Goal: Task Accomplishment & Management: Complete application form

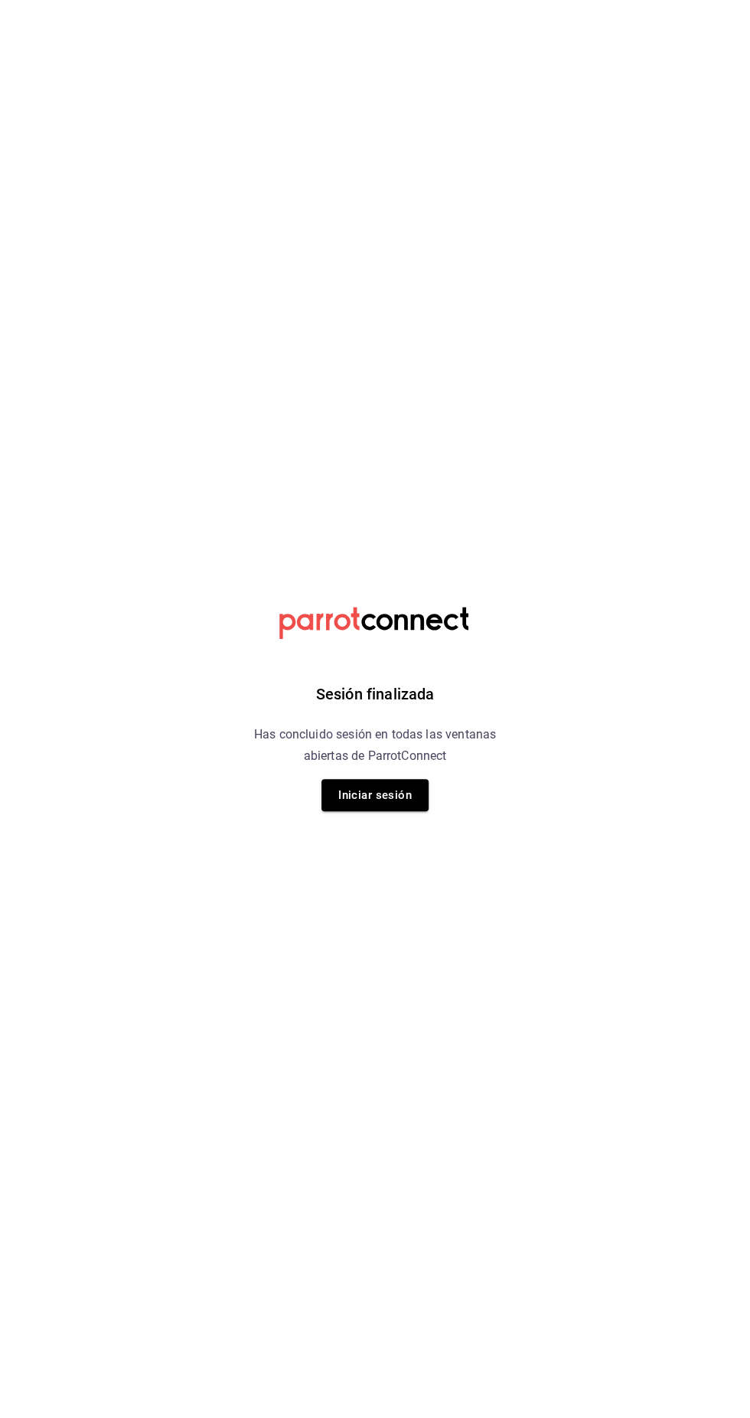
click at [387, 796] on button "Iniciar sesión" at bounding box center [374, 795] width 107 height 32
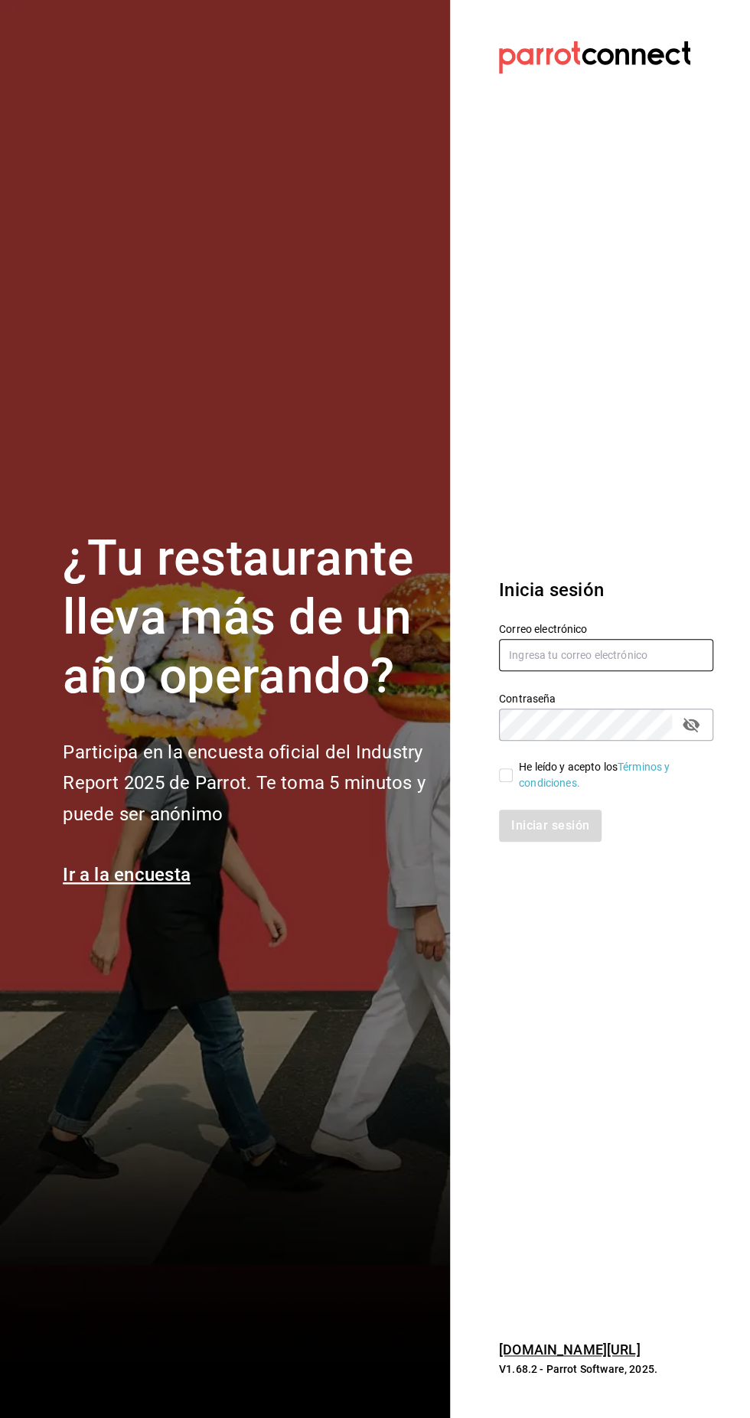
click at [614, 671] on input "text" at bounding box center [606, 655] width 214 height 32
type input "multiuser@pickup.com"
click at [526, 789] on link "Términos y condiciones." at bounding box center [594, 774] width 151 height 28
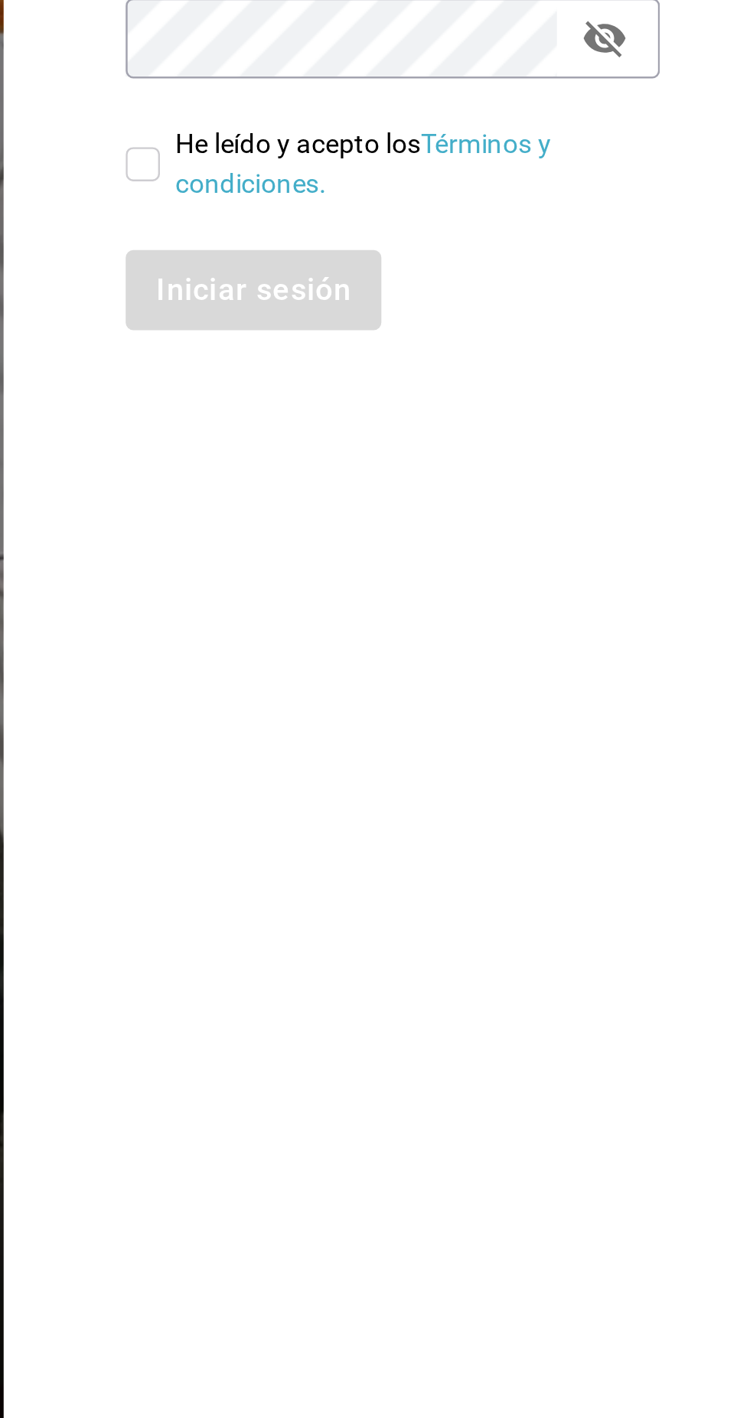
click at [504, 782] on input "He leído y acepto los Términos y condiciones." at bounding box center [506, 775] width 14 height 14
checkbox input "true"
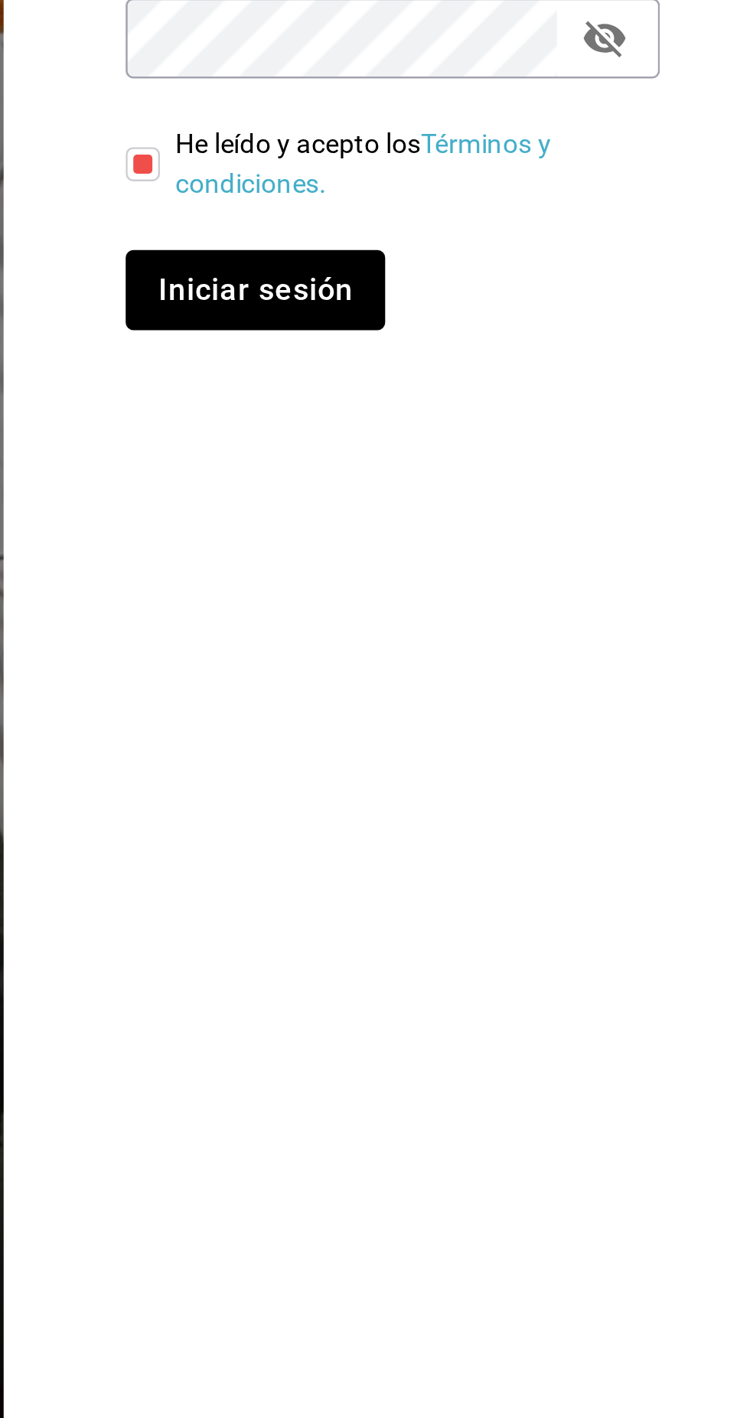
click at [564, 842] on button "Iniciar sesión" at bounding box center [551, 825] width 104 height 32
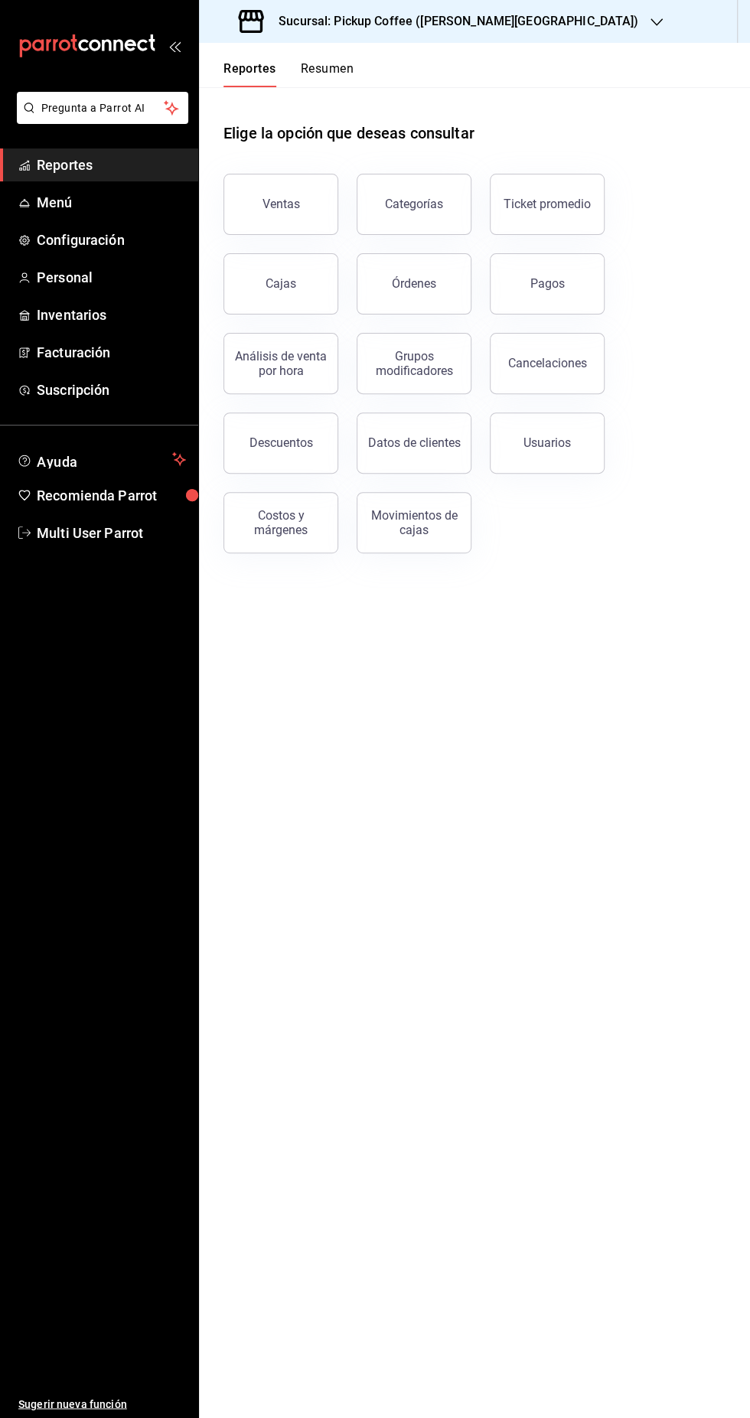
click at [93, 279] on span "Personal" at bounding box center [111, 277] width 149 height 21
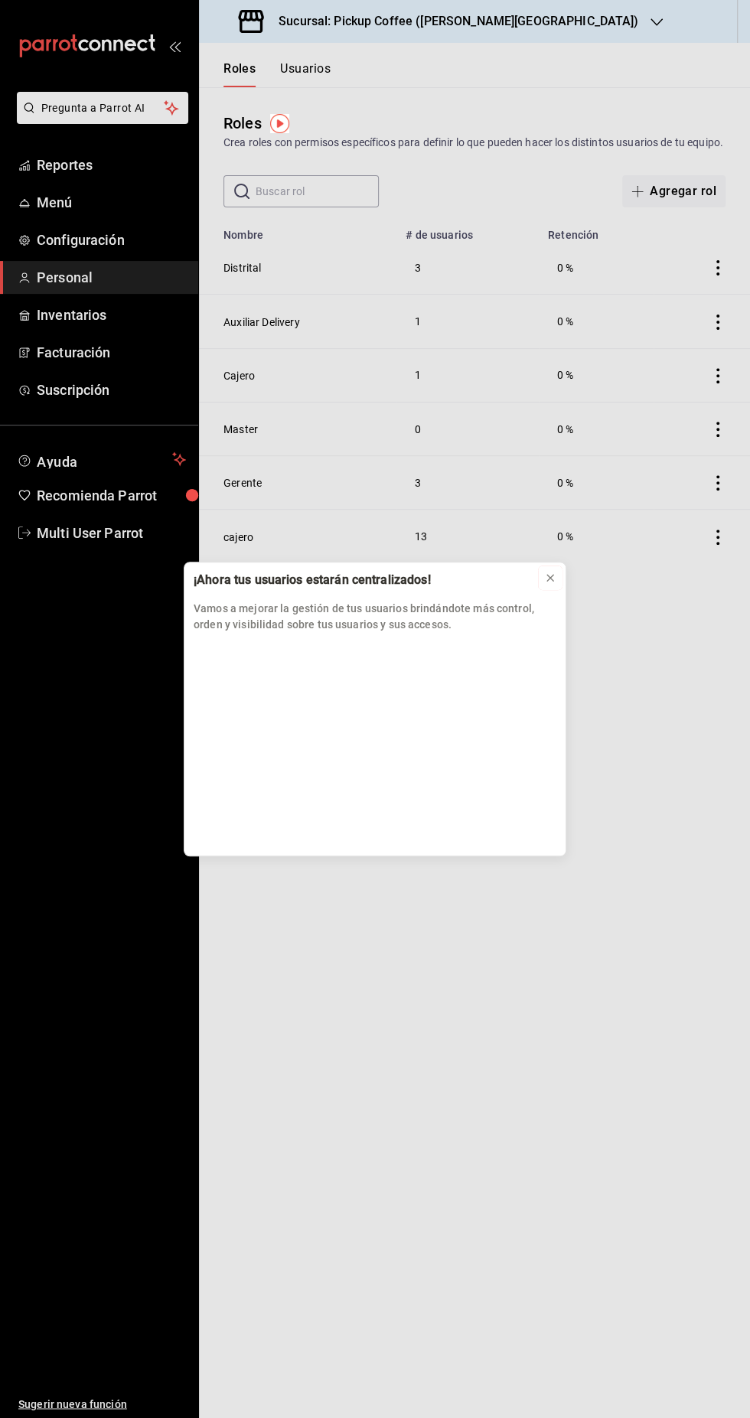
click at [558, 582] on button at bounding box center [550, 577] width 24 height 24
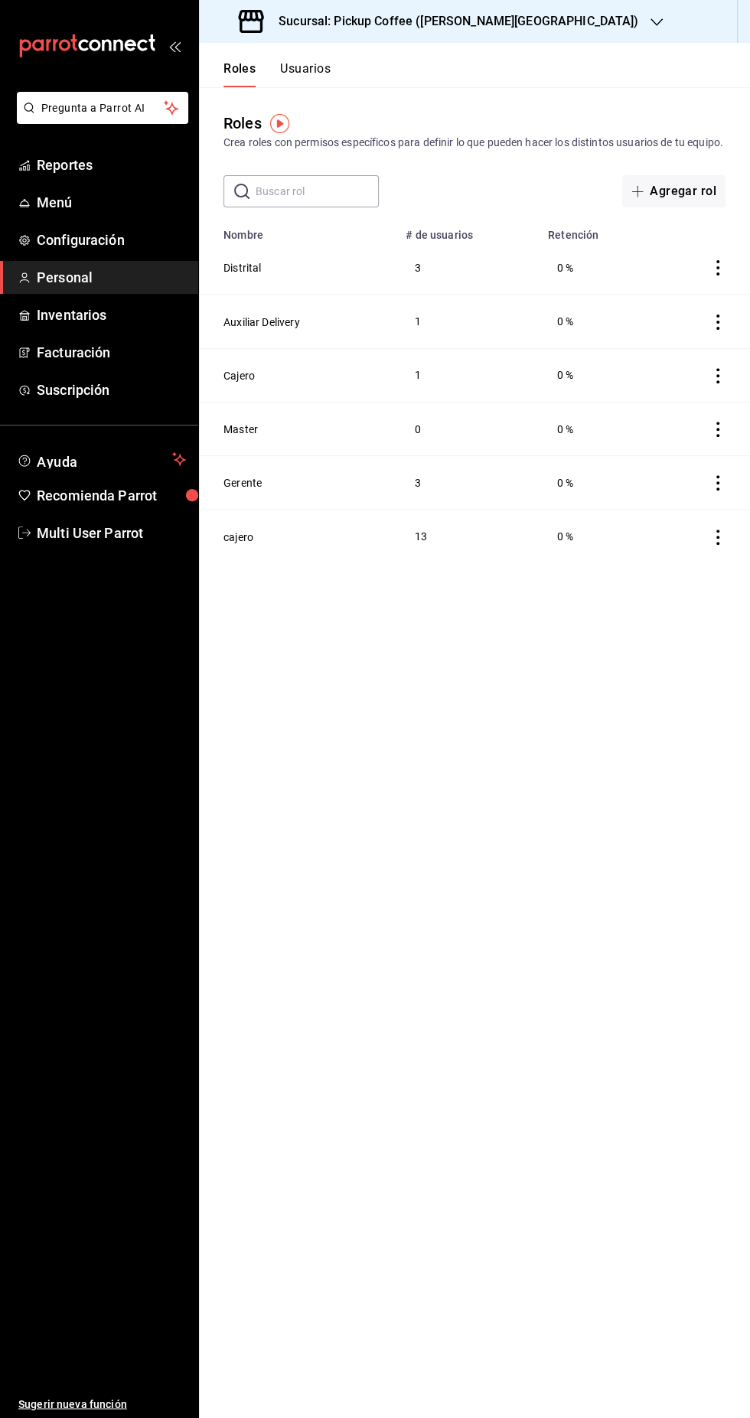
click at [304, 70] on button "Usuarios" at bounding box center [305, 74] width 50 height 26
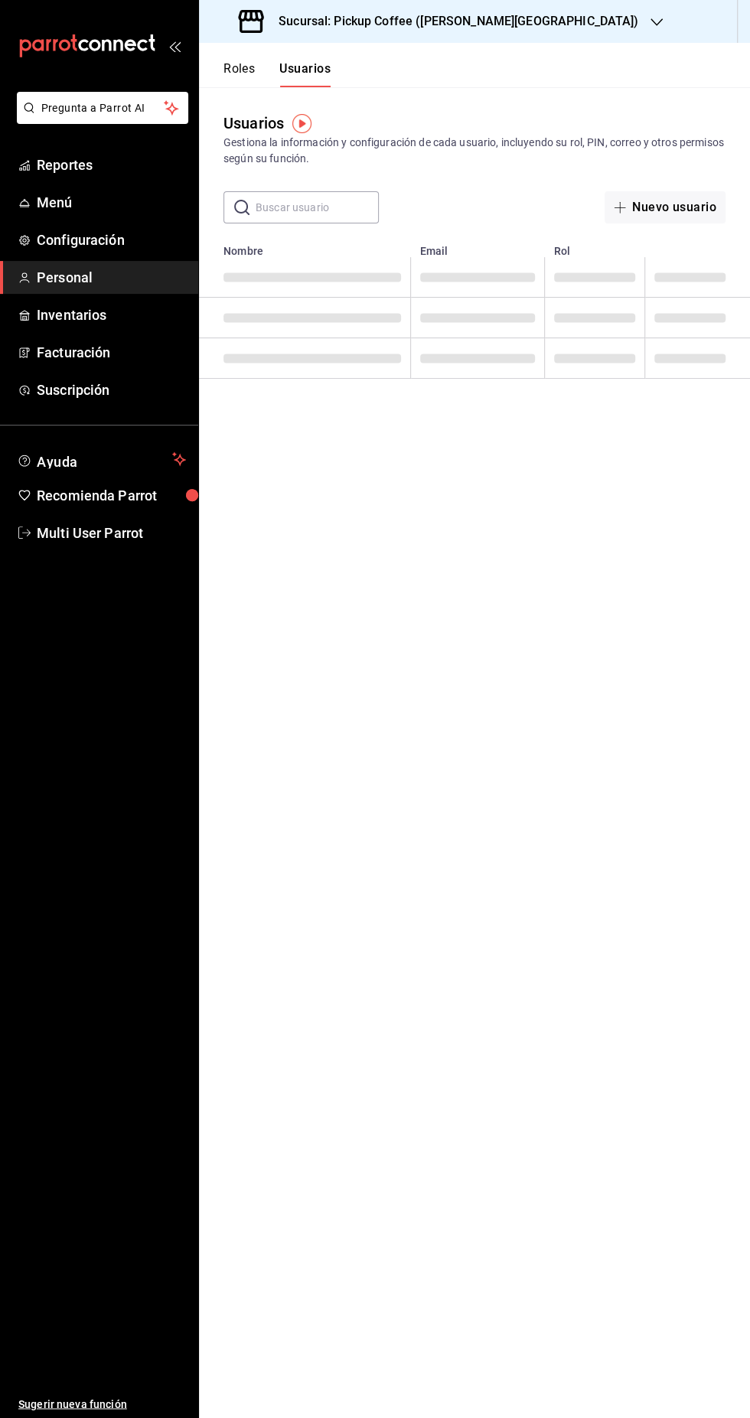
click at [308, 207] on input "text" at bounding box center [317, 207] width 123 height 31
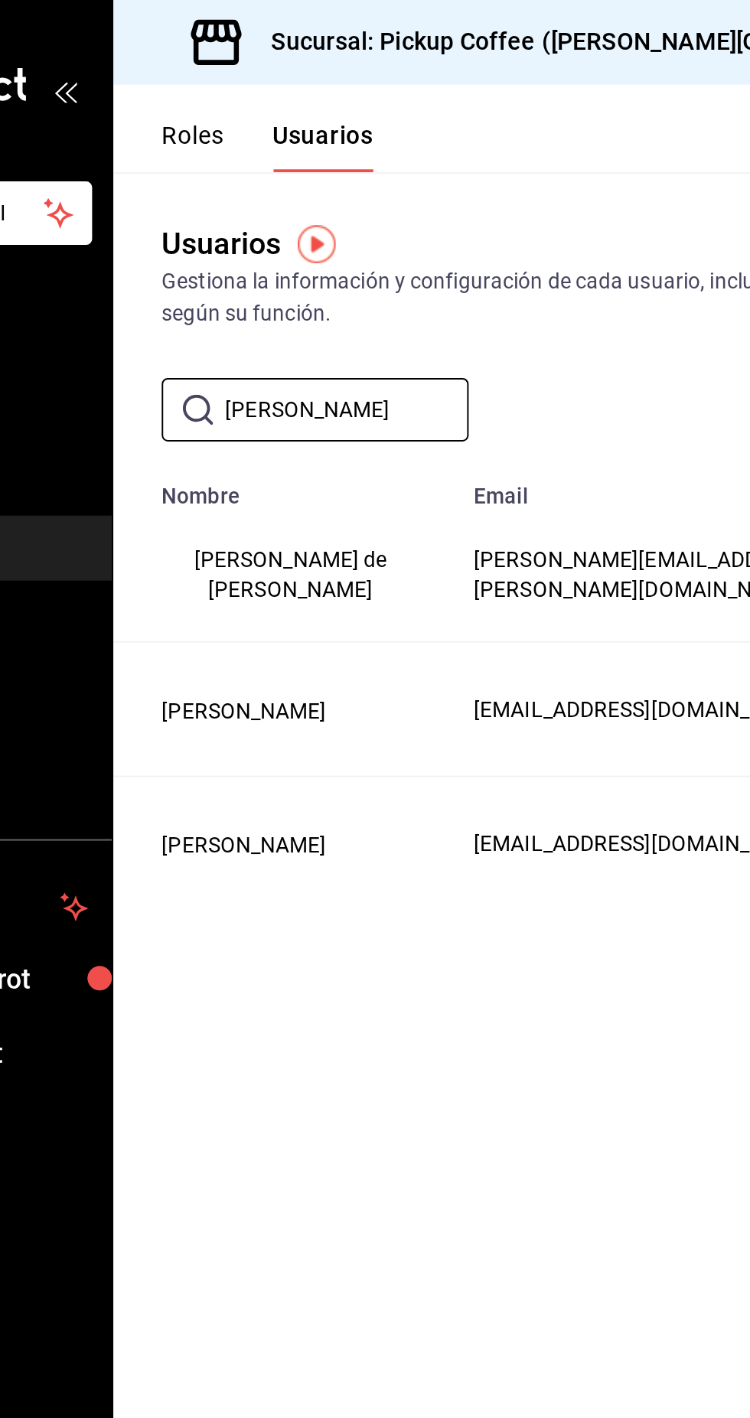
click at [336, 210] on input "José" at bounding box center [317, 207] width 123 height 31
type input "J"
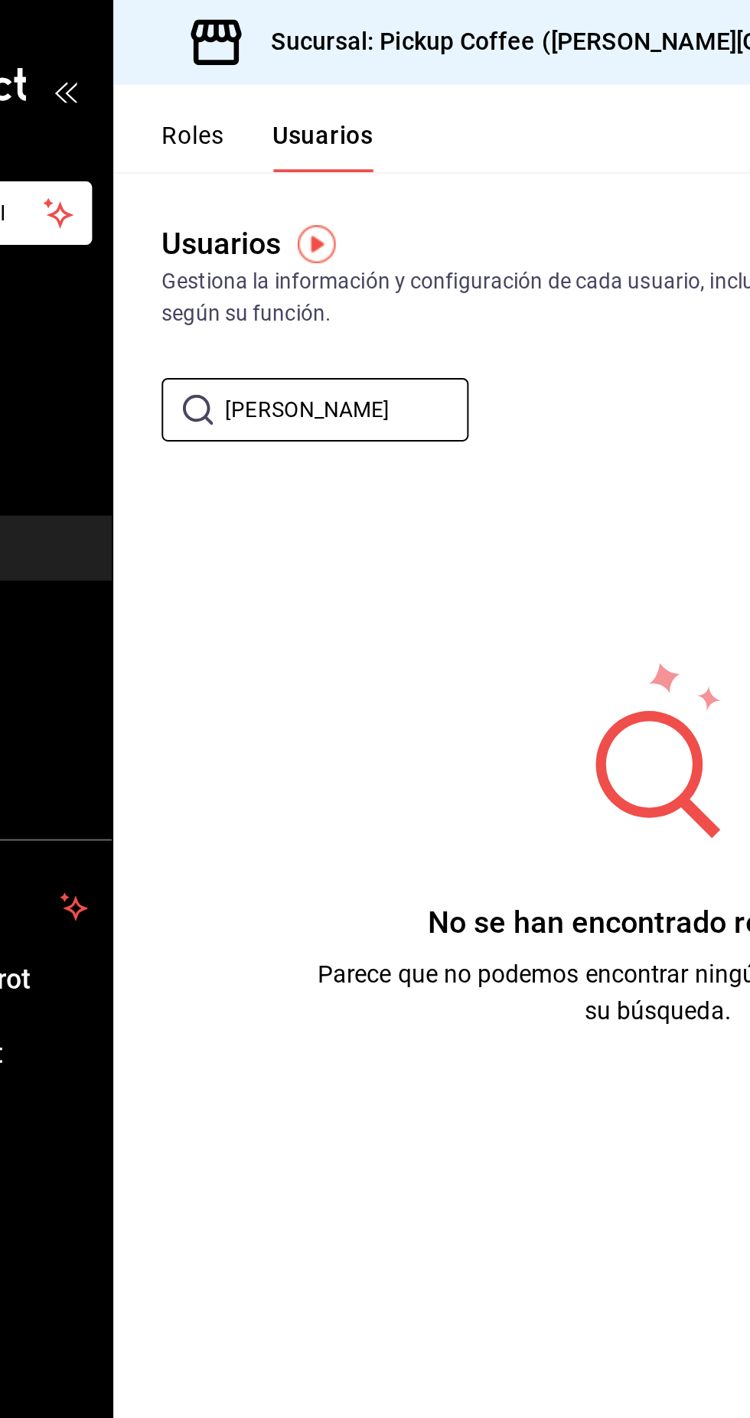
type input "Roberto"
click at [437, 238] on div "No se han encontrado resultados. Parece que no podemos encontrar ningún resulta…" at bounding box center [474, 427] width 551 height 383
click at [500, 16] on div "Sucursal: Pickup Coffee (Quintana Roo)" at bounding box center [439, 21] width 457 height 43
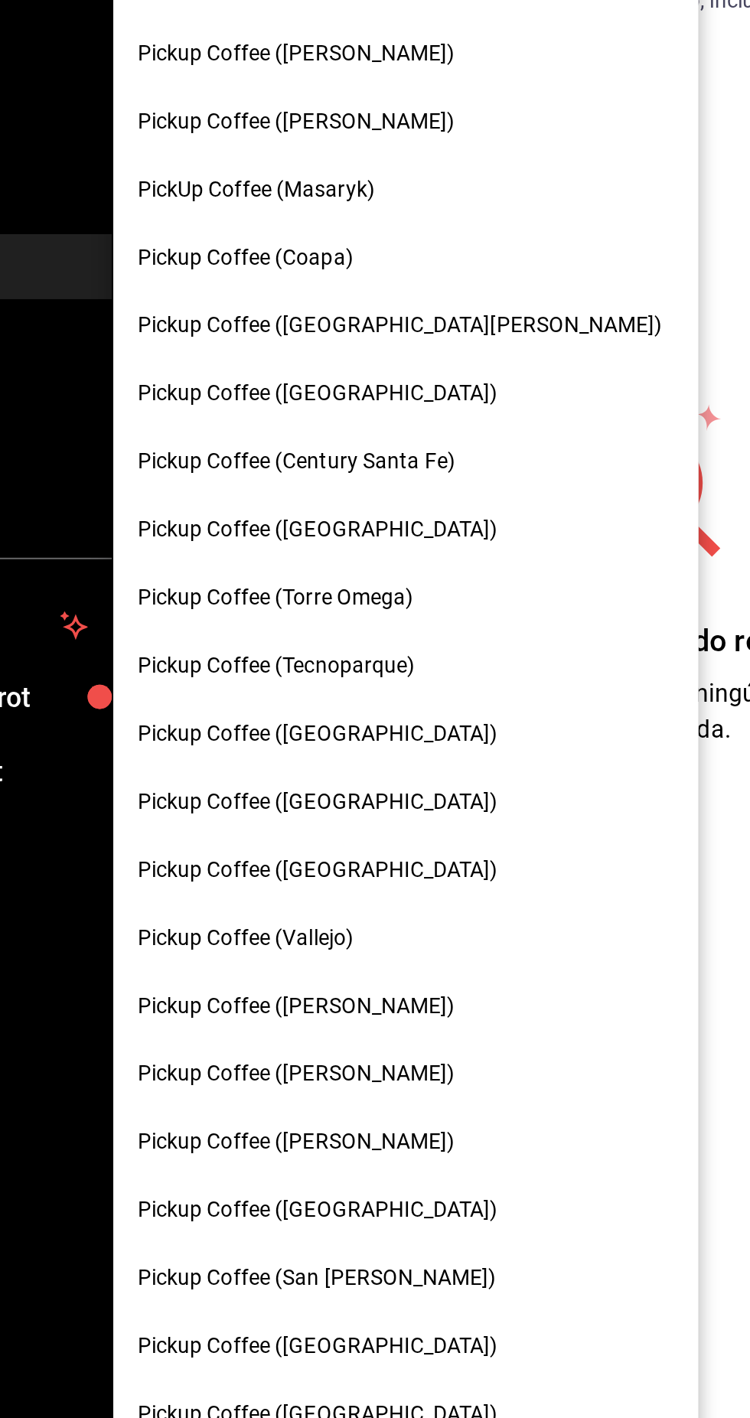
click at [358, 586] on span "Pickup Coffee ([GEOGRAPHIC_DATA])" at bounding box center [302, 583] width 182 height 16
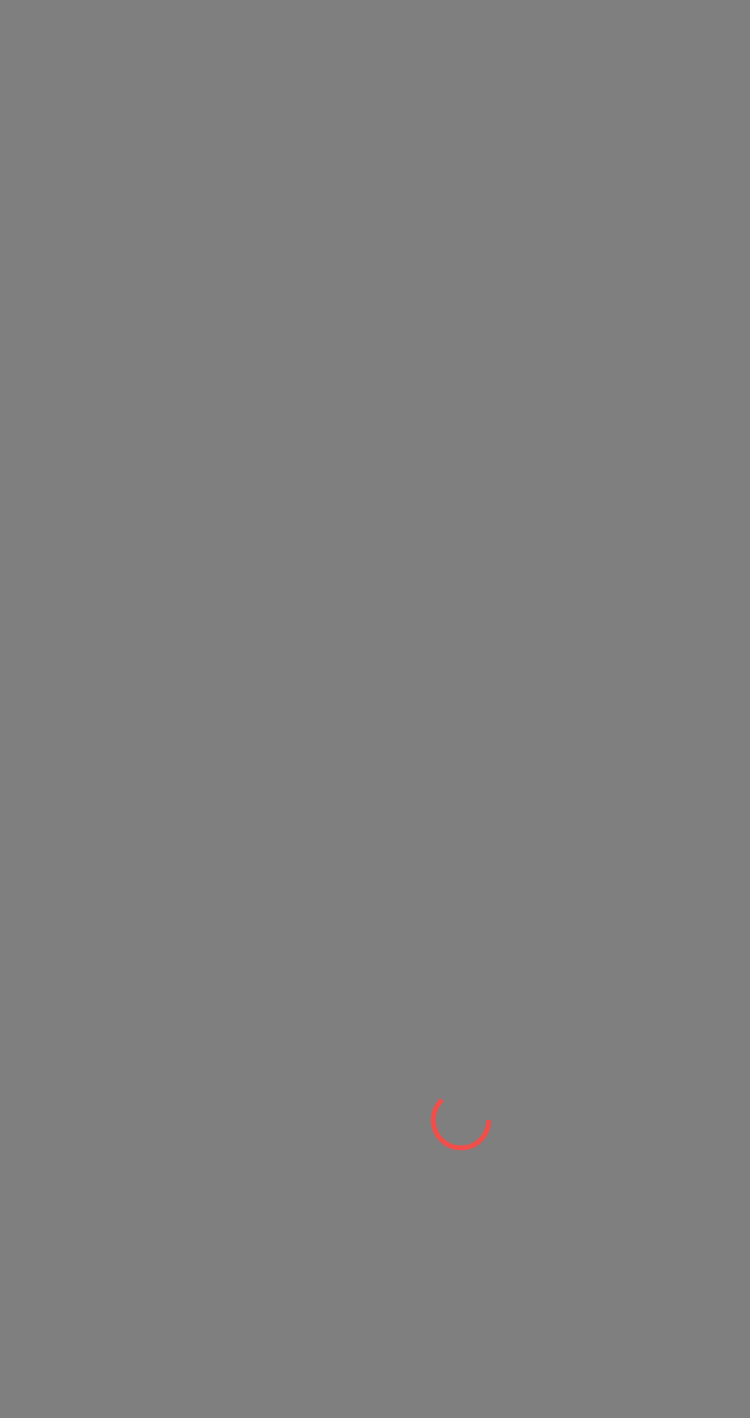
click at [353, 586] on div at bounding box center [375, 709] width 750 height 1418
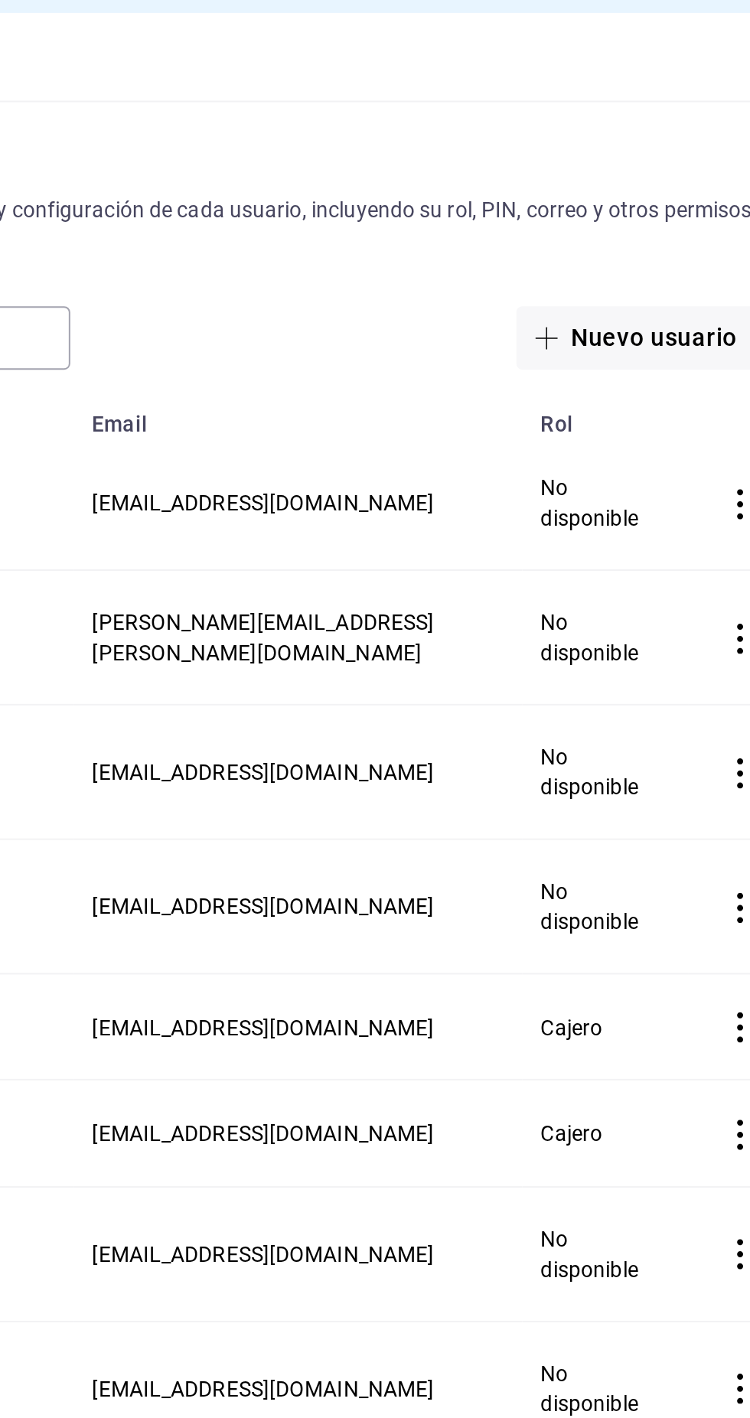
click at [637, 204] on button "Nuevo usuario" at bounding box center [664, 207] width 121 height 32
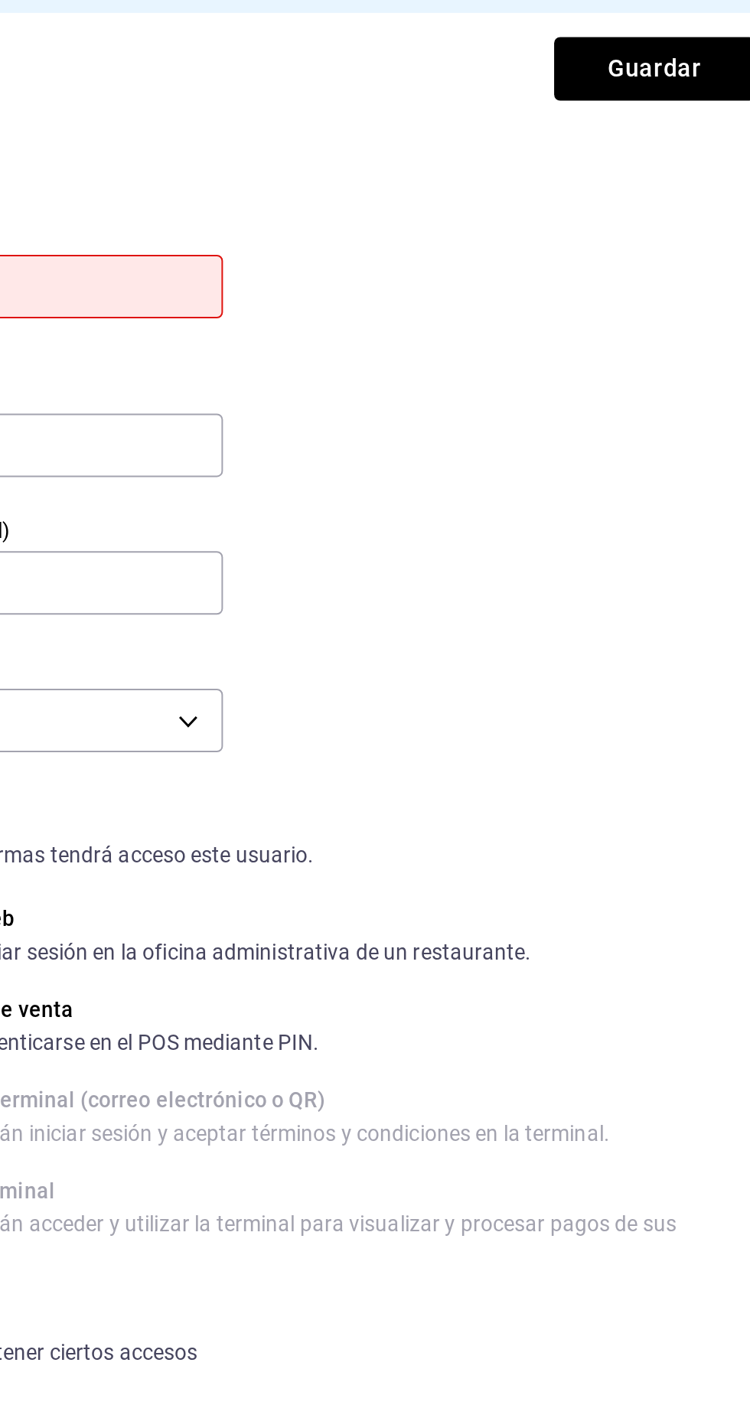
click at [539, 207] on div "Datos personales Nombre Este campo es requerido. Apellido Número celular (opcio…" at bounding box center [474, 267] width 502 height 310
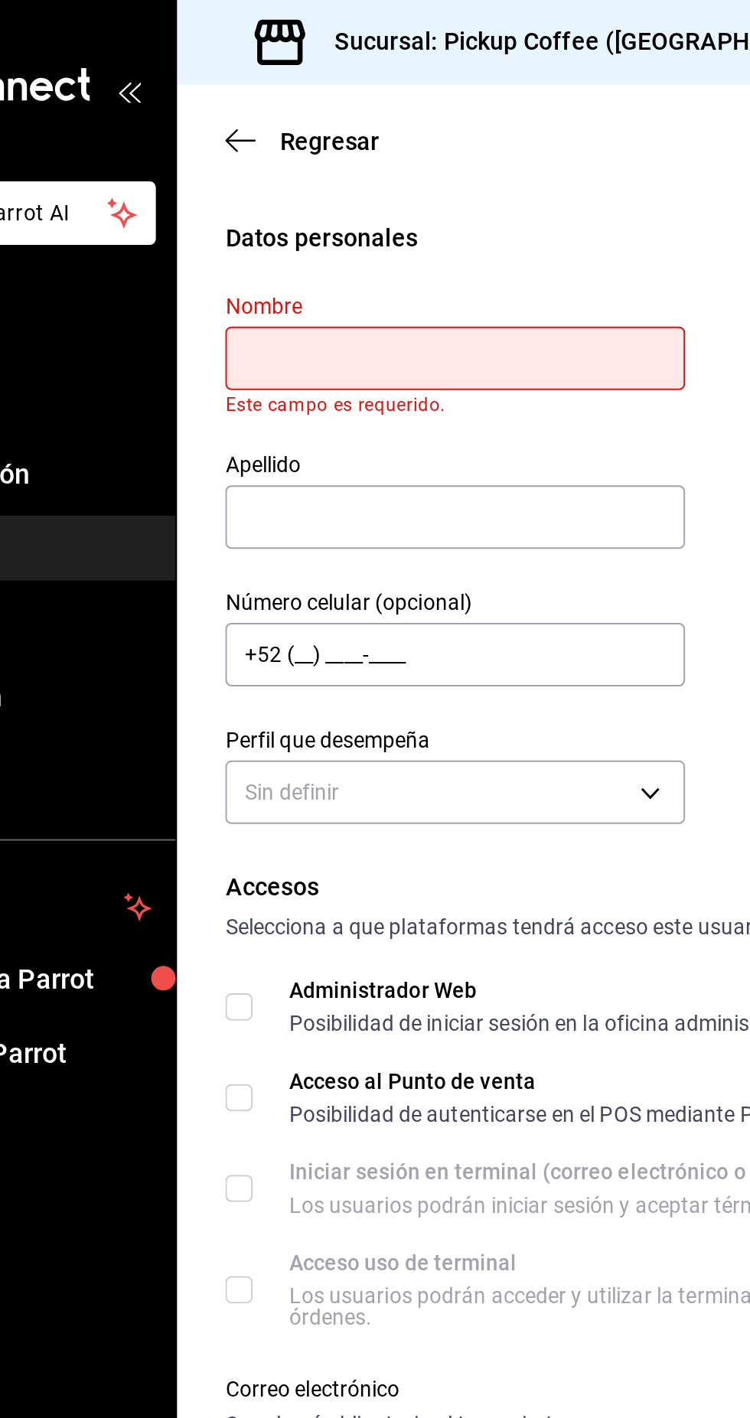
click at [383, 187] on input "text" at bounding box center [339, 181] width 233 height 32
click at [268, 186] on input "José ramón" at bounding box center [339, 181] width 233 height 32
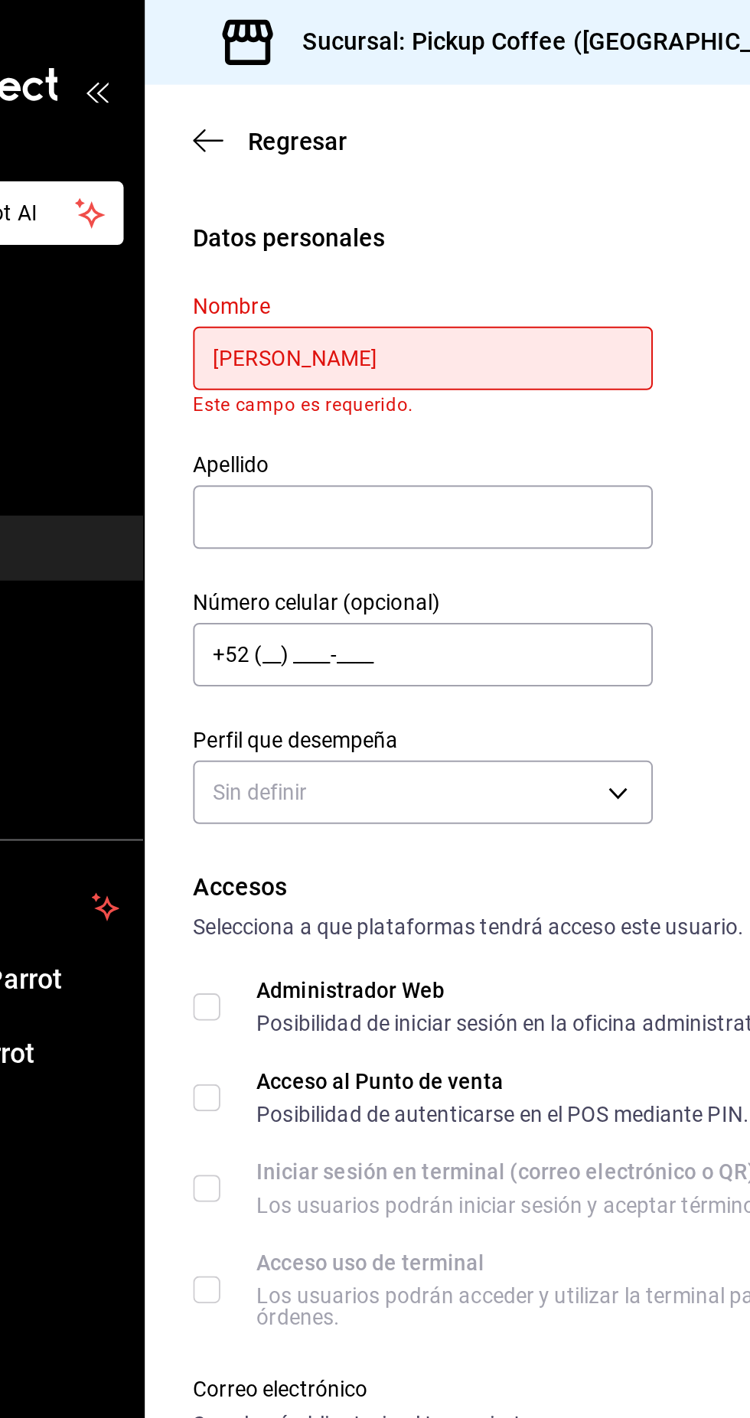
type input "[PERSON_NAME]"
click at [384, 266] on input "text" at bounding box center [339, 262] width 233 height 32
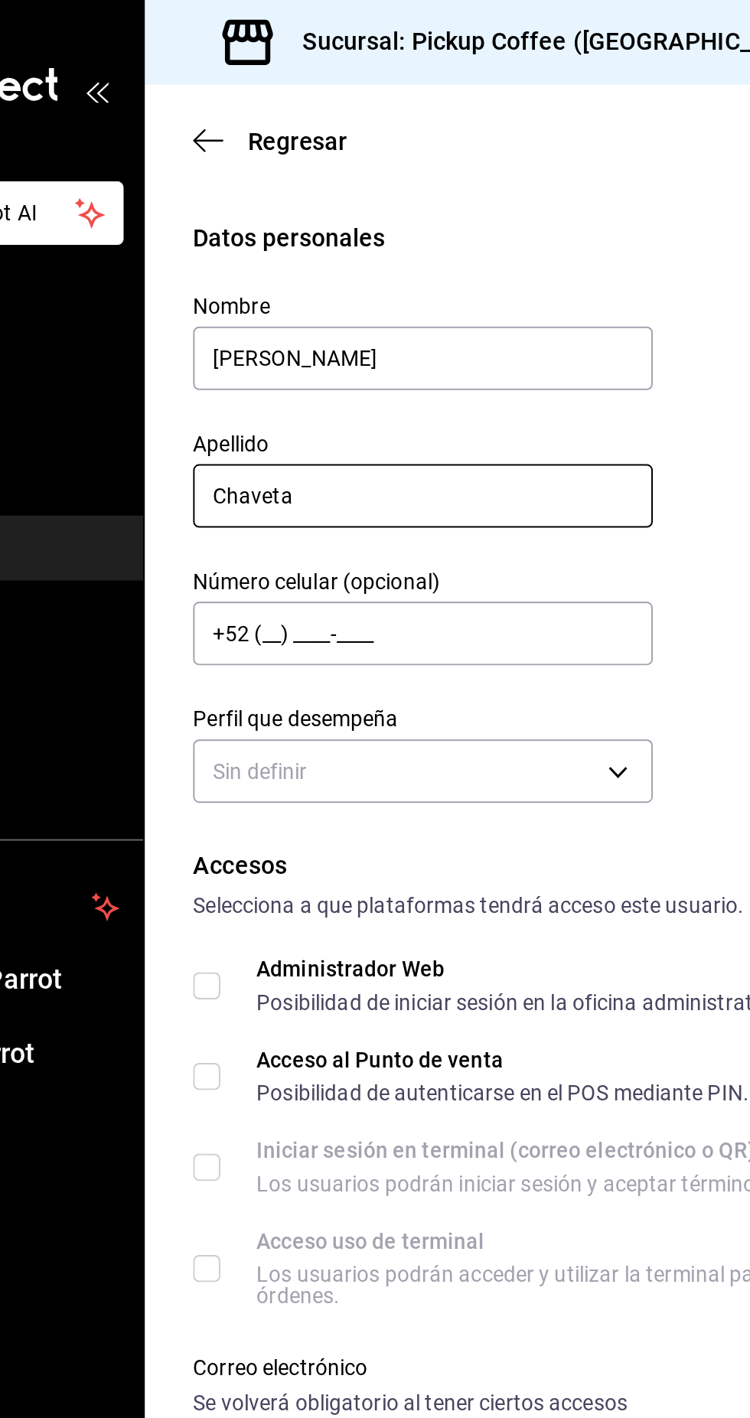
type input "Chaveta"
click at [369, 256] on input "Chavez" at bounding box center [339, 251] width 233 height 32
type input "[PERSON_NAME]"
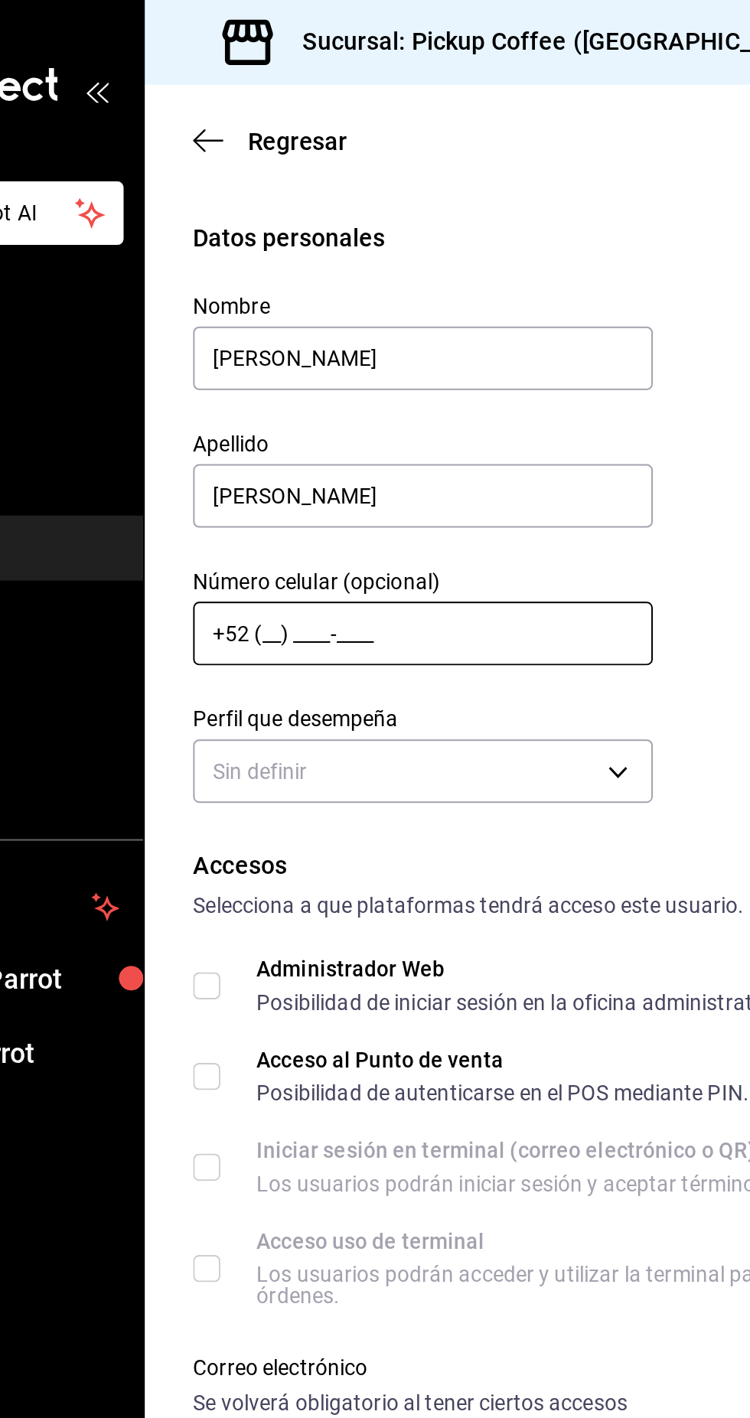
click at [339, 322] on input "+52 (__) ____-____" at bounding box center [339, 320] width 233 height 32
click at [311, 325] on input "+52 (__) ____-____" at bounding box center [339, 320] width 233 height 32
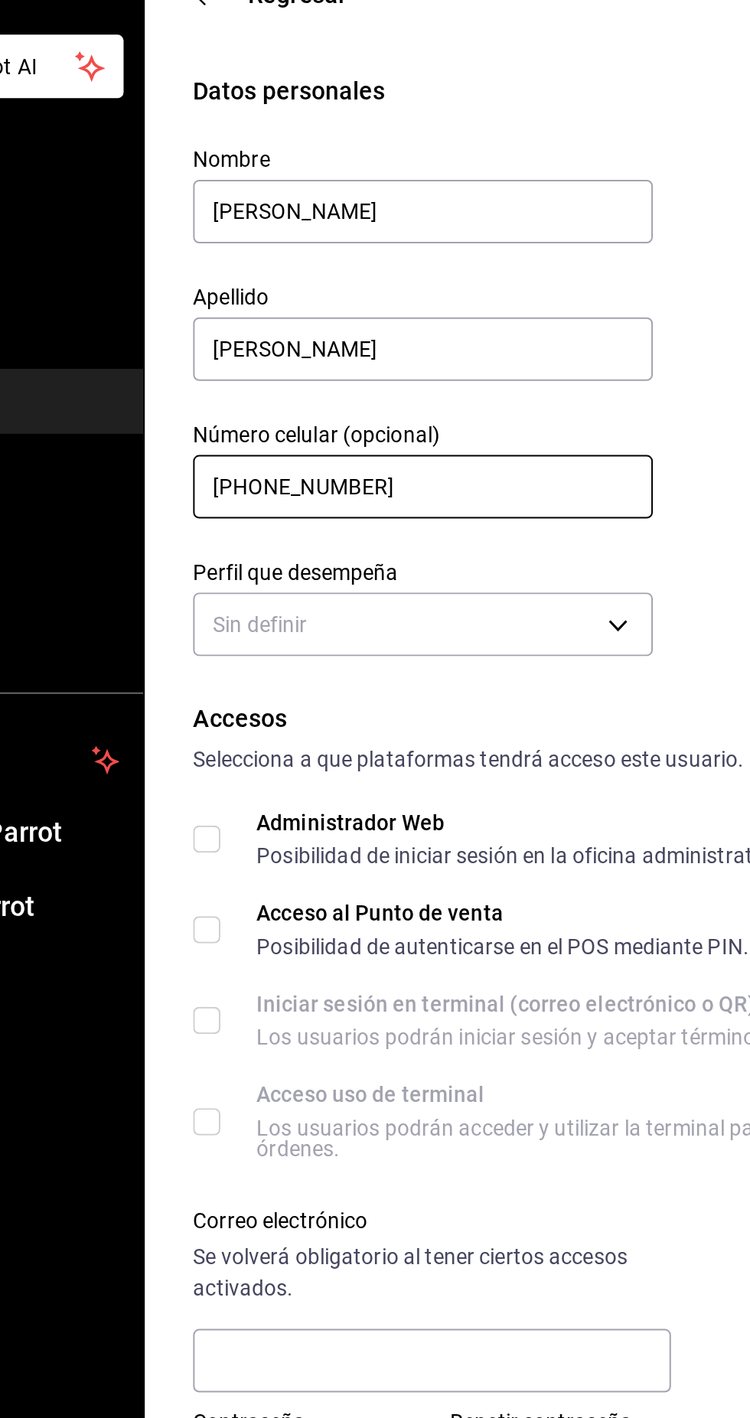
click at [278, 325] on input "[PHONE_NUMBER]" at bounding box center [339, 320] width 233 height 32
click at [380, 322] on input "+52 (55) 8802-75__" at bounding box center [339, 320] width 233 height 32
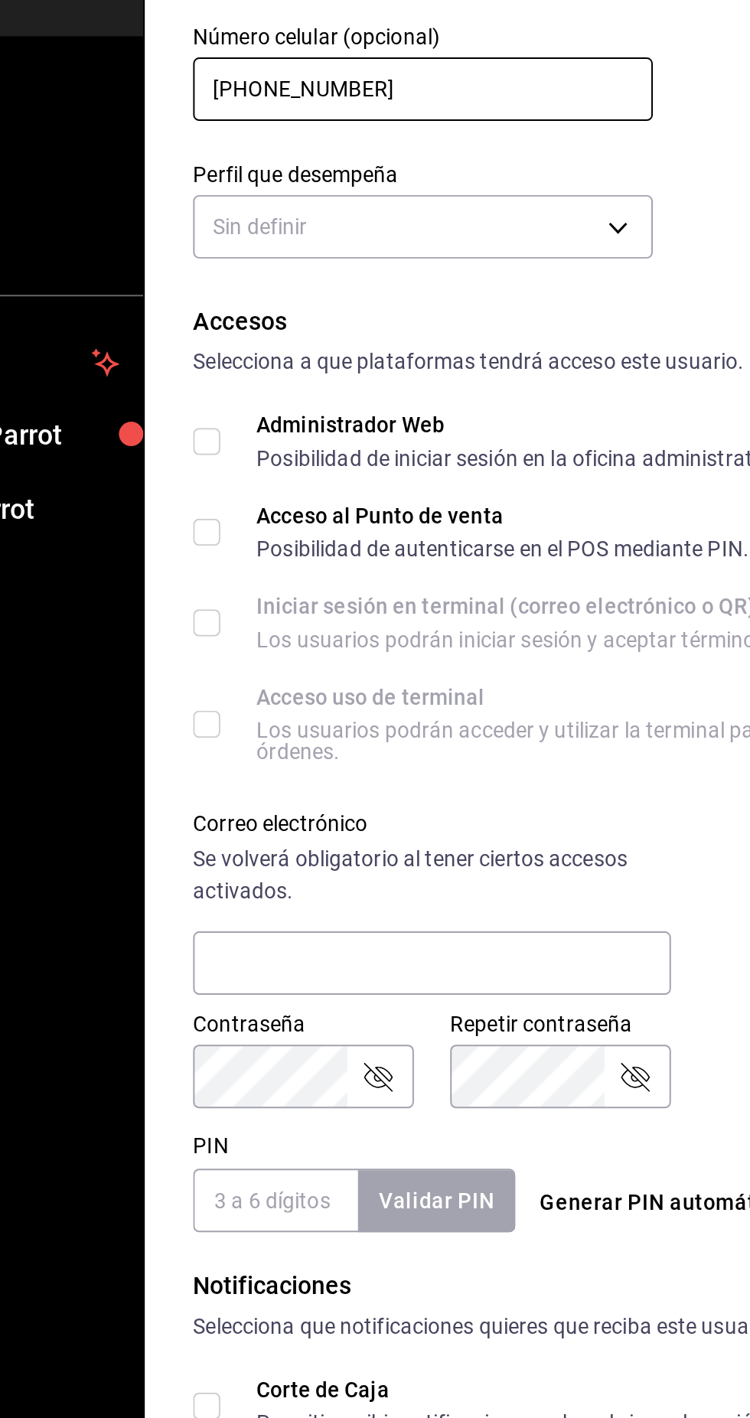
type input "[PHONE_NUMBER]"
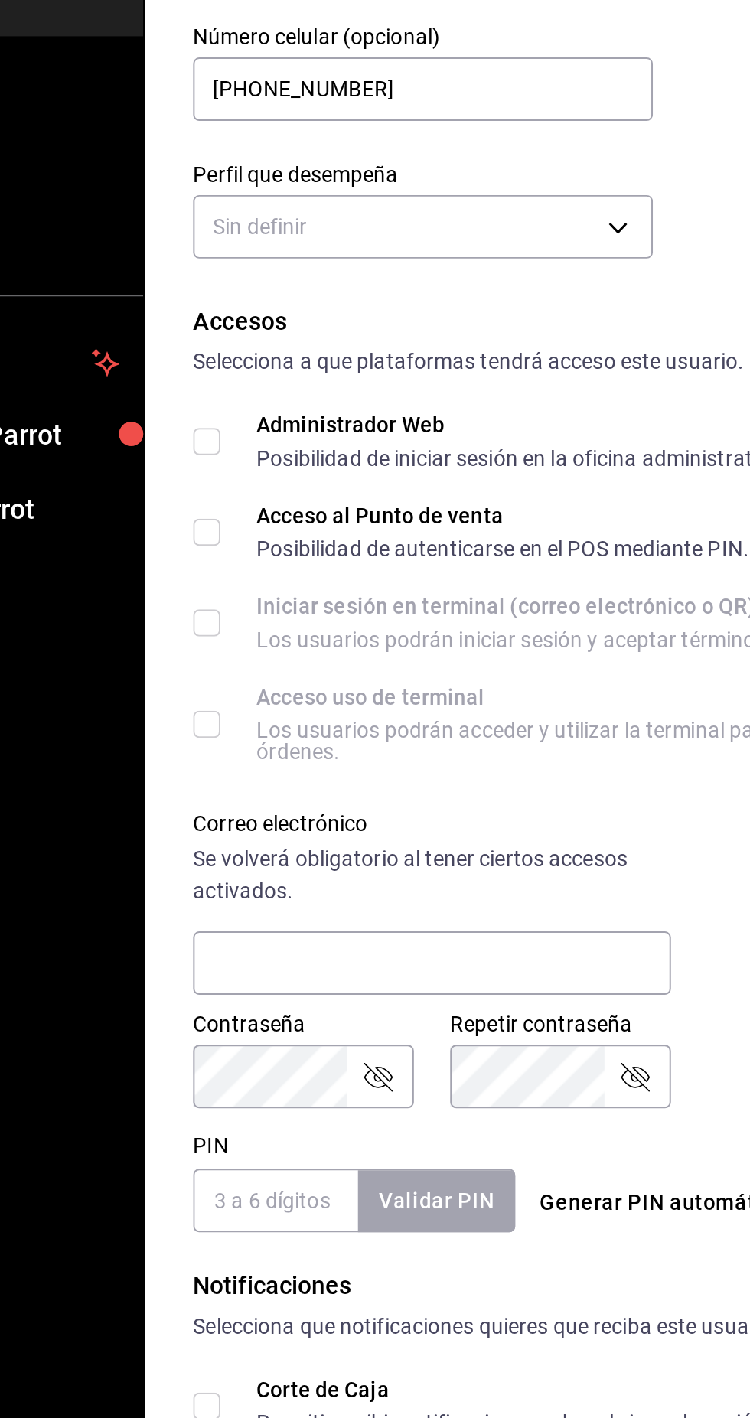
click at [230, 549] on input "Acceso al Punto de venta Posibilidad de autenticarse en el POS mediante PIN." at bounding box center [230, 545] width 14 height 14
checkbox input "true"
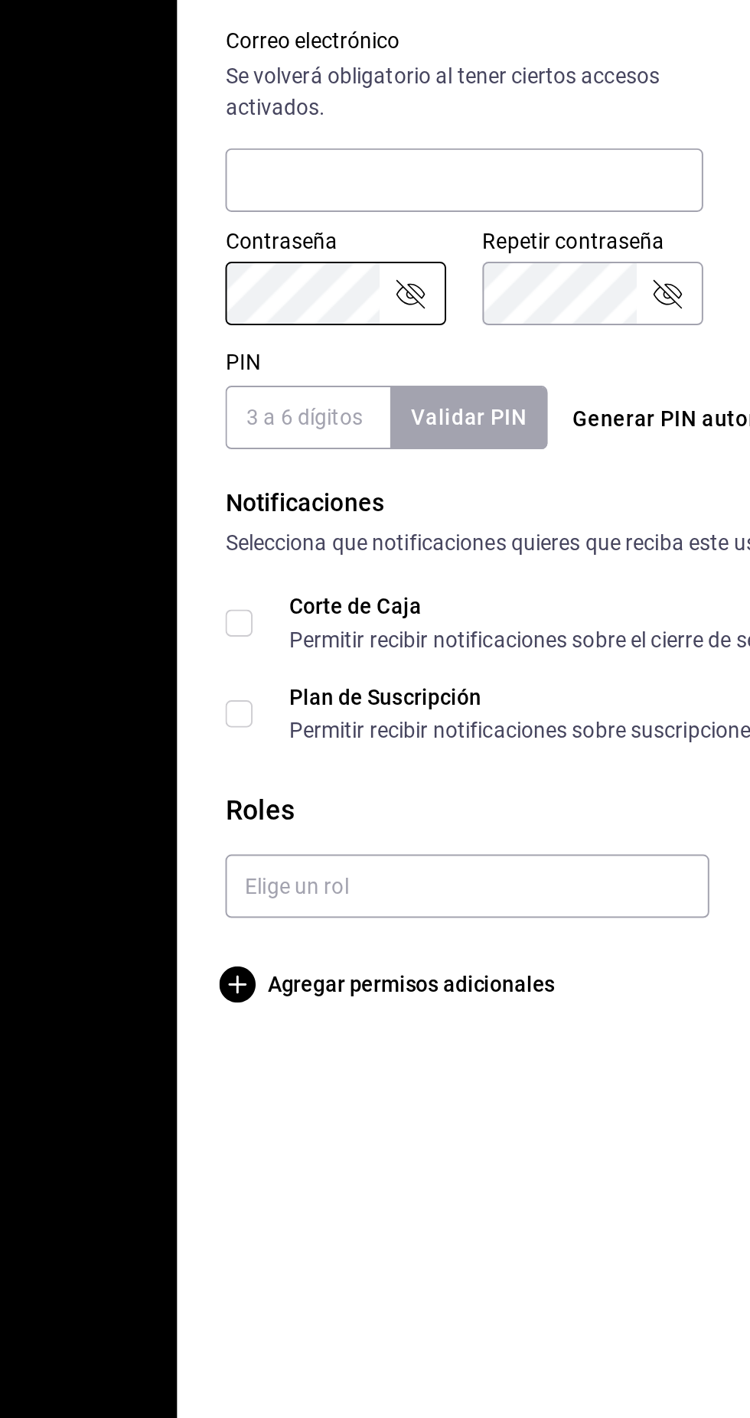
click at [278, 884] on input "PIN" at bounding box center [264, 883] width 83 height 32
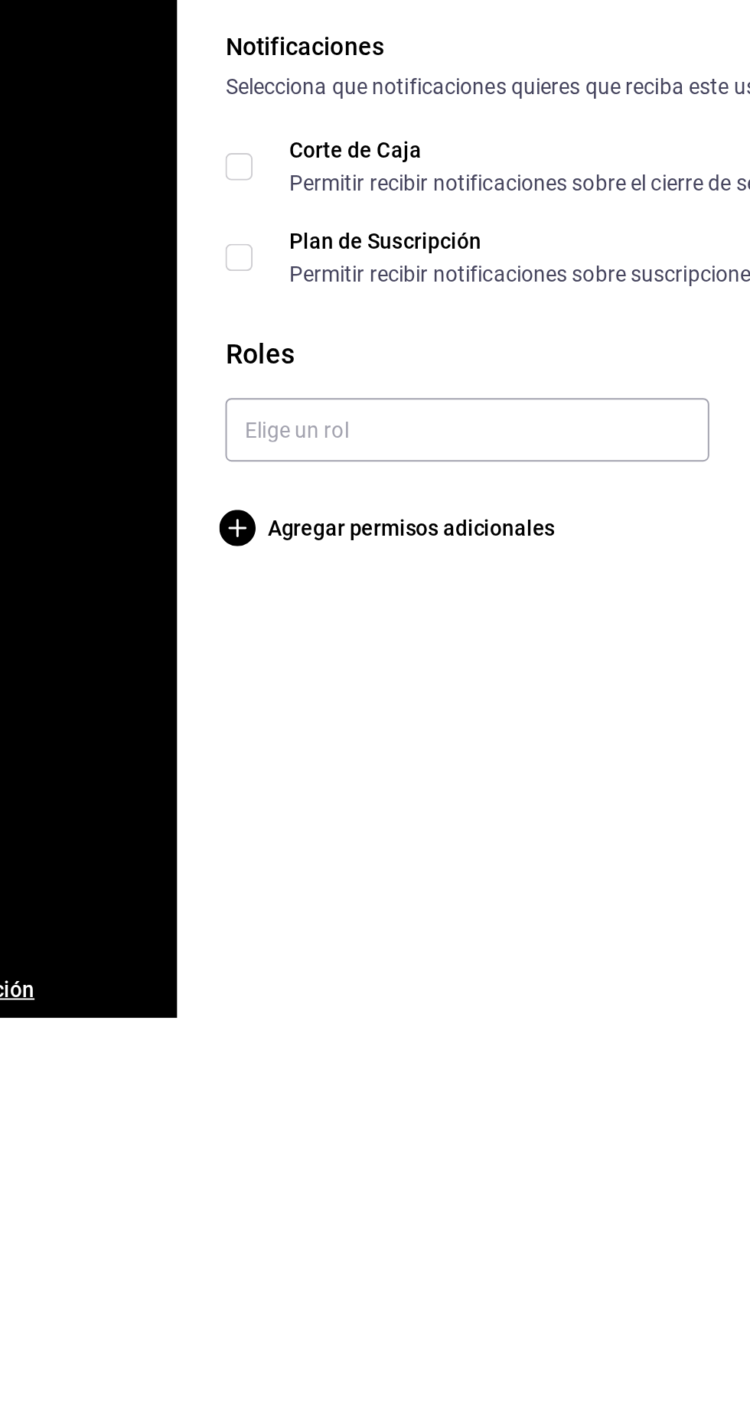
type input "7505"
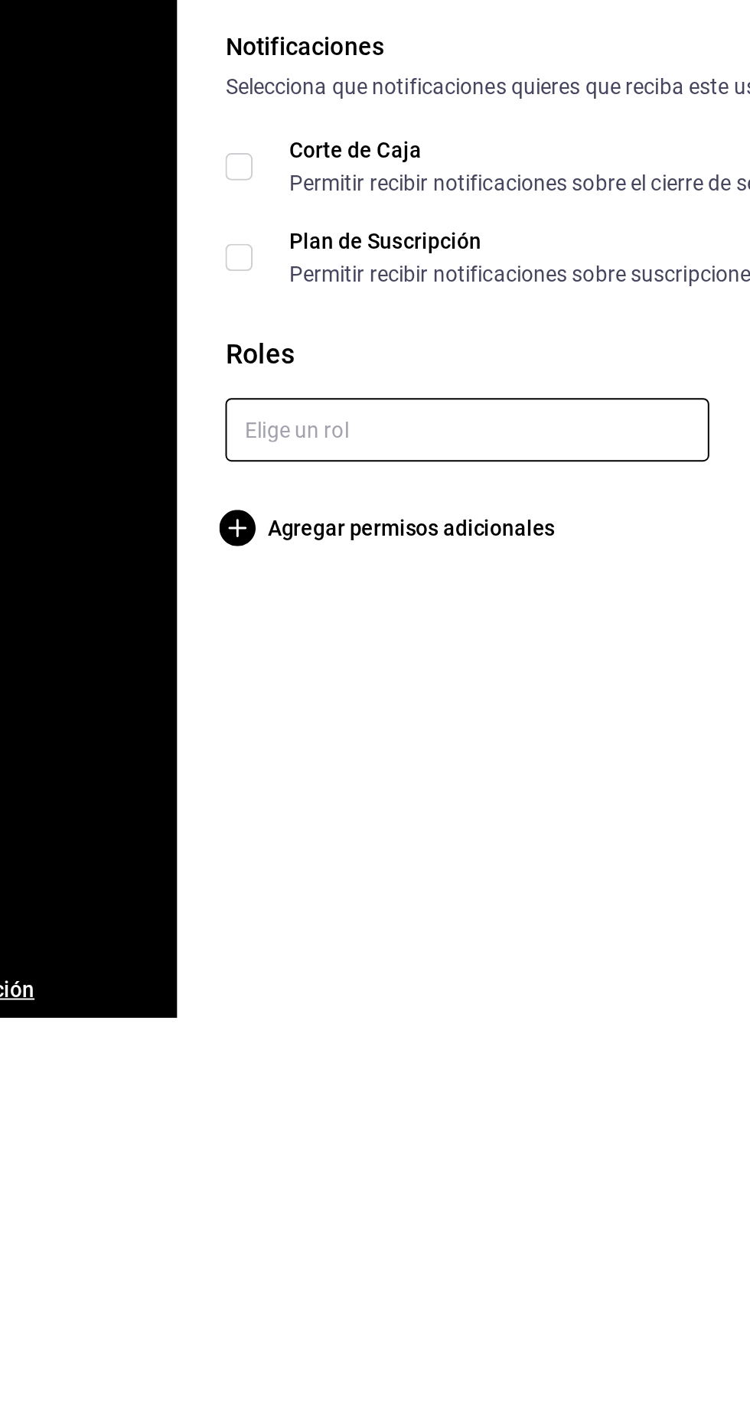
click at [407, 1125] on input "text" at bounding box center [345, 1120] width 245 height 32
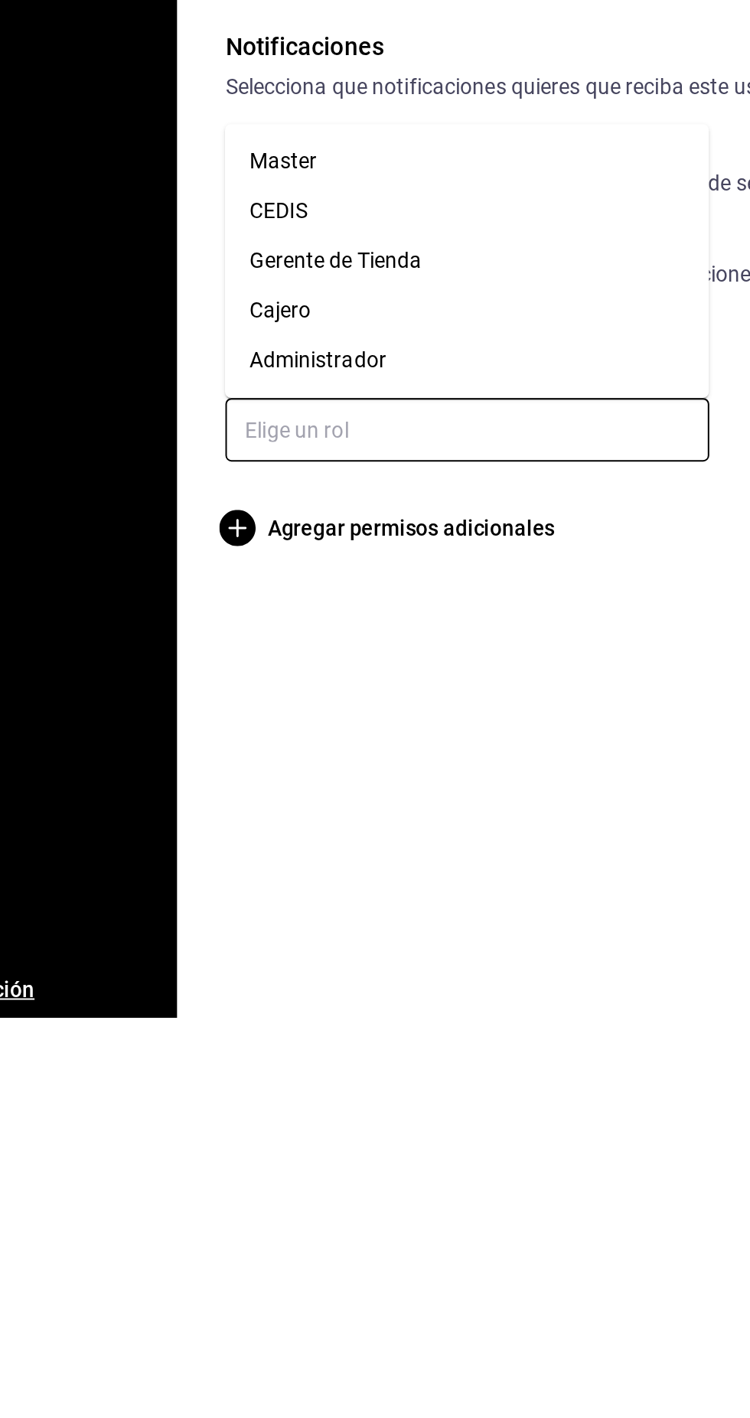
click at [392, 1119] on input "text" at bounding box center [345, 1120] width 245 height 32
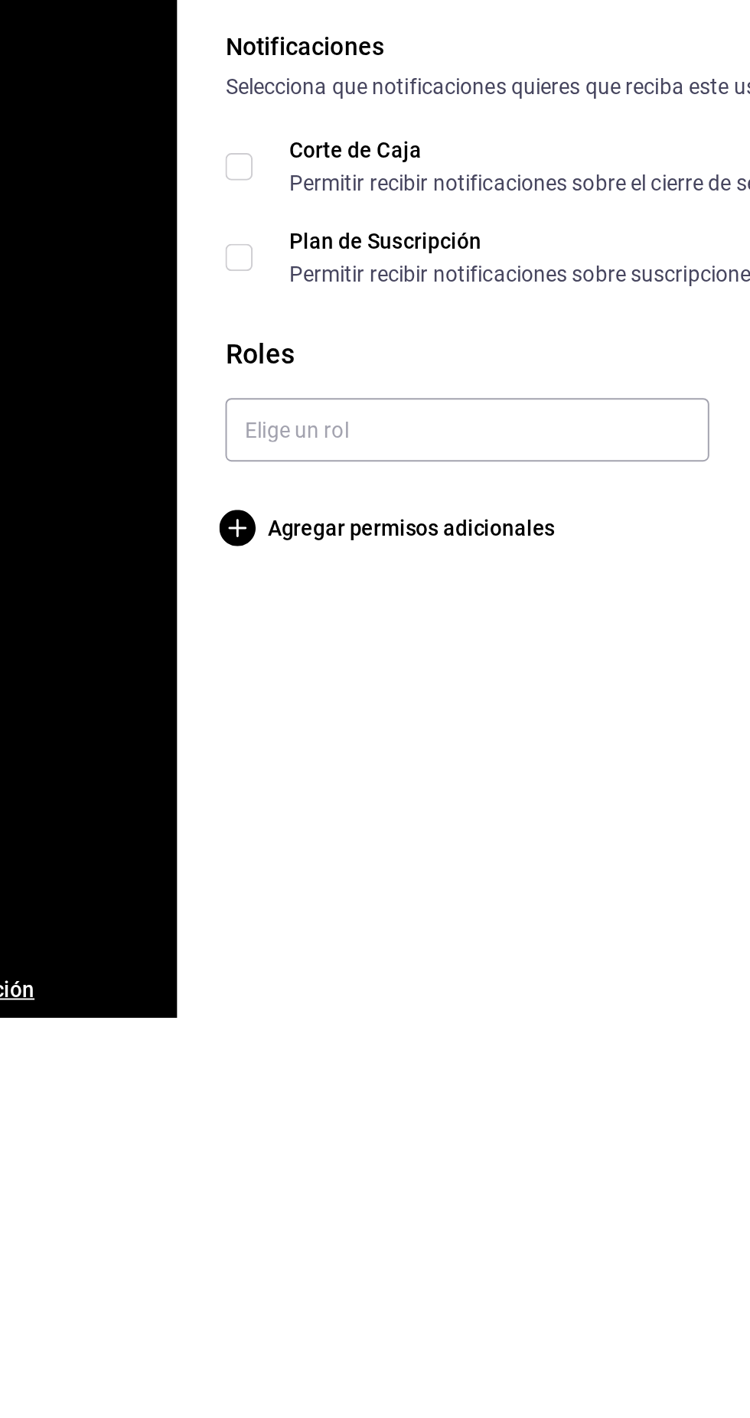
click at [234, 992] on input "Corte de Caja Permitir recibir notificaciones sobre el cierre de sesión de caja." at bounding box center [230, 987] width 14 height 14
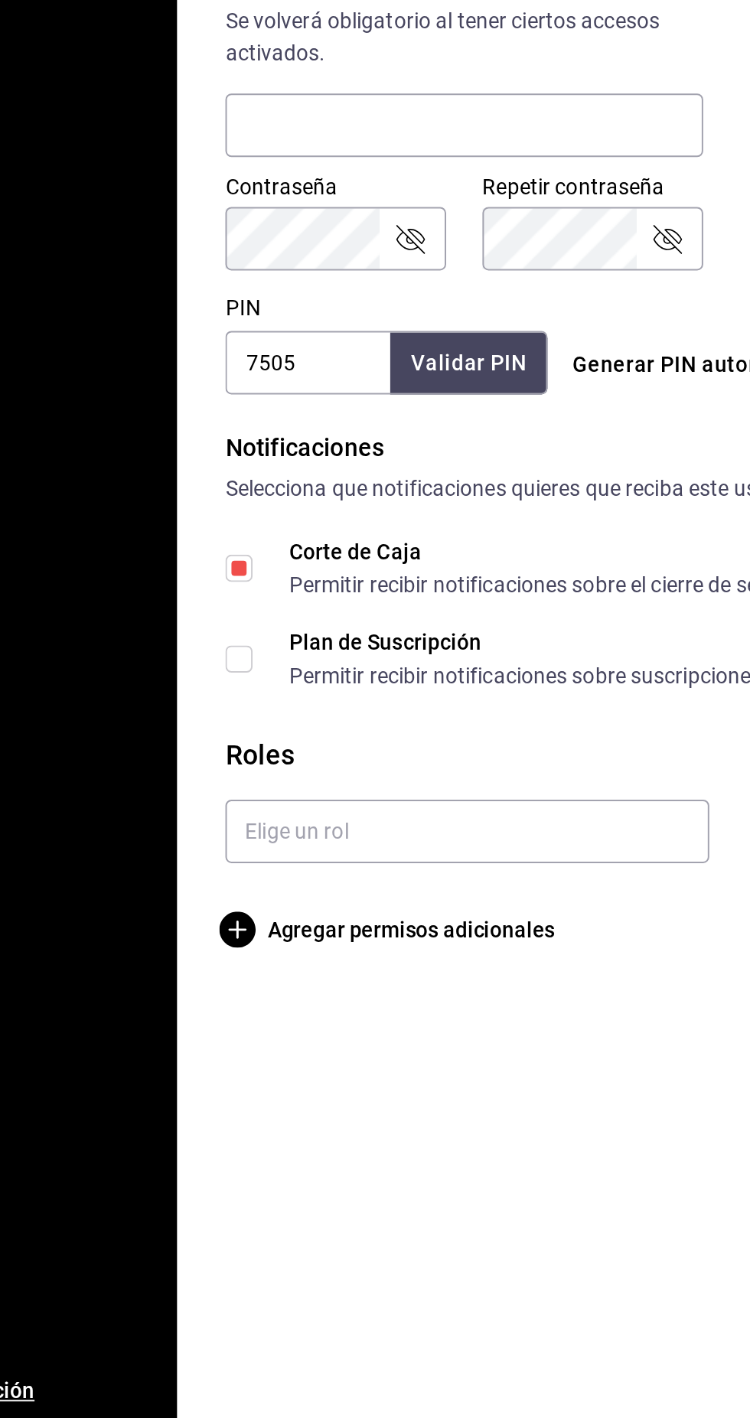
click at [234, 986] on input "Corte de Caja Permitir recibir notificaciones sobre el cierre de sesión de caja." at bounding box center [230, 987] width 14 height 14
checkbox input "false"
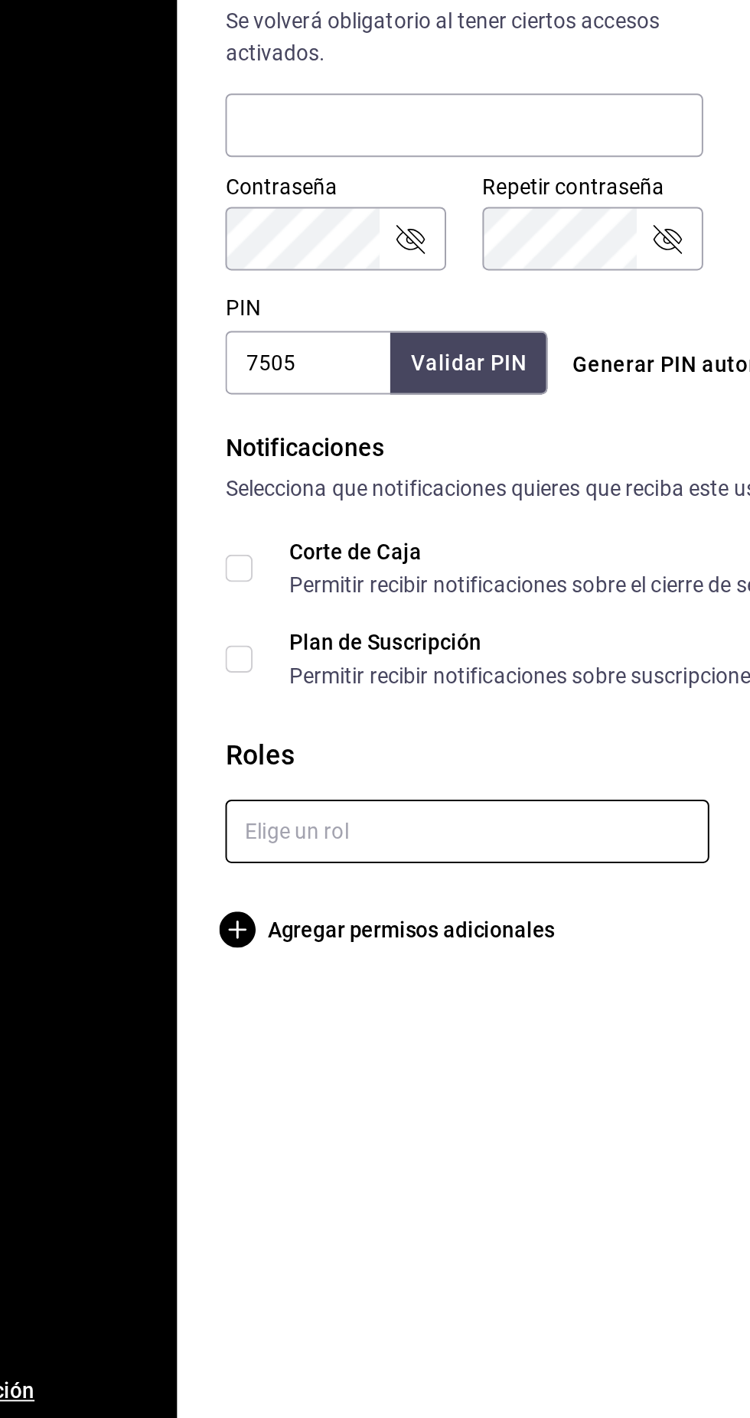
click at [344, 1115] on input "text" at bounding box center [345, 1120] width 245 height 32
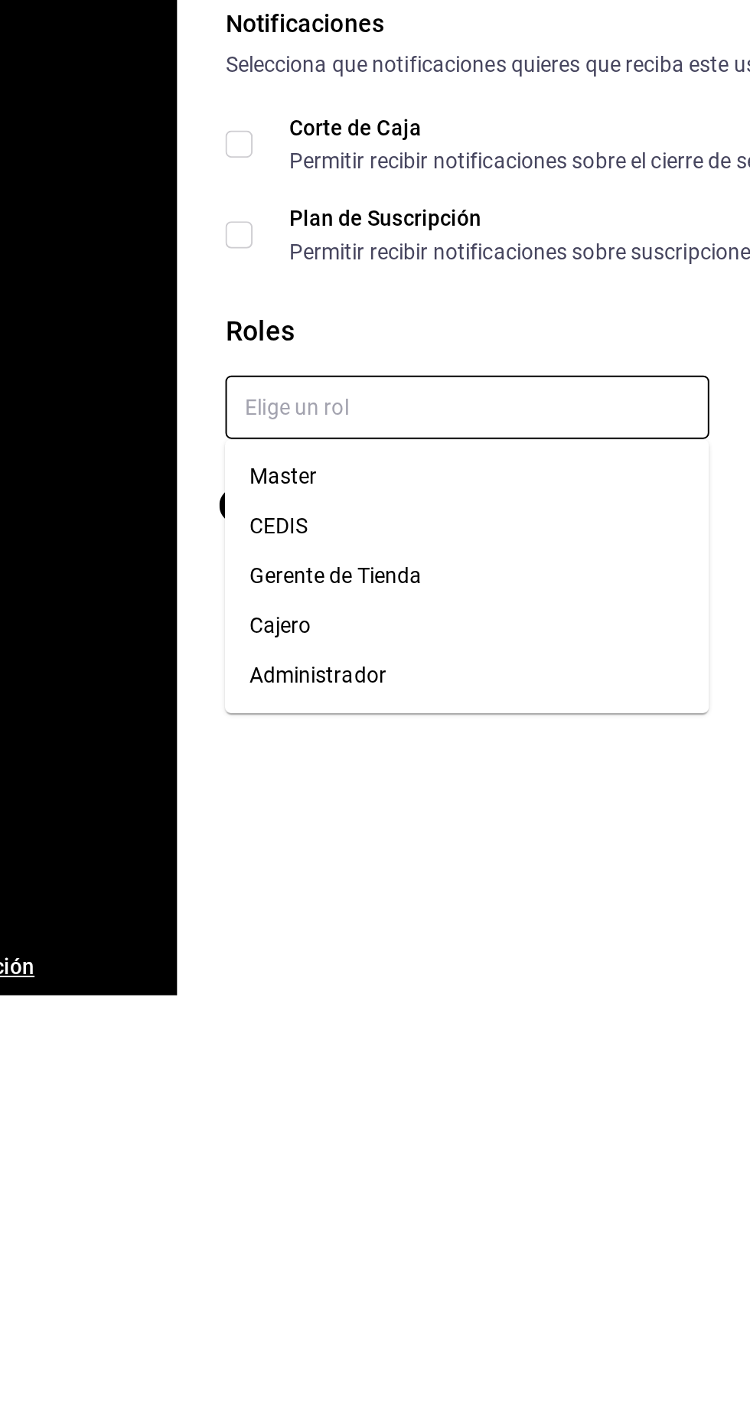
click at [263, 1232] on li "Cajero" at bounding box center [345, 1230] width 245 height 25
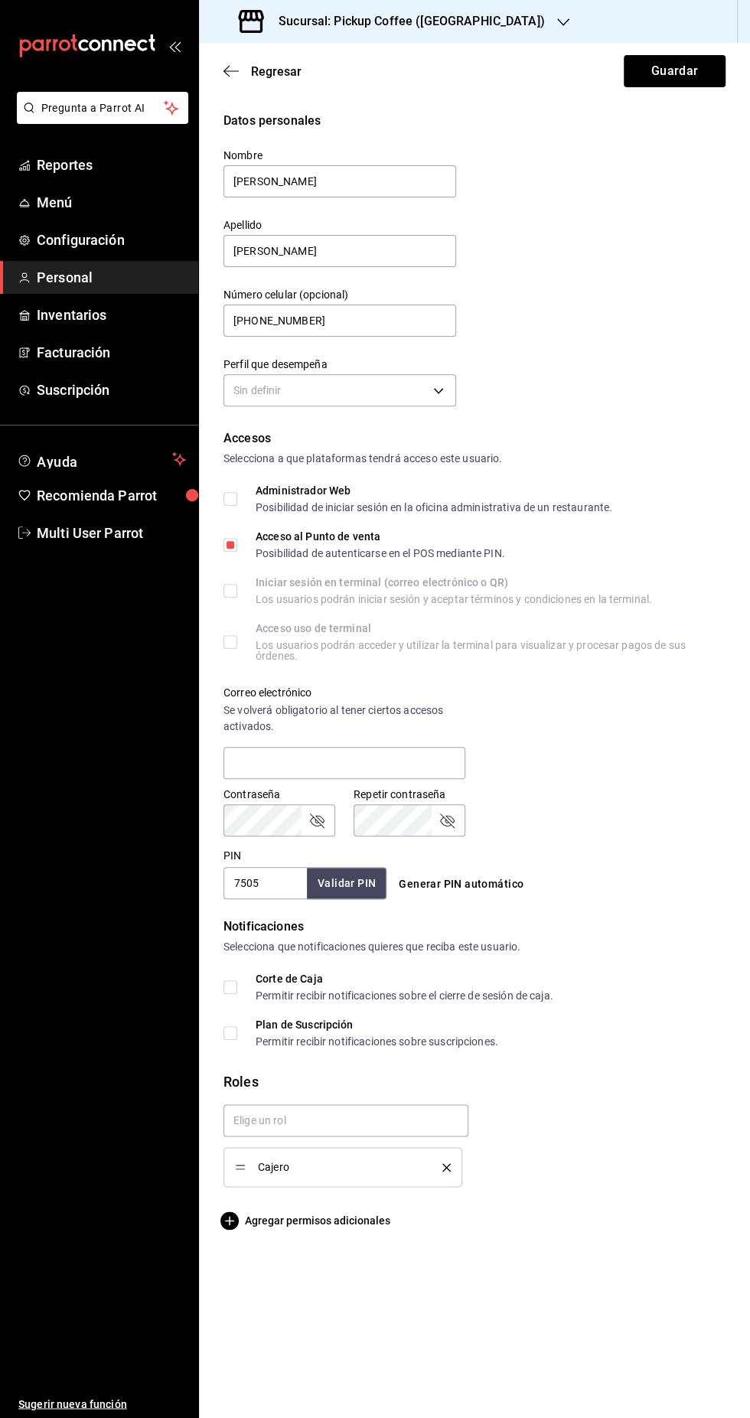
click at [721, 230] on div "Datos personales Nombre José Ramón Apellido Chavez Rosillo Número celular (opci…" at bounding box center [474, 261] width 502 height 299
click at [685, 60] on button "Guardar" at bounding box center [675, 71] width 102 height 32
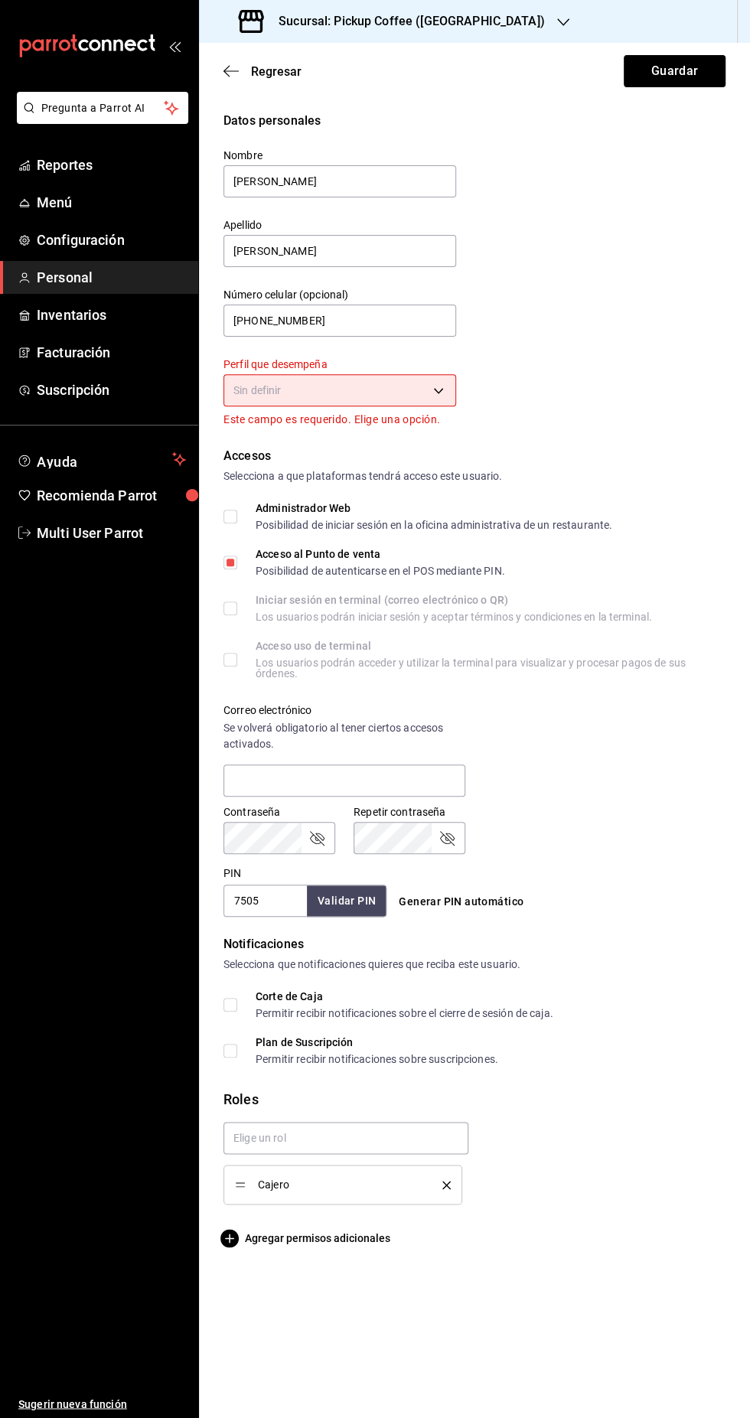
click at [676, 67] on button "Guardar" at bounding box center [675, 71] width 102 height 32
click at [404, 402] on body "Pregunta a Parrot AI Reportes Menú Configuración Personal Inventarios Facturaci…" at bounding box center [375, 709] width 750 height 1418
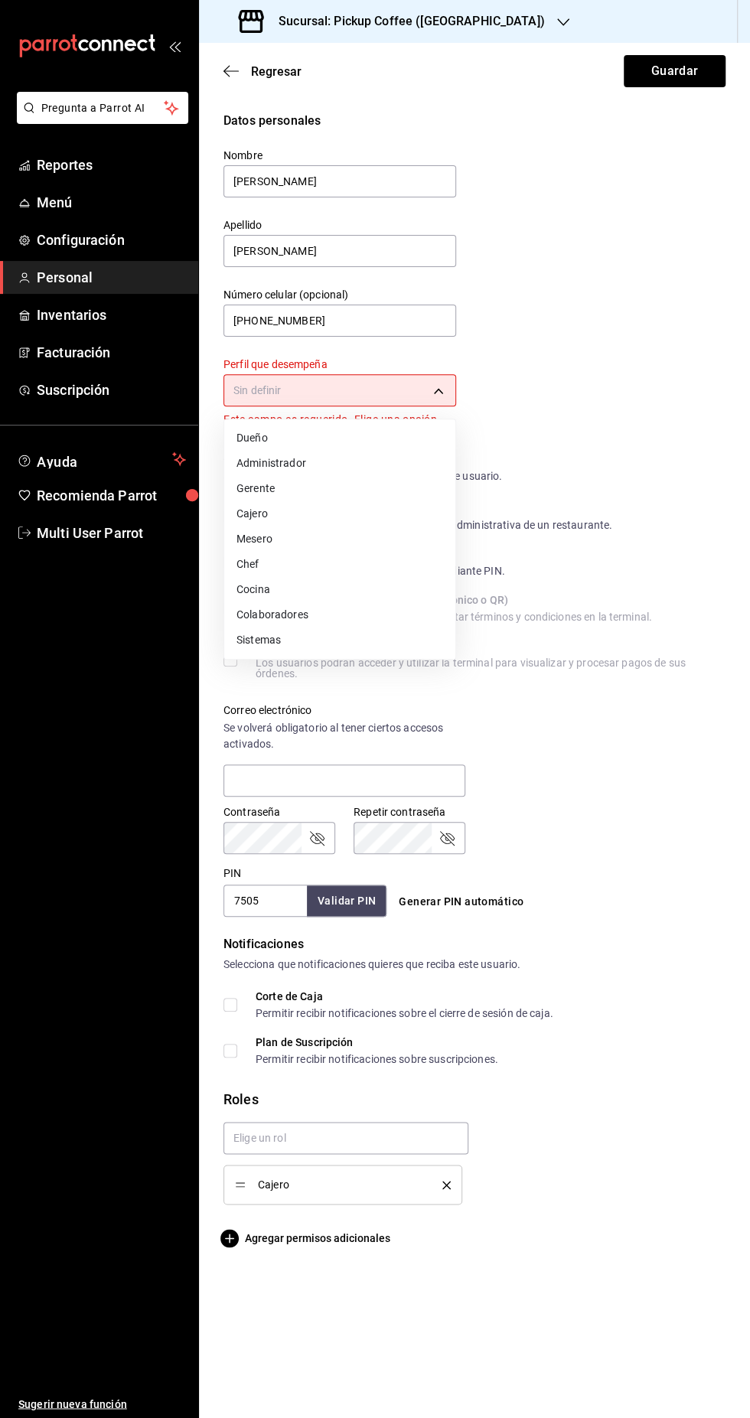
click at [316, 515] on li "Cajero" at bounding box center [339, 513] width 231 height 25
type input "CASHIER"
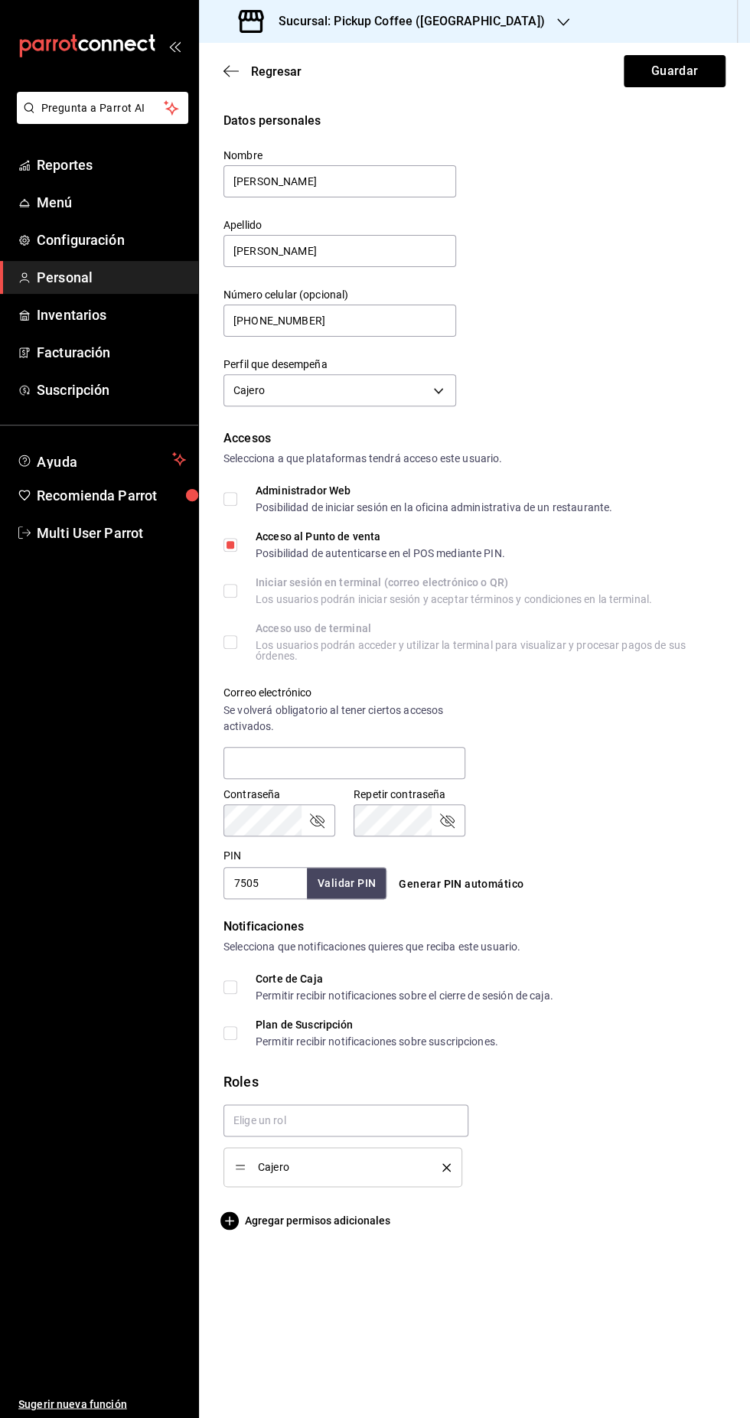
click at [696, 76] on button "Guardar" at bounding box center [675, 71] width 102 height 32
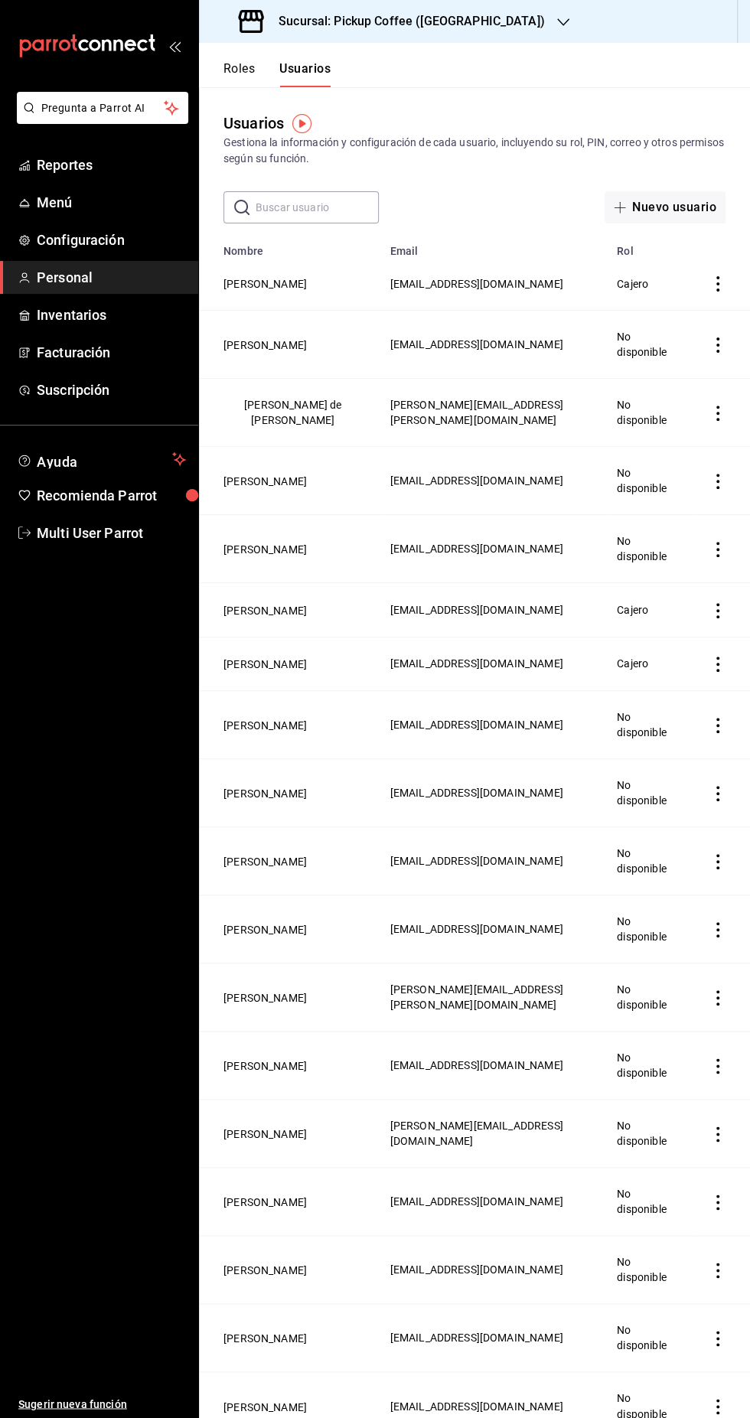
click at [745, 759] on td "employeesTable" at bounding box center [721, 725] width 58 height 68
click at [717, 421] on icon "actions" at bounding box center [717, 412] width 15 height 15
click at [285, 431] on div at bounding box center [375, 709] width 750 height 1418
click at [302, 426] on button "José de Jesus Garcia Perez" at bounding box center [292, 412] width 138 height 31
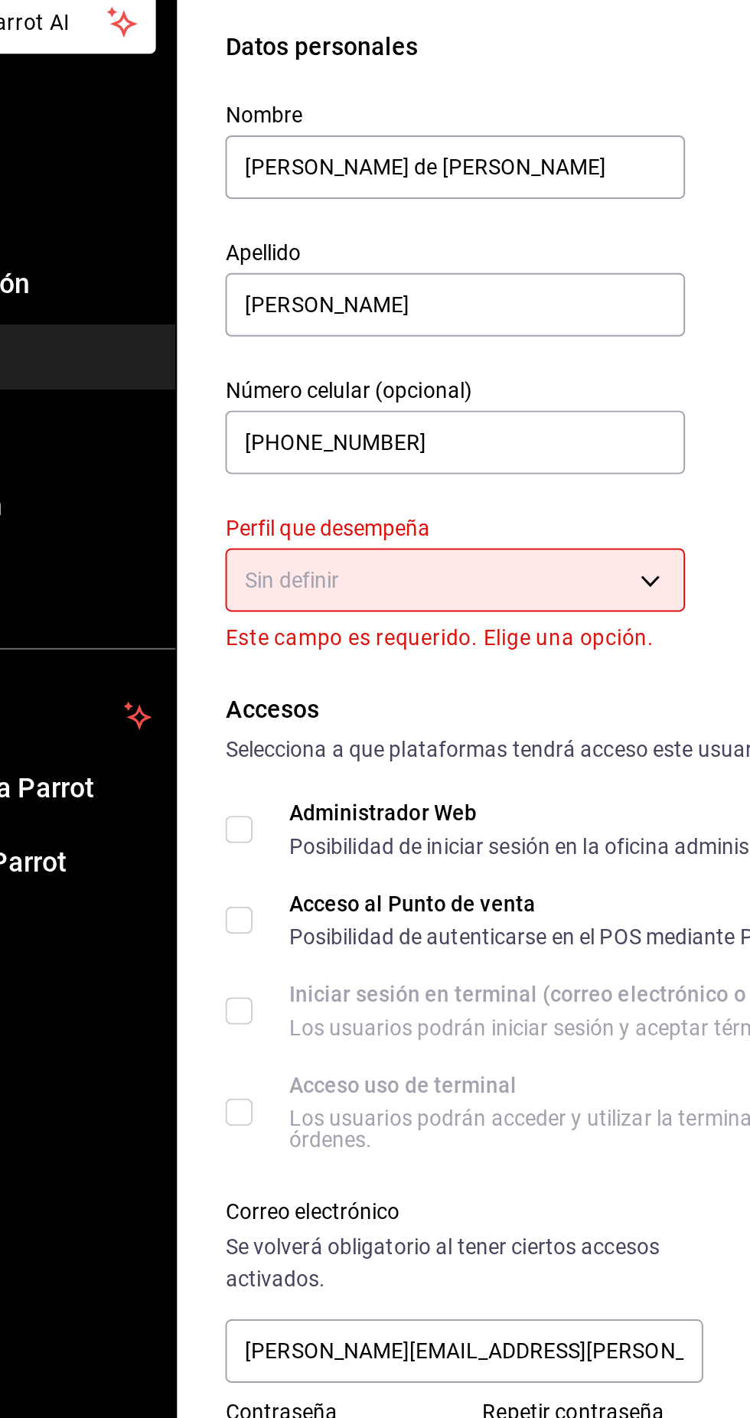
click at [429, 394] on body "Pregunta a Parrot AI Reportes Menú Configuración Personal Inventarios Facturaci…" at bounding box center [375, 709] width 750 height 1418
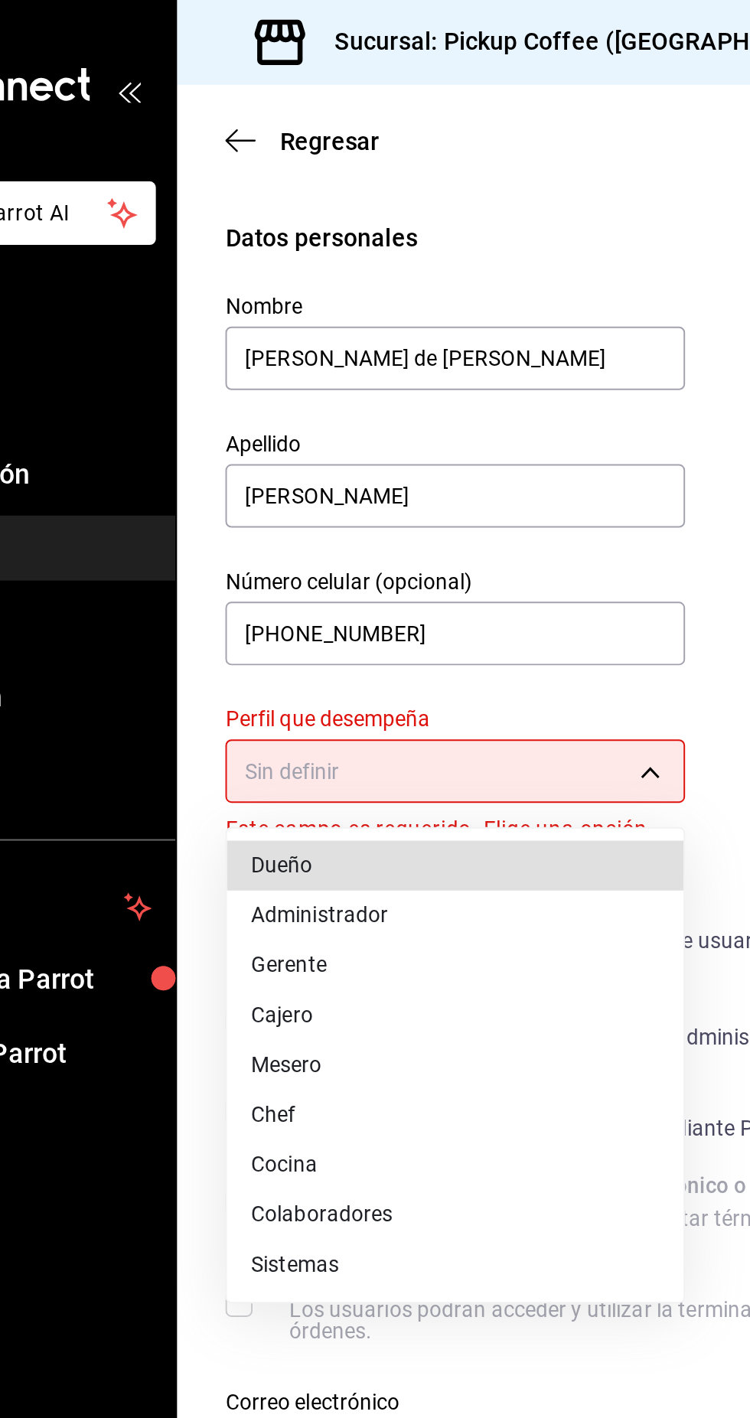
click at [422, 300] on div at bounding box center [375, 709] width 750 height 1418
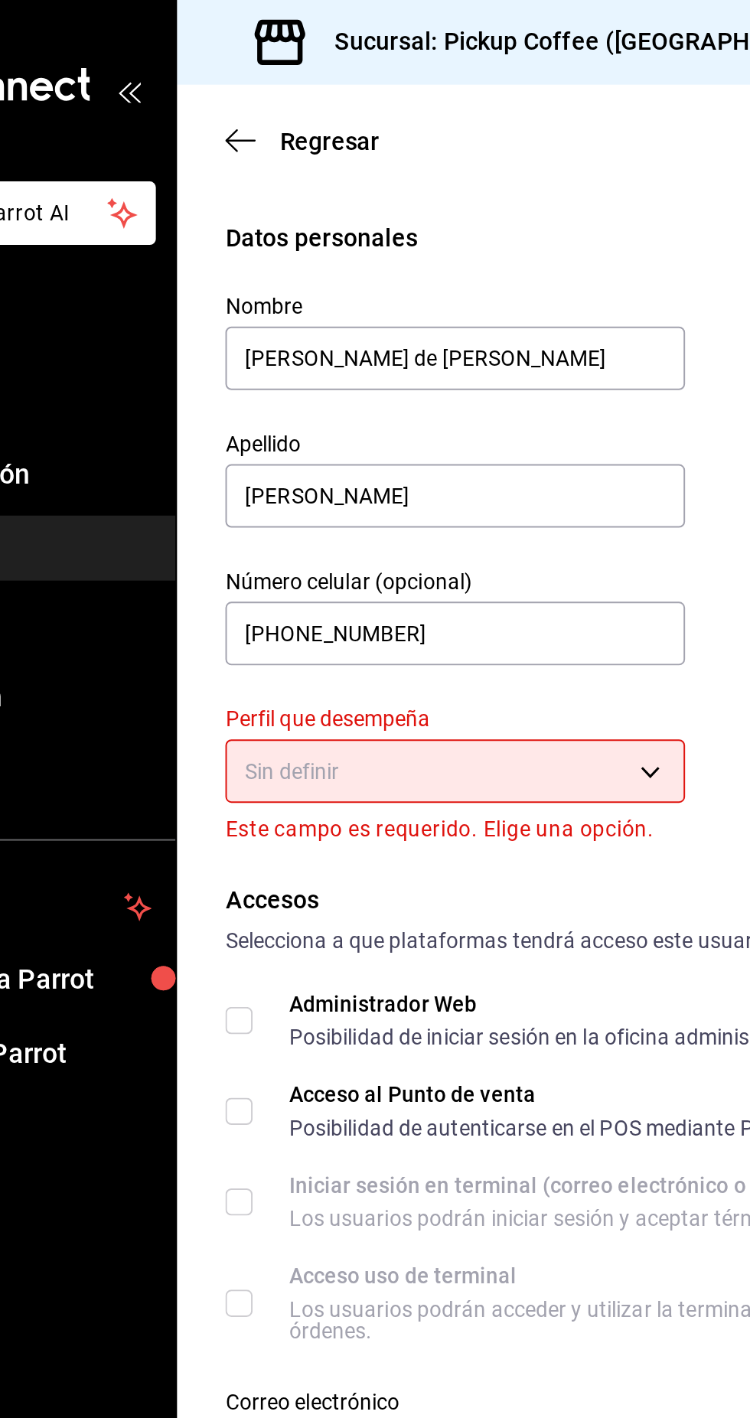
click at [411, 394] on body "Pregunta a Parrot AI Reportes Menú Configuración Personal Inventarios Facturaci…" at bounding box center [375, 709] width 750 height 1418
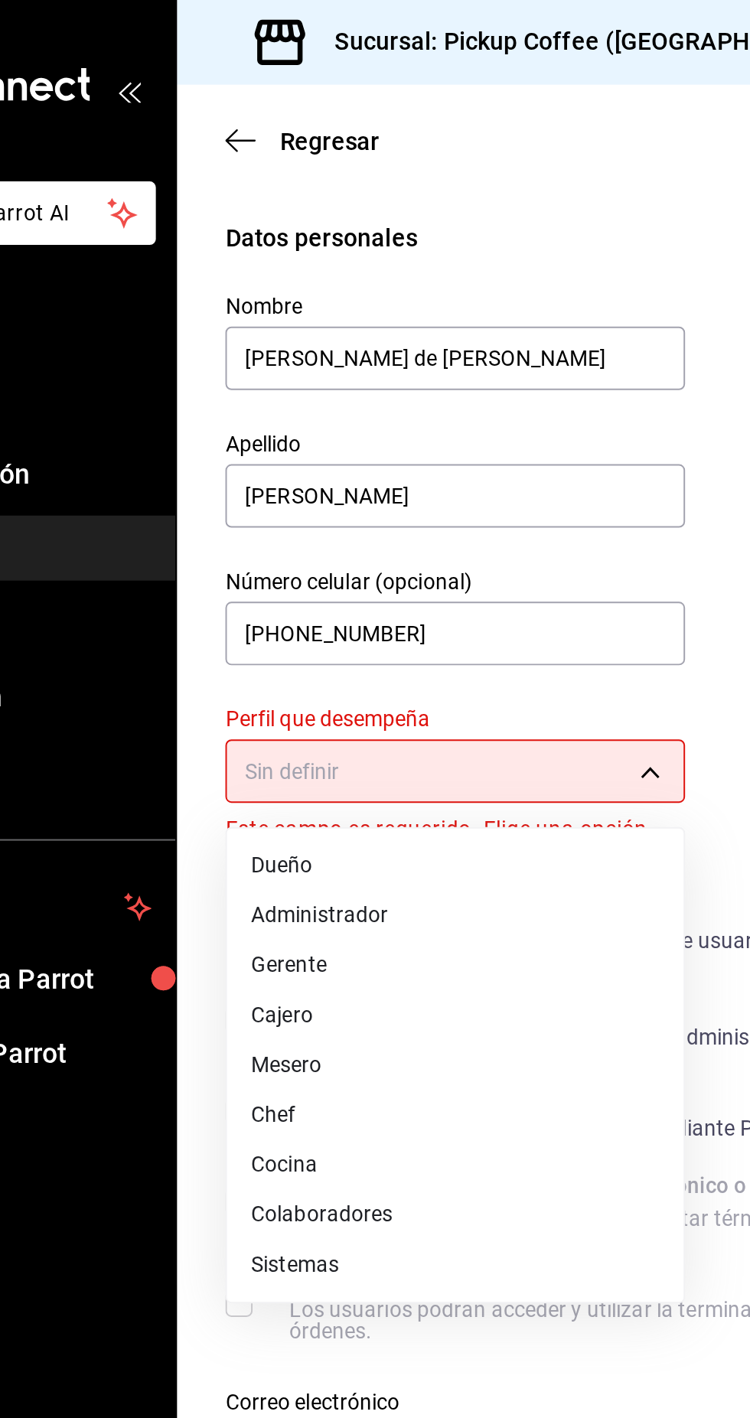
click at [318, 490] on li "Gerente" at bounding box center [339, 488] width 231 height 25
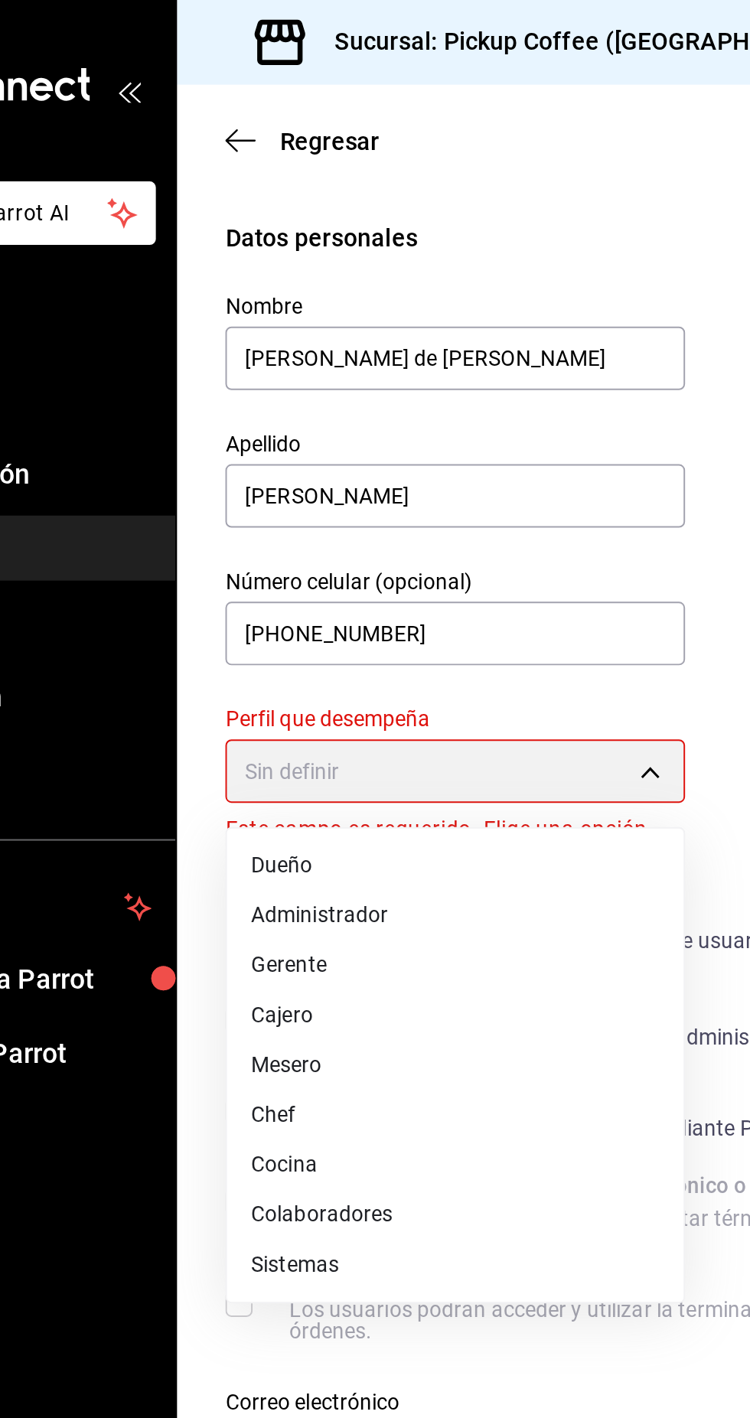
type input "MANAGER"
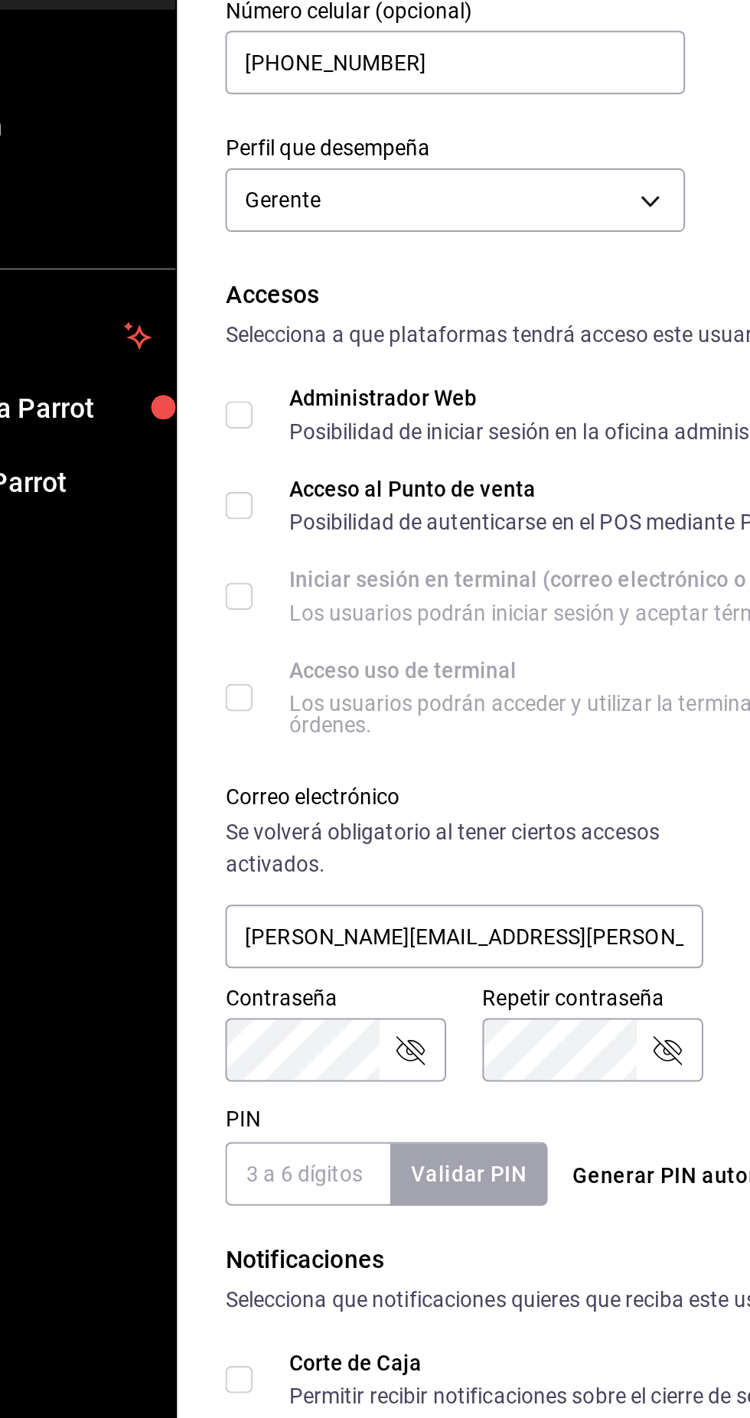
click at [301, 552] on div "Posibilidad de autenticarse en el POS mediante PIN." at bounding box center [380, 553] width 249 height 11
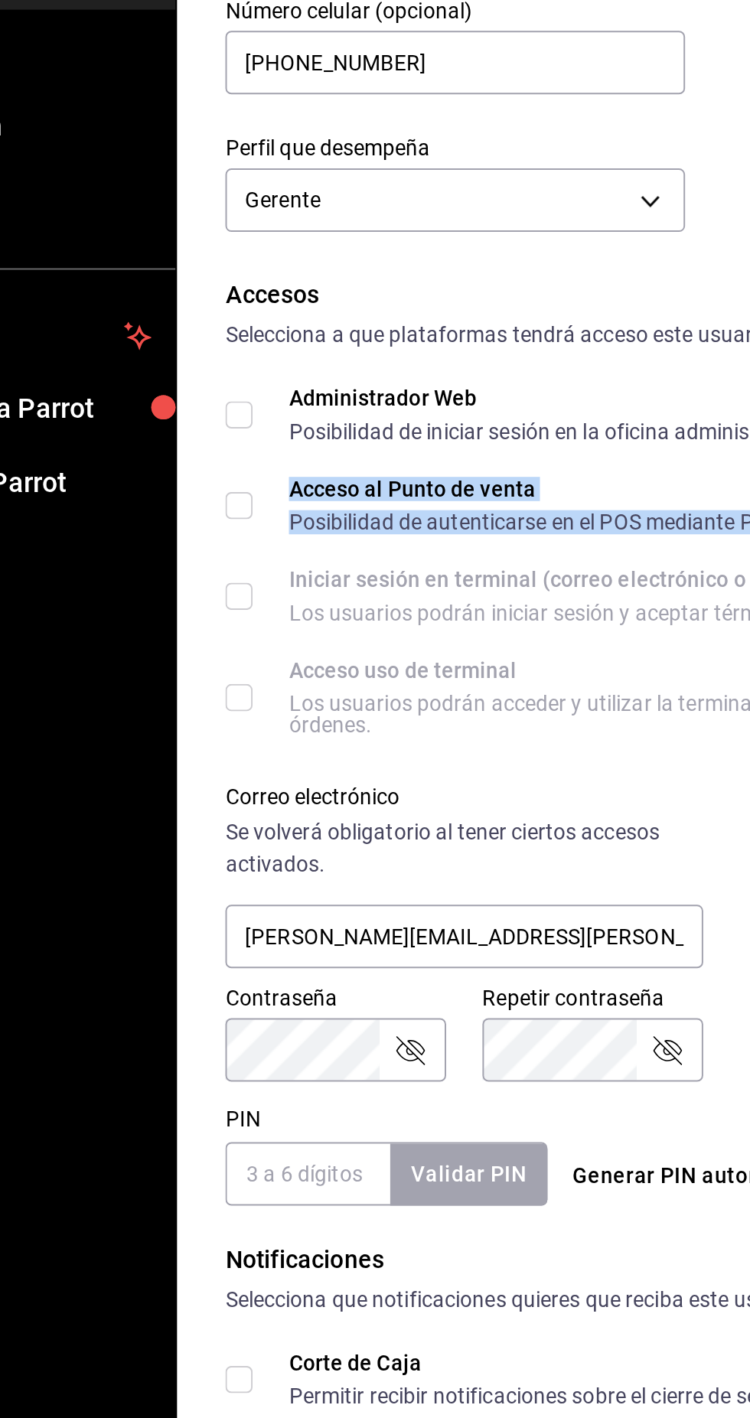
click at [225, 546] on input "Acceso al Punto de venta Posibilidad de autenticarse en el POS mediante PIN." at bounding box center [230, 545] width 14 height 14
checkbox input "true"
click at [258, 894] on input "PIN" at bounding box center [264, 883] width 83 height 32
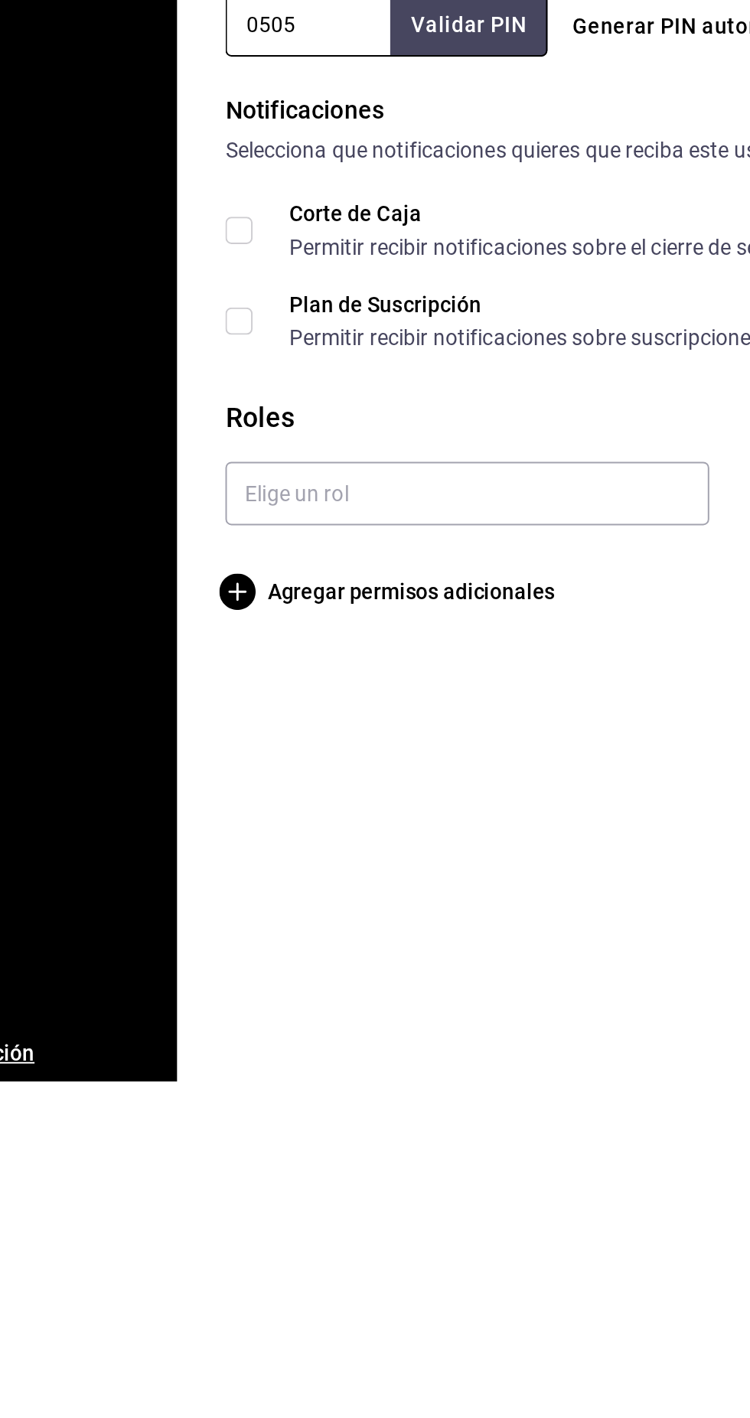
type input "0505"
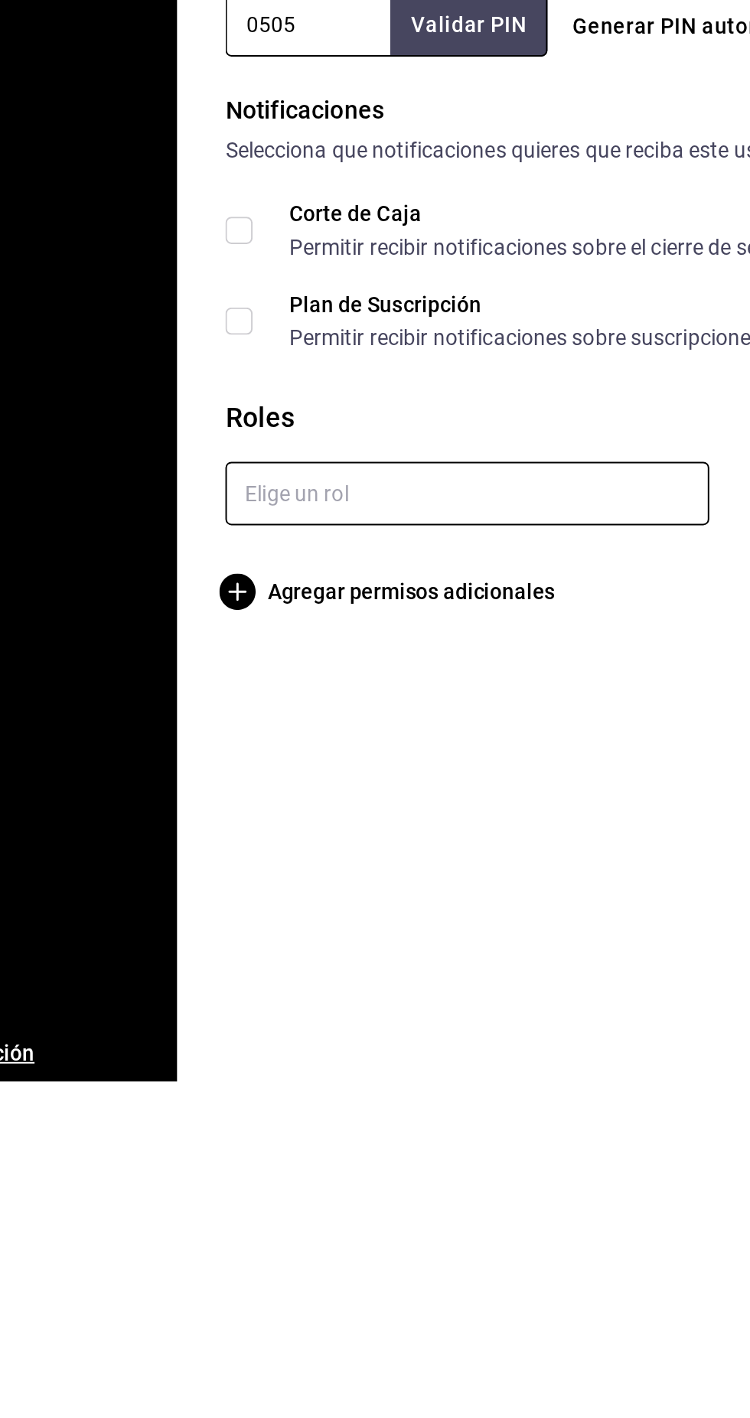
click at [247, 1123] on input "text" at bounding box center [345, 1120] width 245 height 32
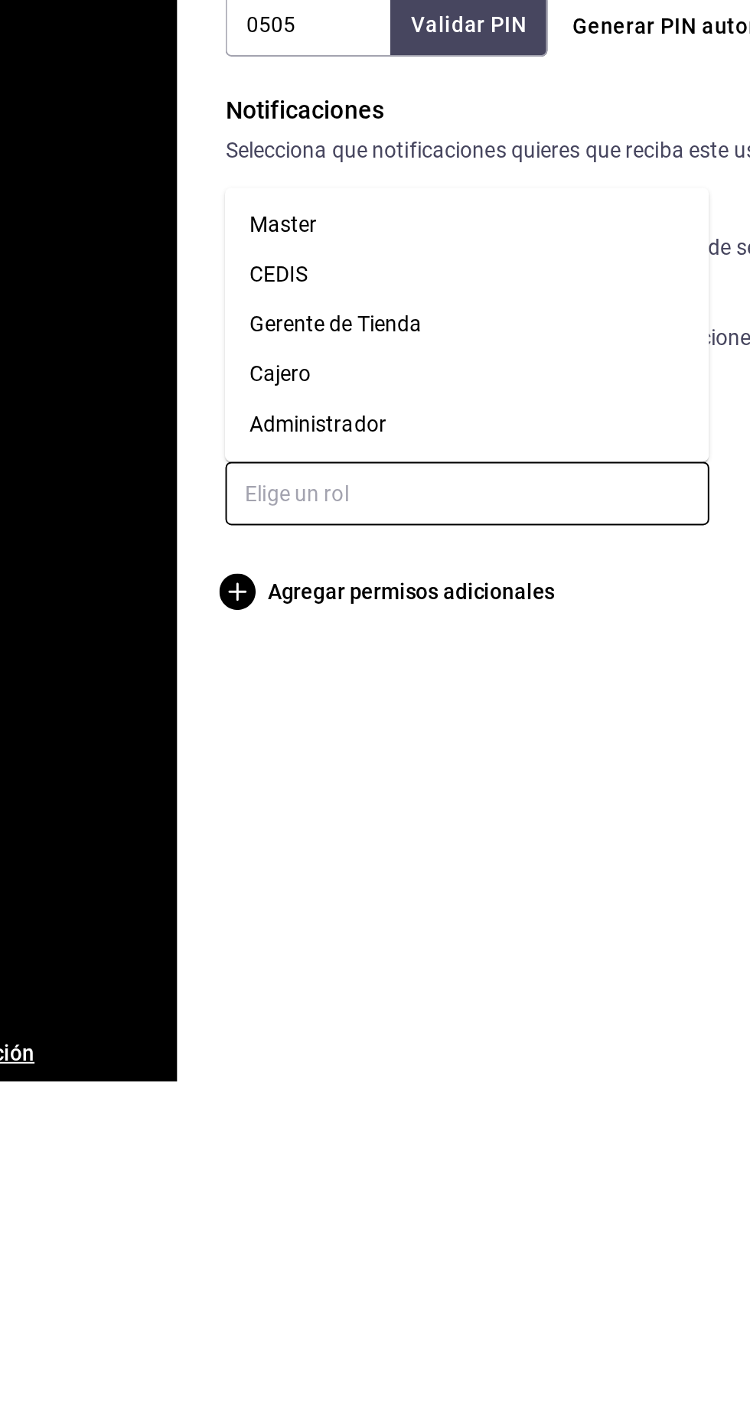
click at [262, 1046] on li "Gerente de Tienda" at bounding box center [345, 1034] width 245 height 25
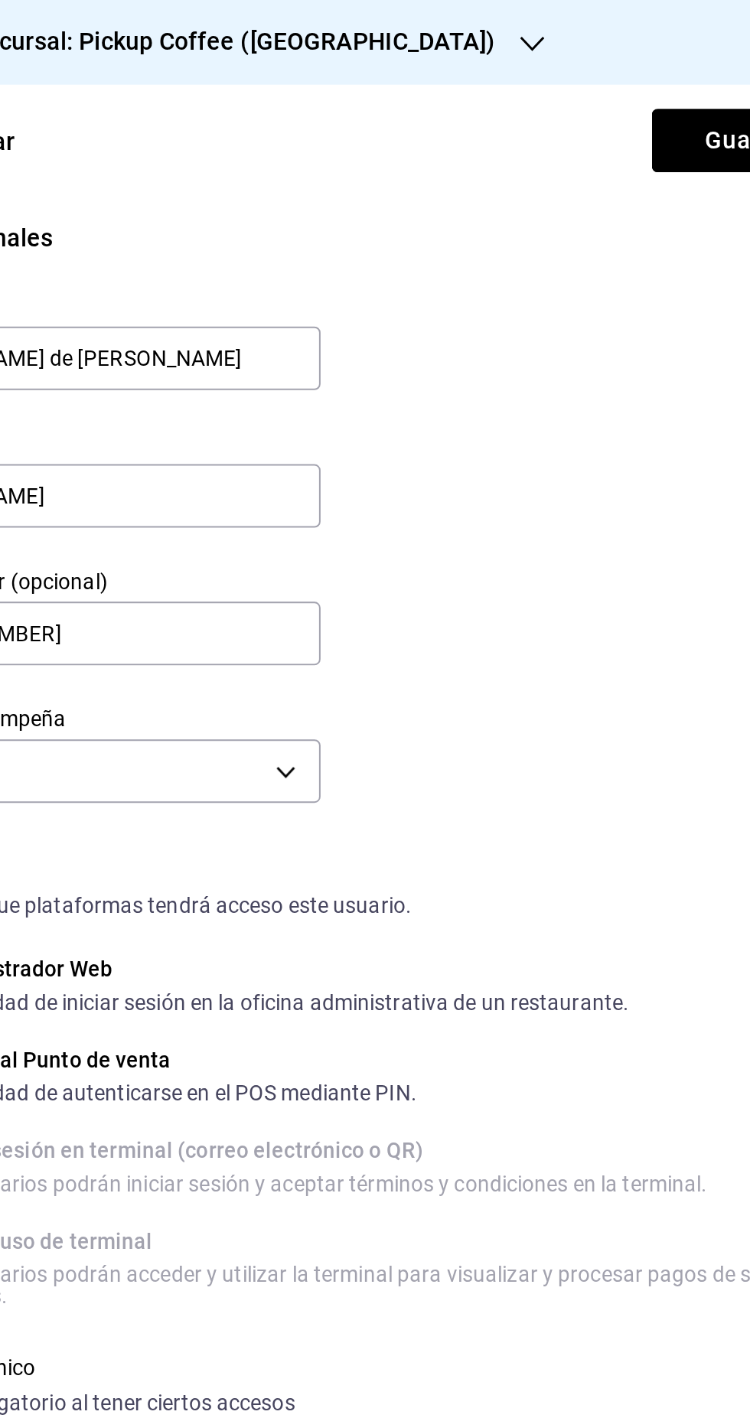
click at [646, 72] on button "Guardar" at bounding box center [675, 71] width 102 height 32
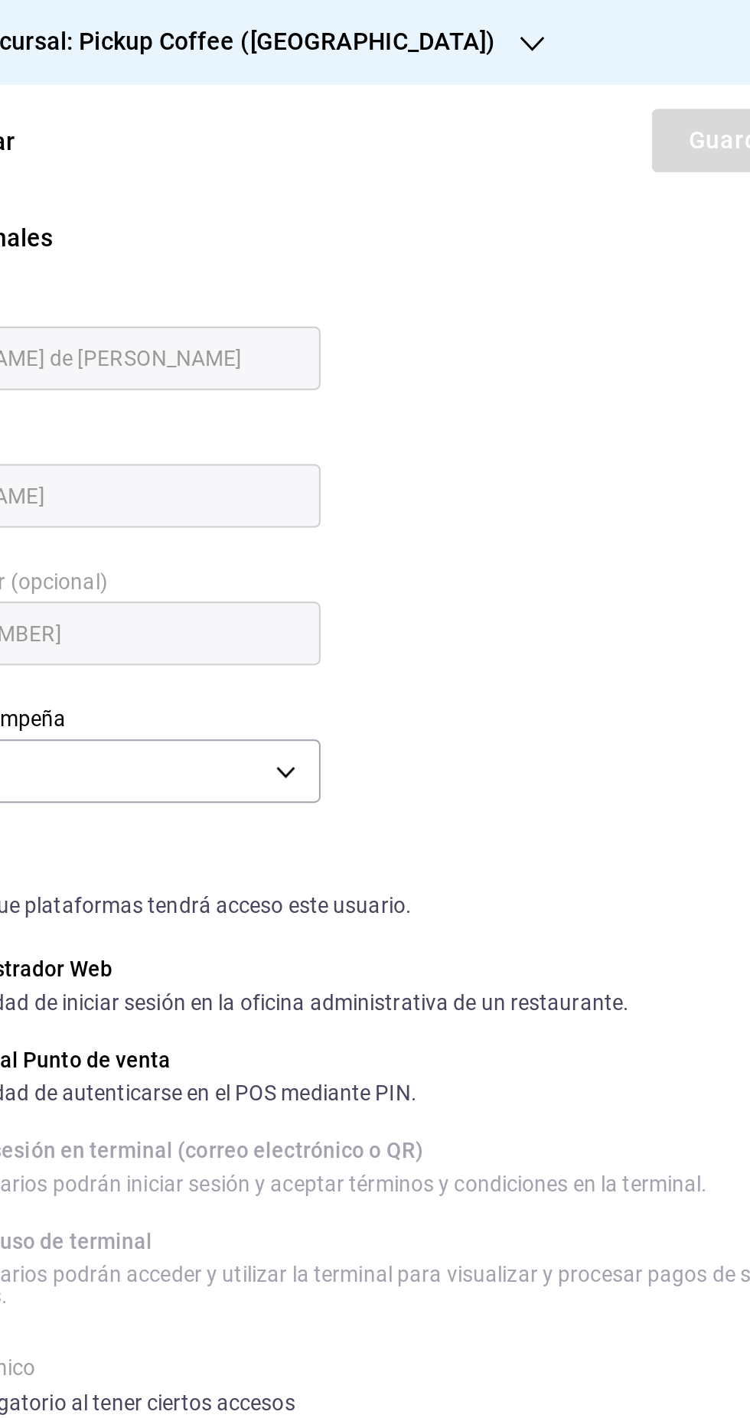
click at [657, 74] on div "Regresar Guardar" at bounding box center [474, 71] width 551 height 57
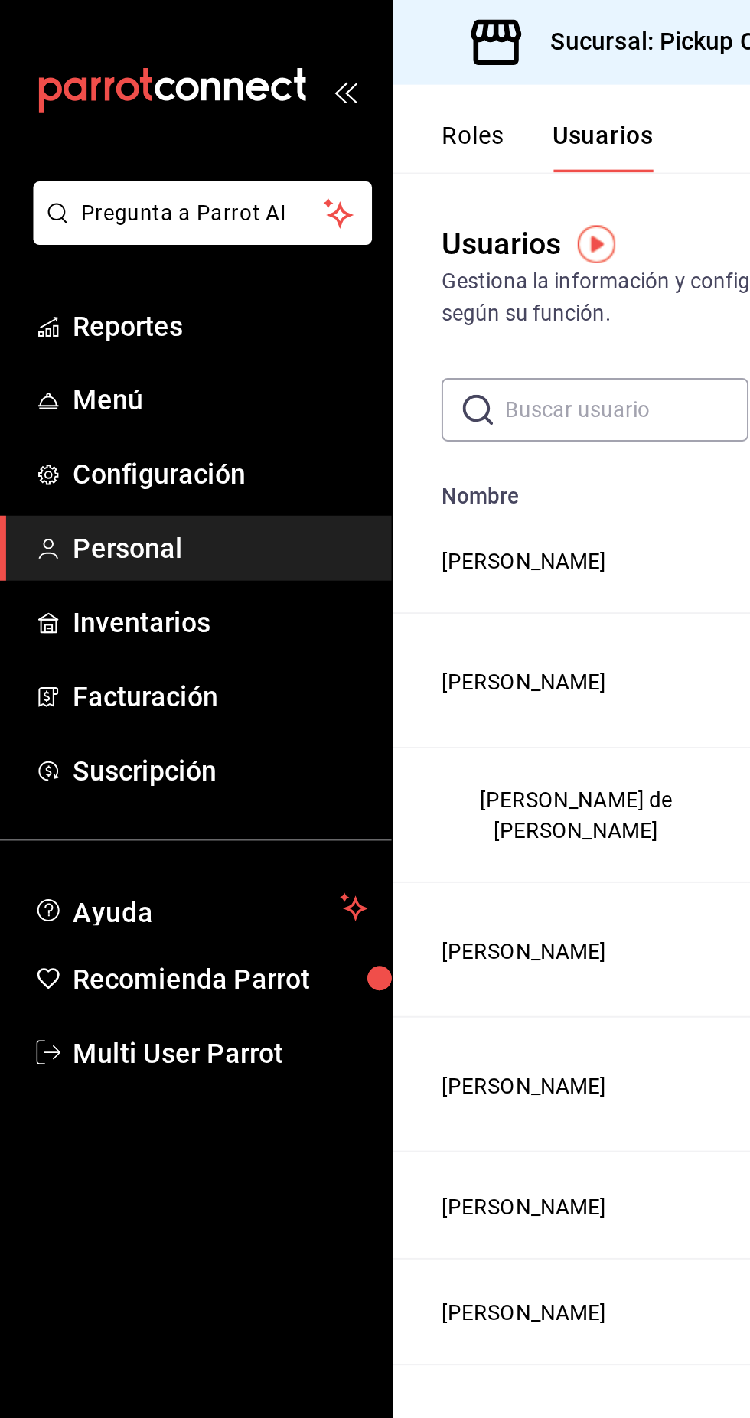
click at [334, 28] on h3 "Sucursal: Pickup Coffee (Parque México)" at bounding box center [405, 21] width 278 height 18
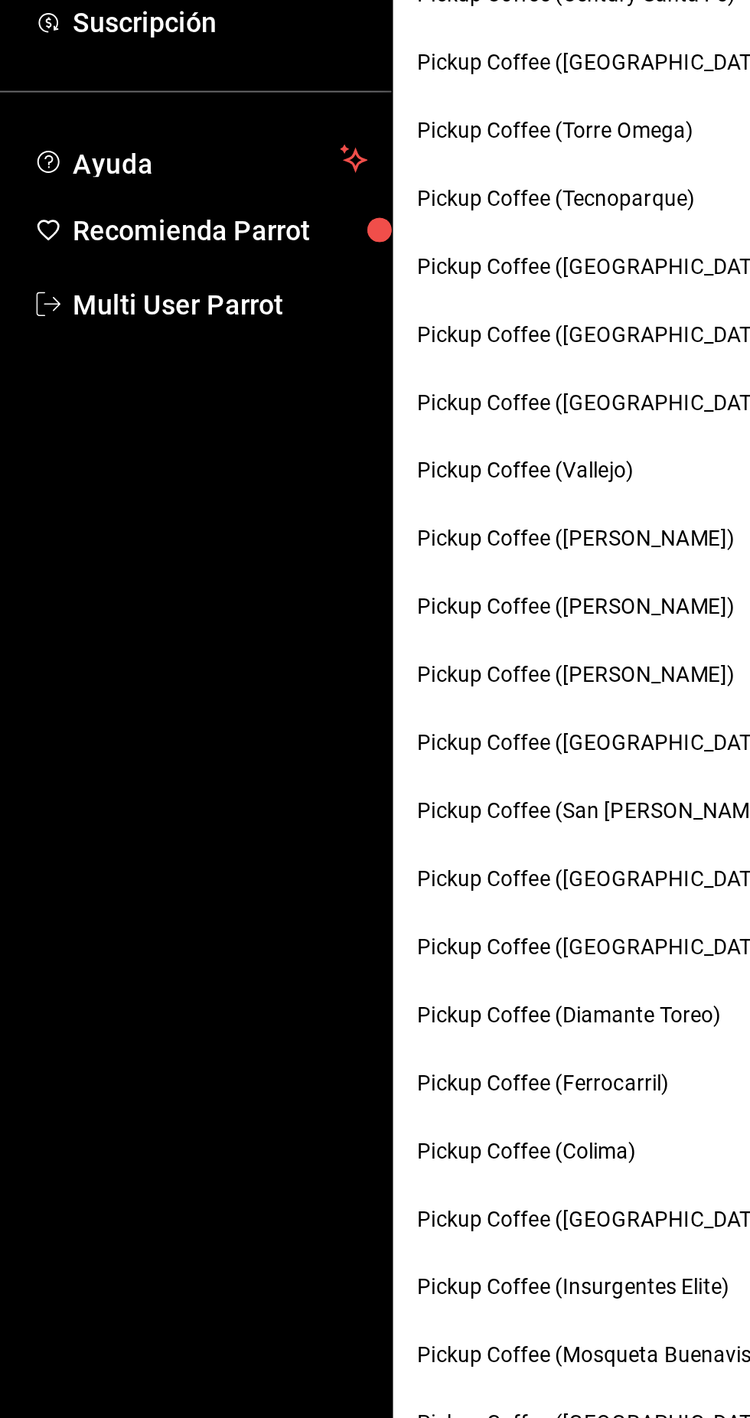
click at [303, 835] on div "Pickup Coffee ([GEOGRAPHIC_DATA])" at bounding box center [347, 823] width 296 height 34
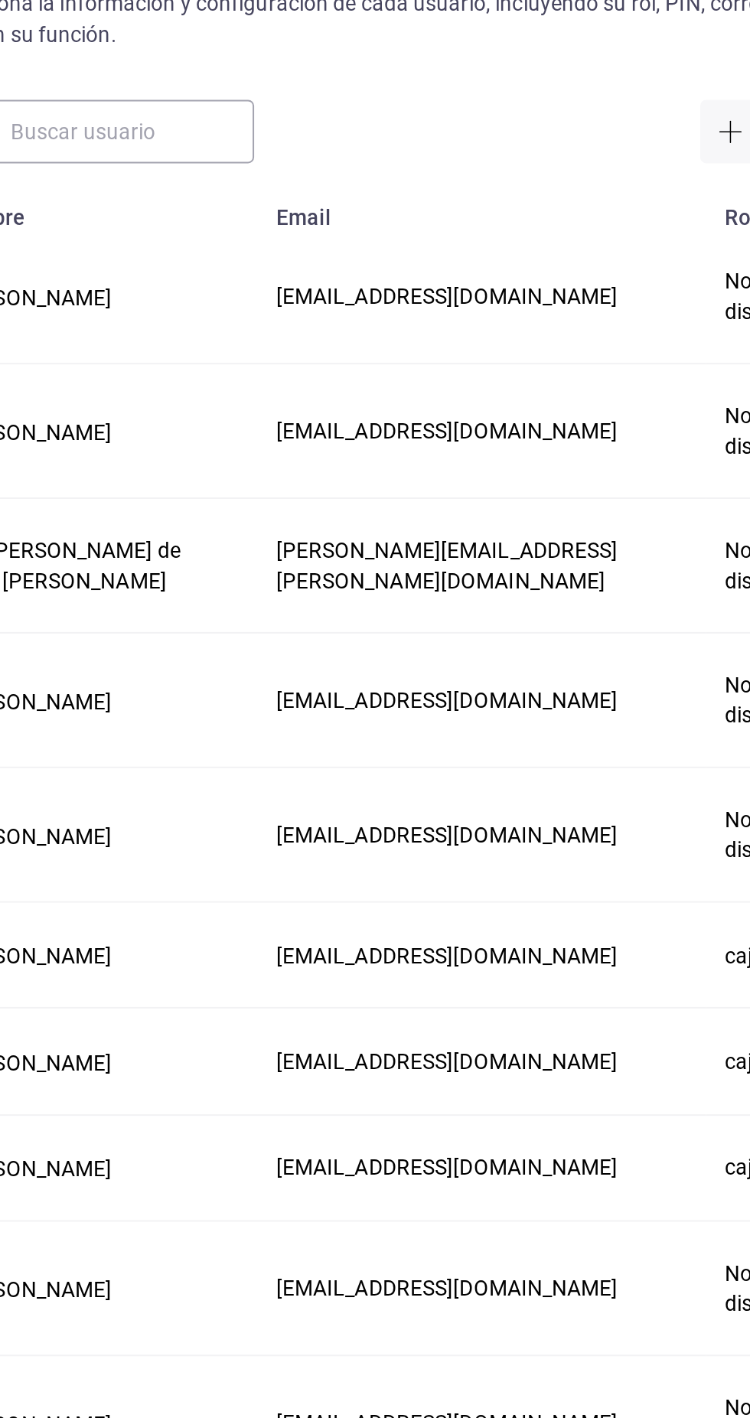
click at [307, 284] on button "José Ramón Chavez Rosillo" at bounding box center [264, 291] width 83 height 15
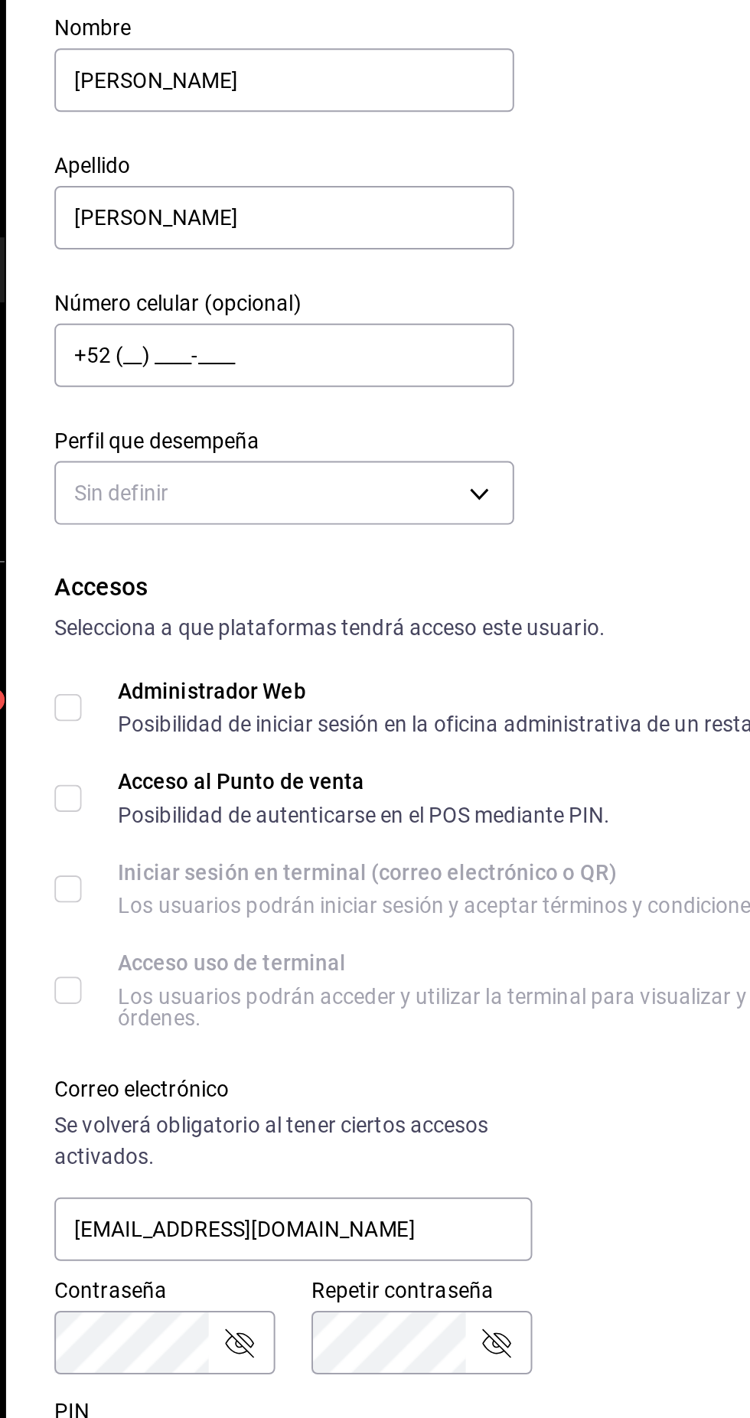
type input "[PHONE_NUMBER]"
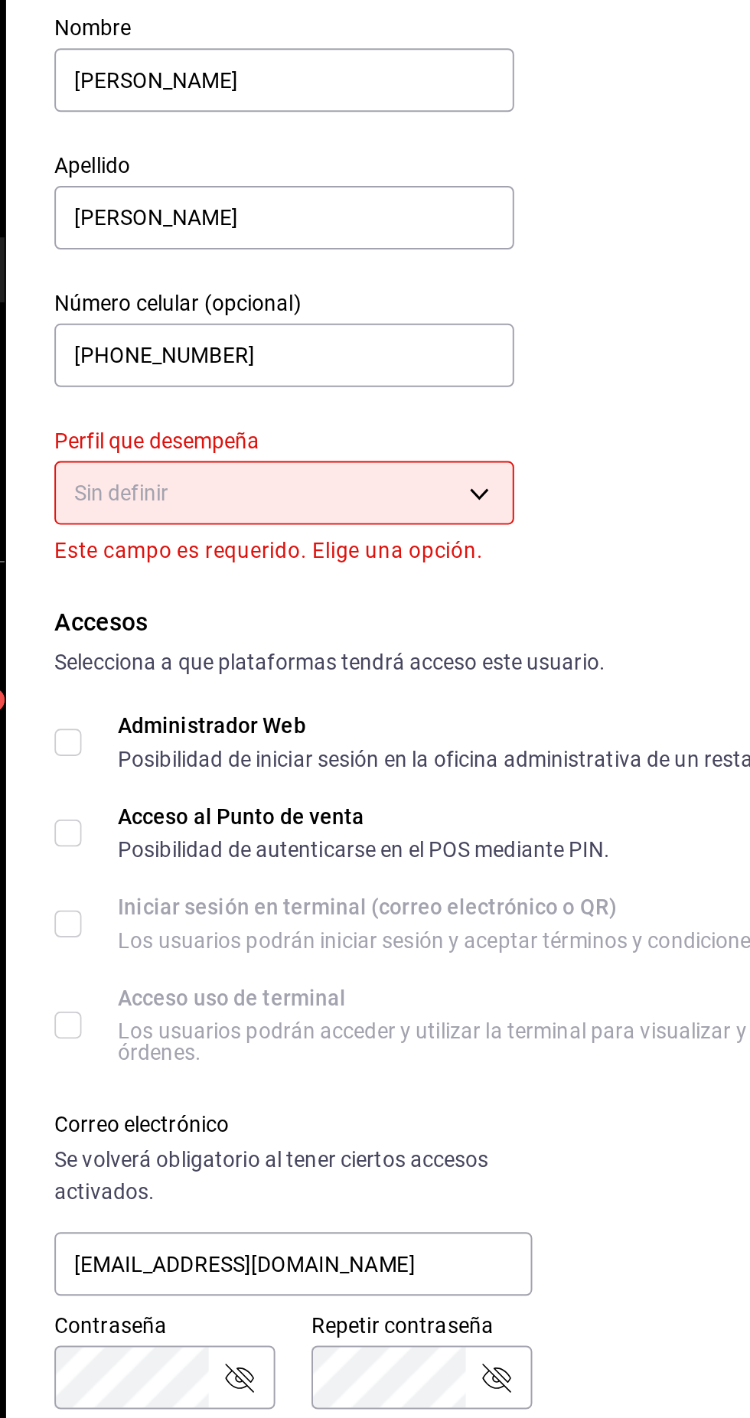
click at [424, 402] on body "Pregunta a Parrot AI Reportes Menú Configuración Personal Inventarios Facturaci…" at bounding box center [375, 709] width 750 height 1418
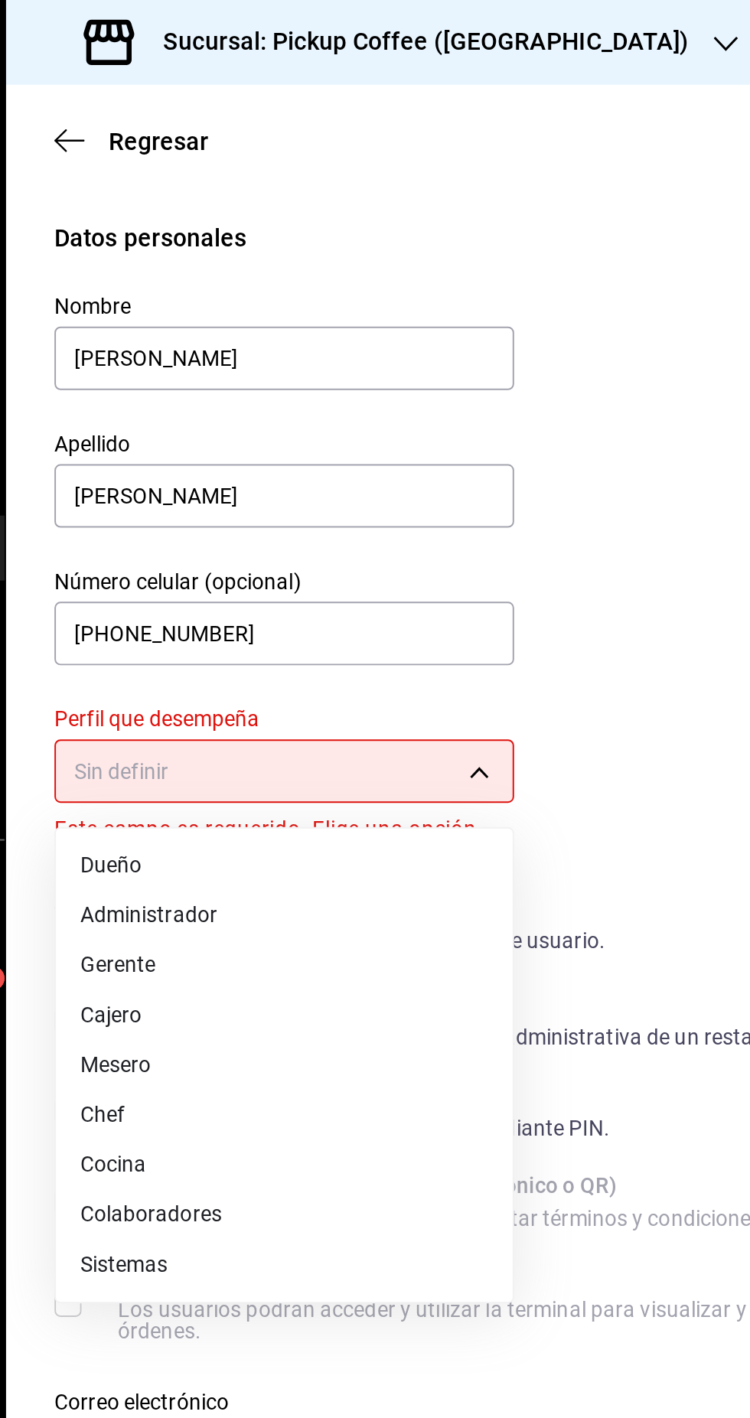
click at [295, 517] on li "Cajero" at bounding box center [339, 513] width 231 height 25
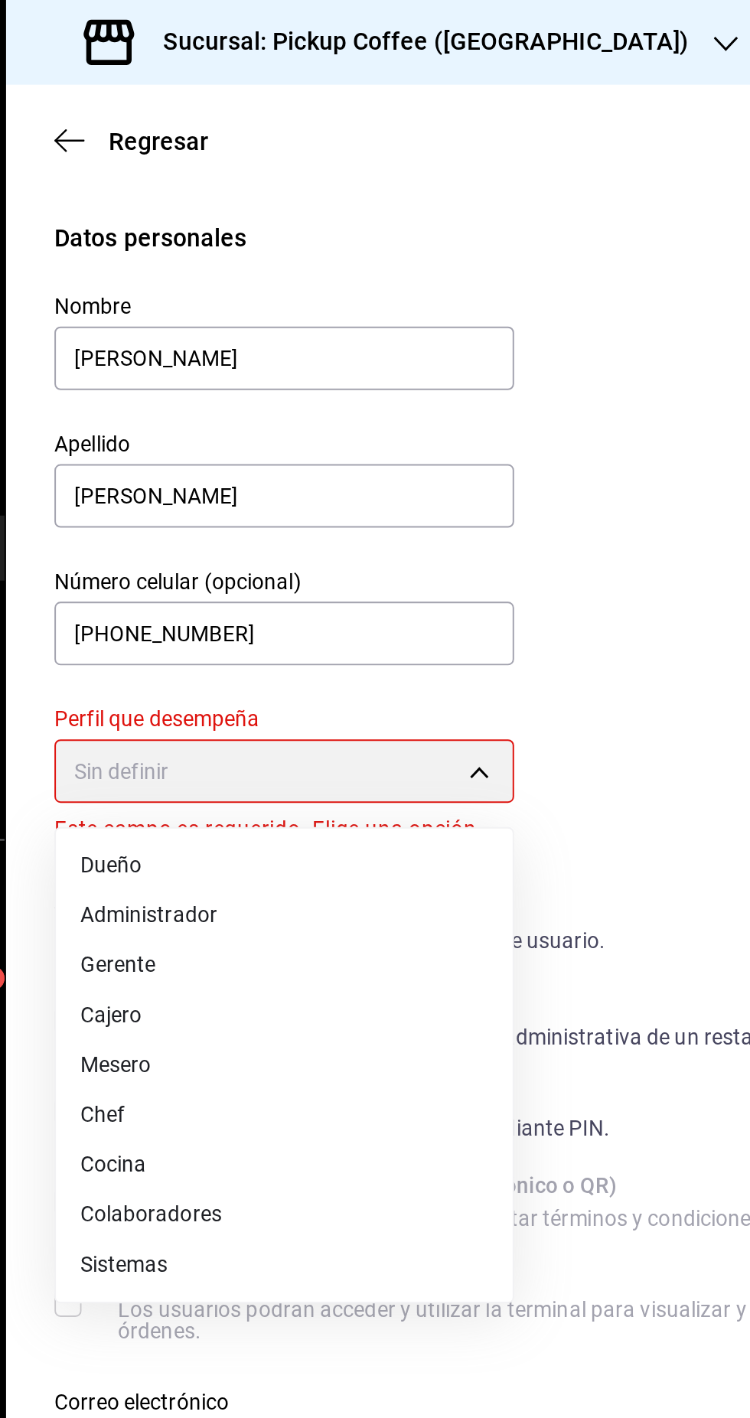
type input "CASHIER"
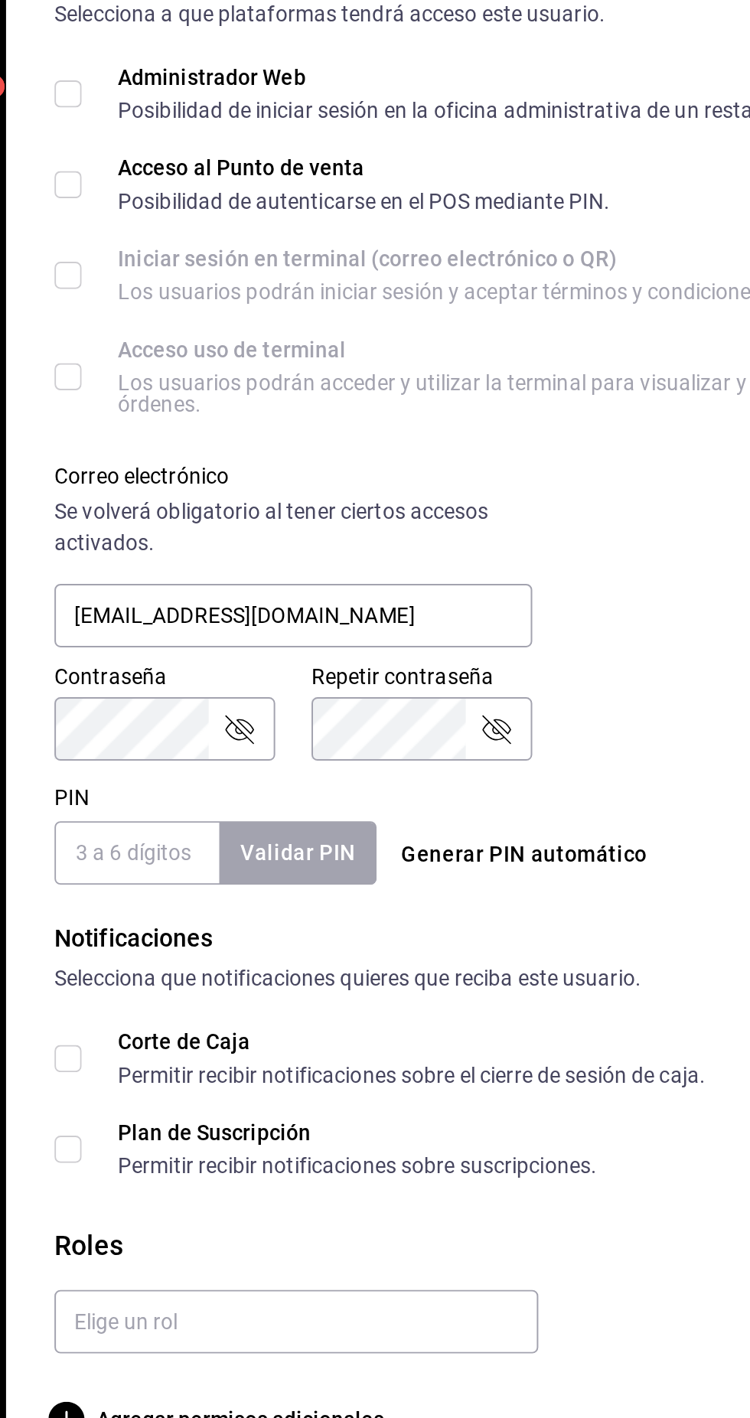
click at [258, 887] on input "PIN" at bounding box center [264, 883] width 83 height 32
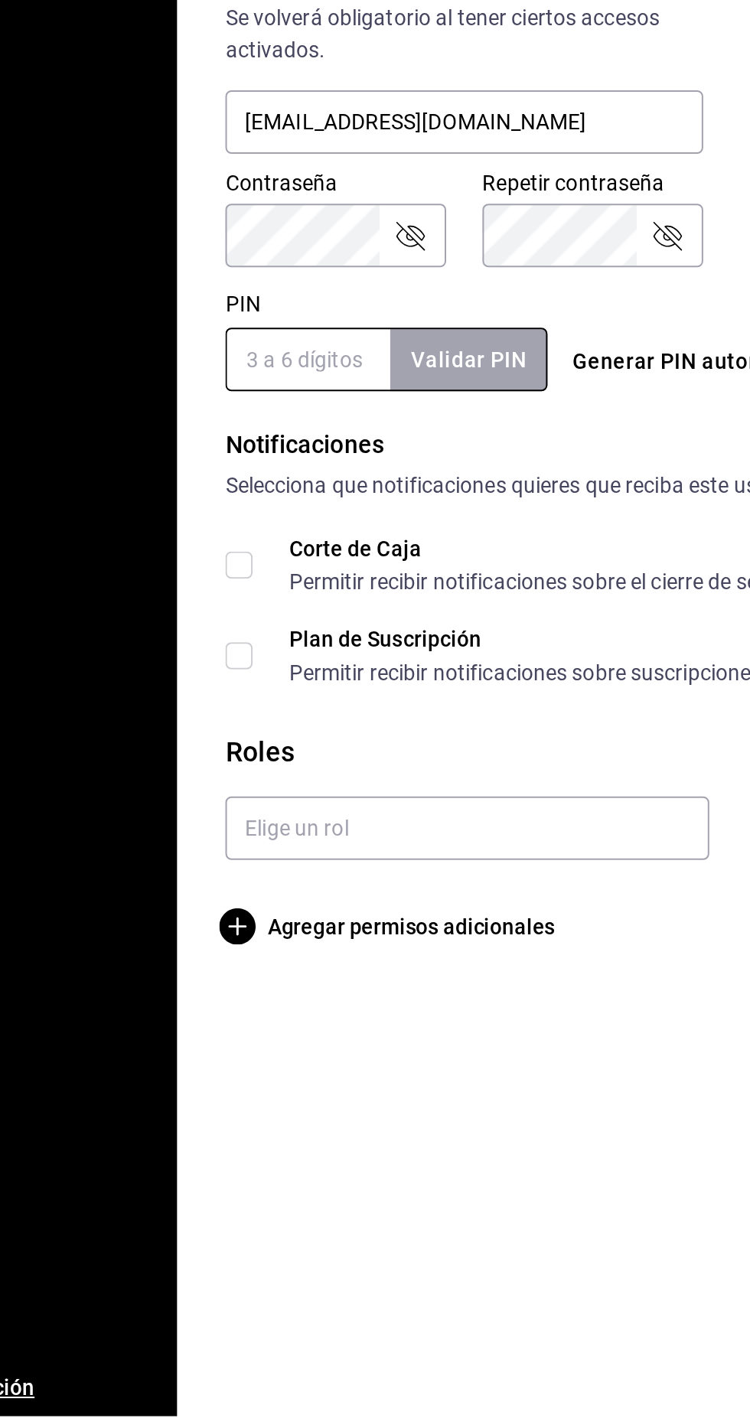
type input "7505"
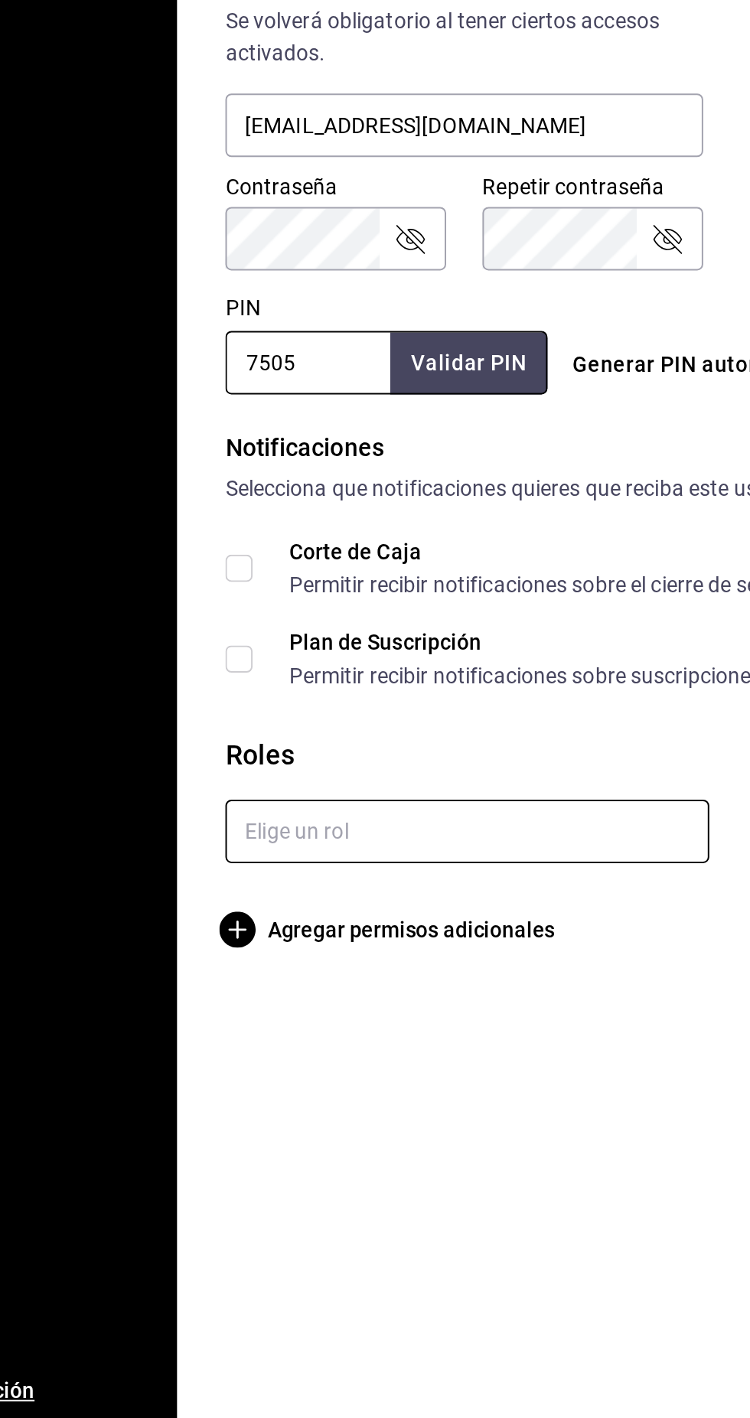
click at [389, 1122] on input "text" at bounding box center [345, 1120] width 245 height 32
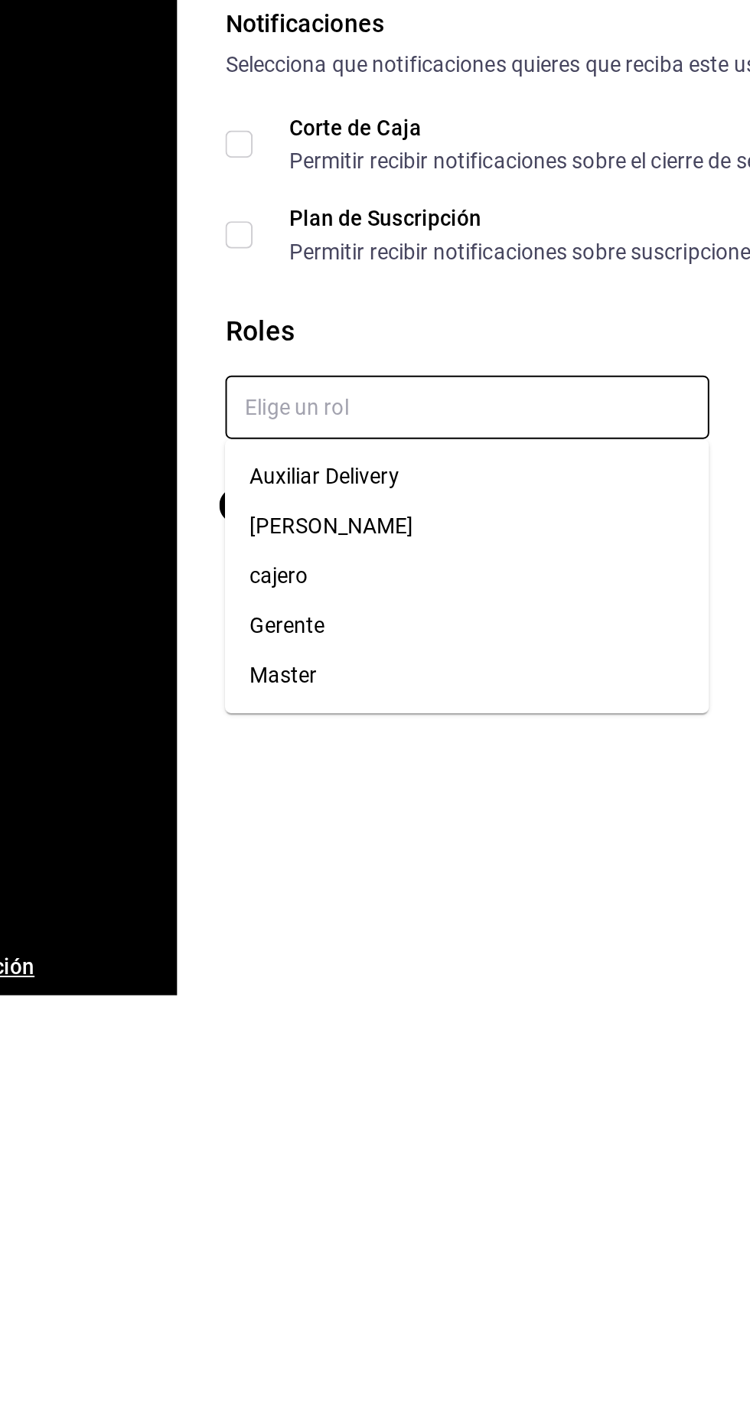
click at [277, 1206] on li "cajero" at bounding box center [345, 1205] width 245 height 25
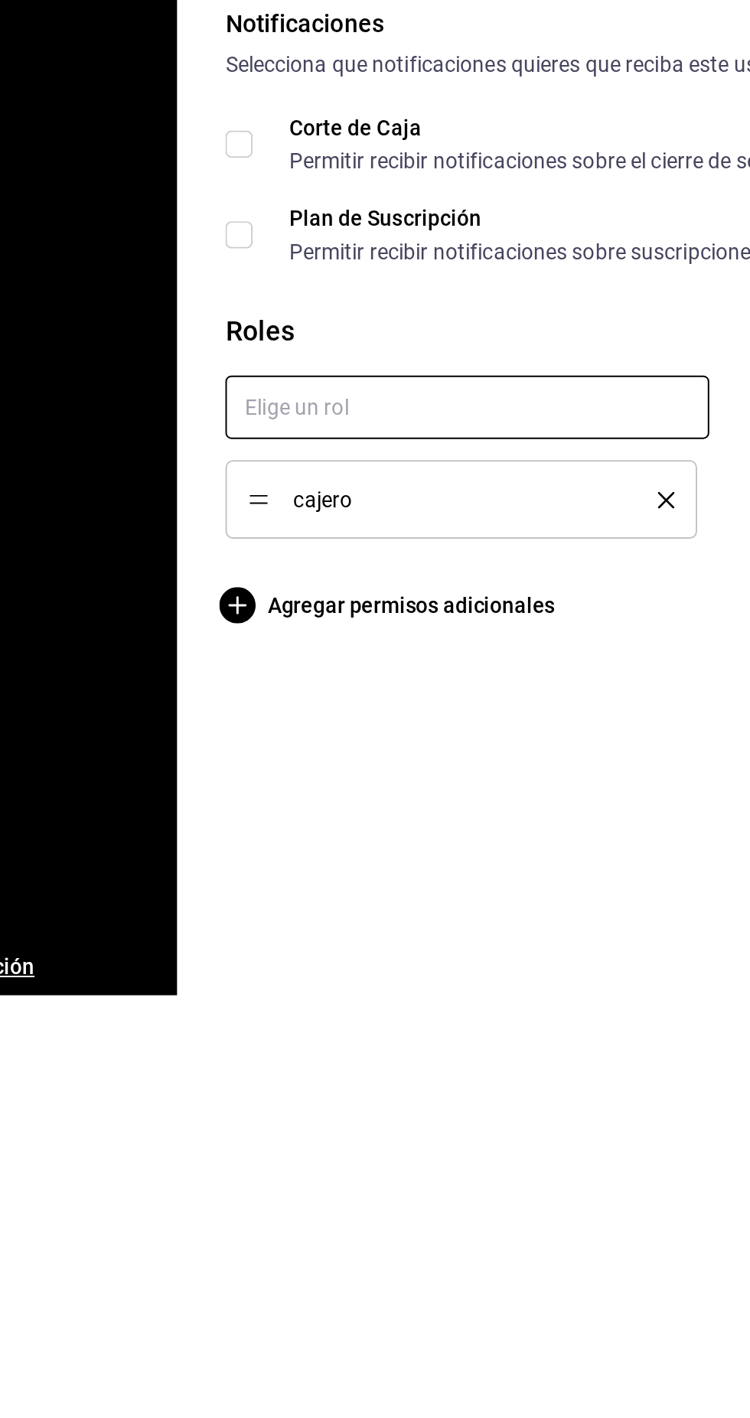
checkbox input "true"
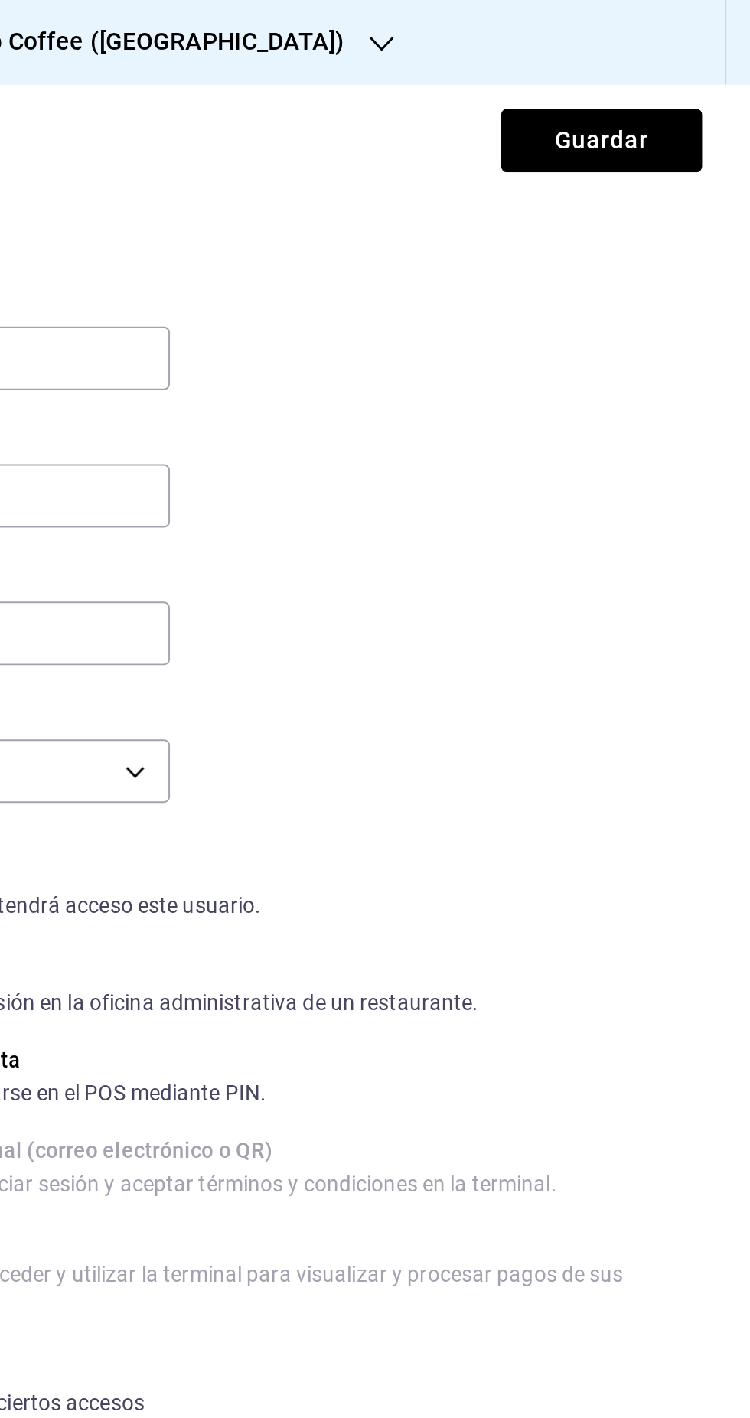
click at [663, 72] on button "Guardar" at bounding box center [675, 71] width 102 height 32
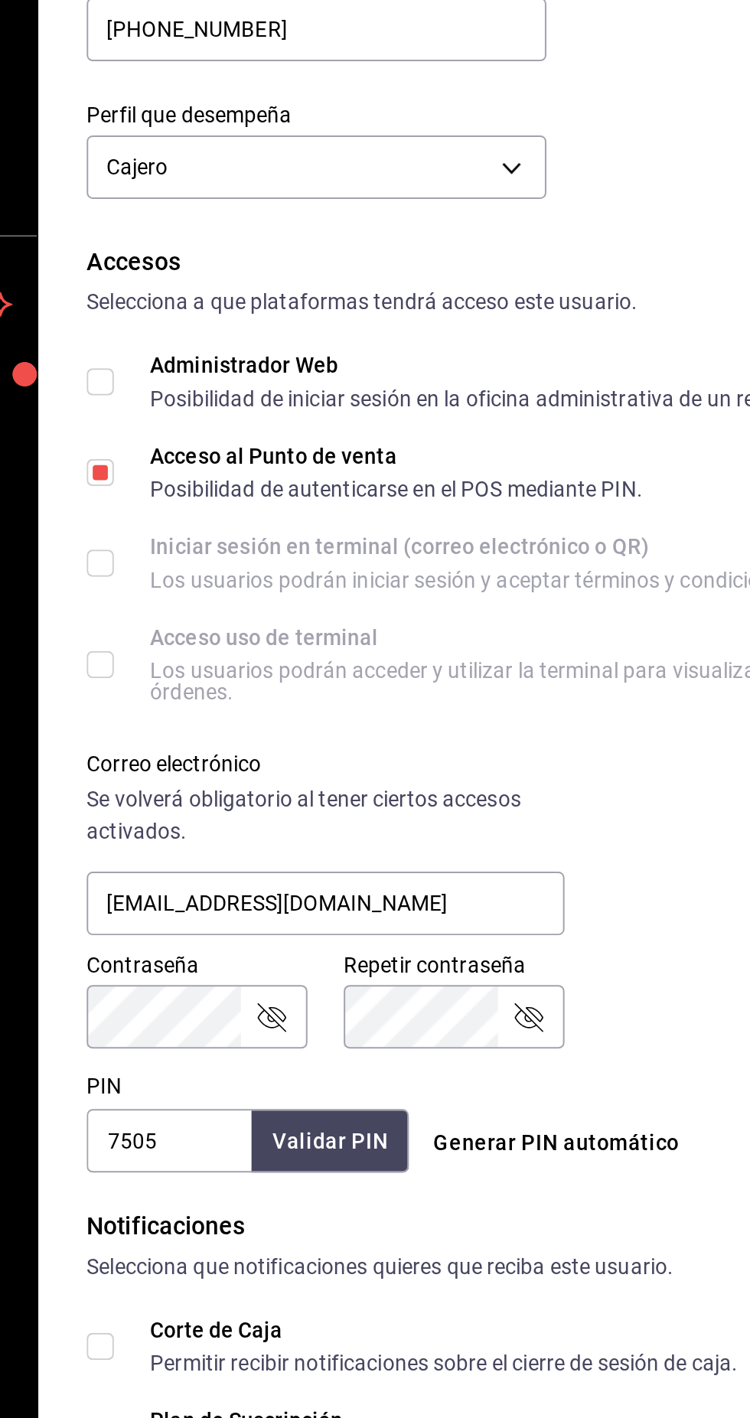
click at [277, 882] on input "7505" at bounding box center [264, 883] width 83 height 32
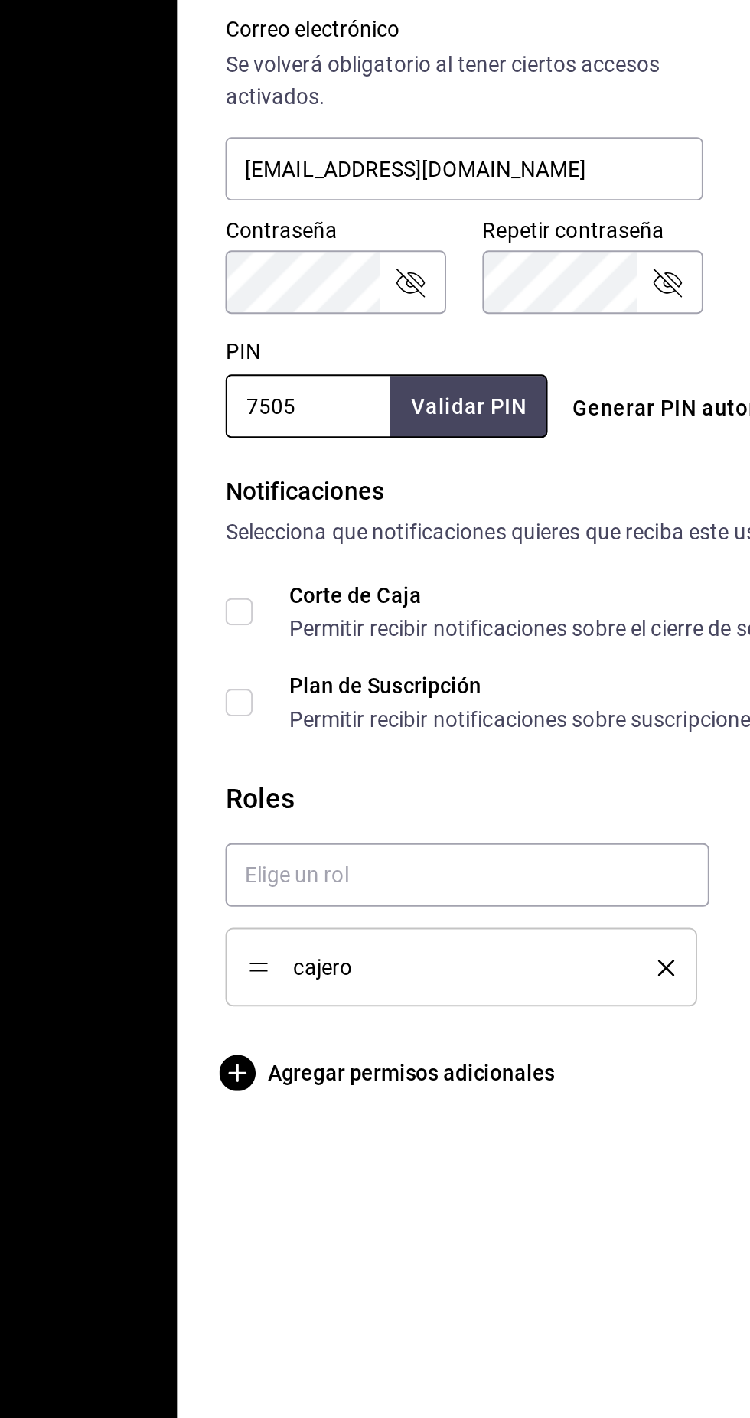
click at [418, 896] on button "Generar PIN automático" at bounding box center [460, 884] width 137 height 28
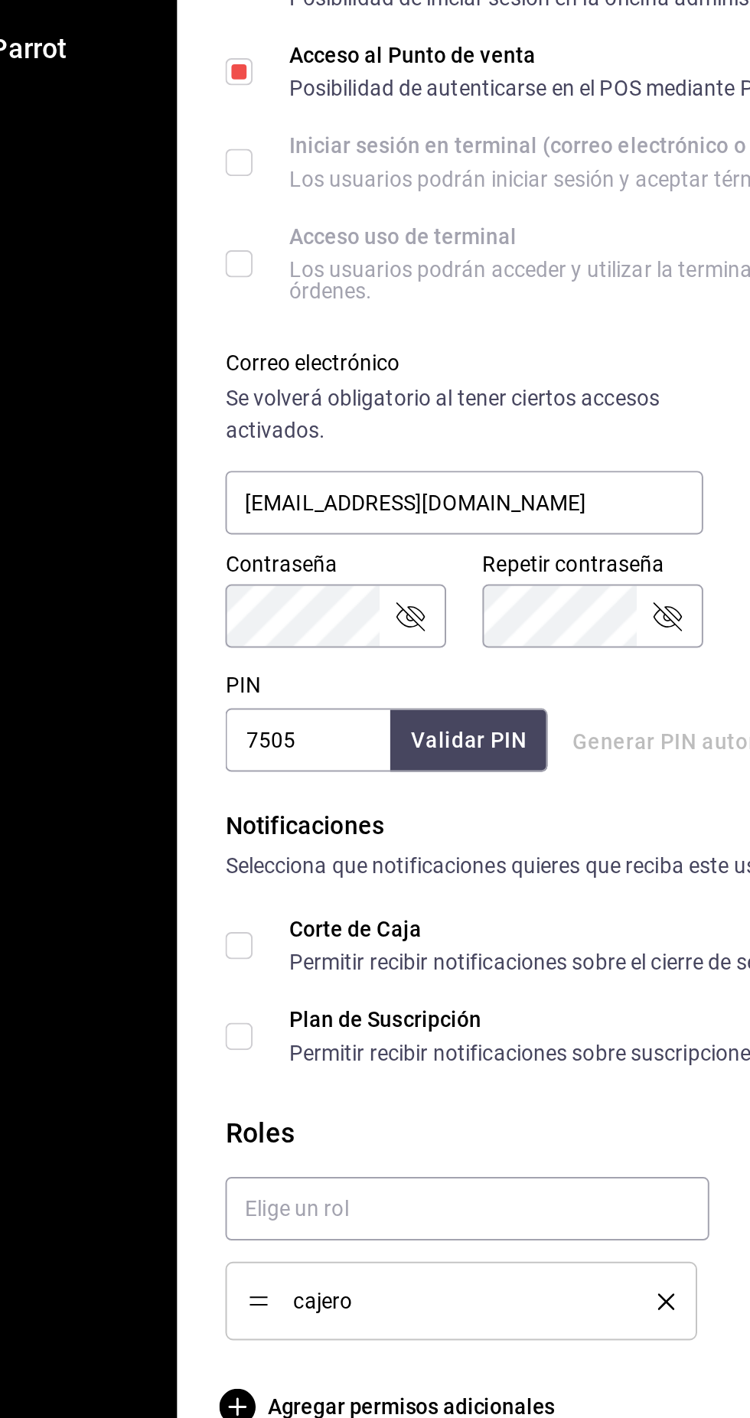
type input "5262"
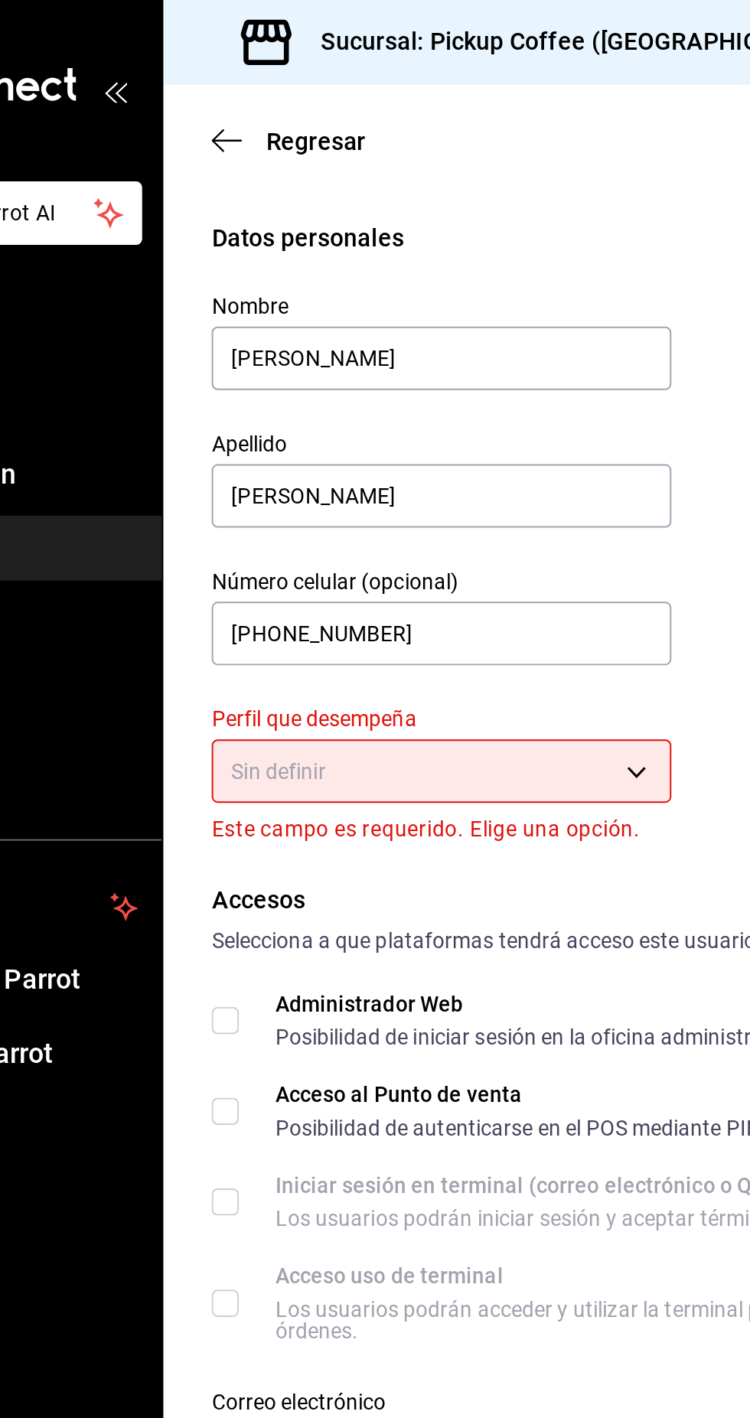
click at [404, 397] on body "Pregunta a Parrot AI Reportes Menú Configuración Personal Inventarios Facturaci…" at bounding box center [375, 709] width 750 height 1418
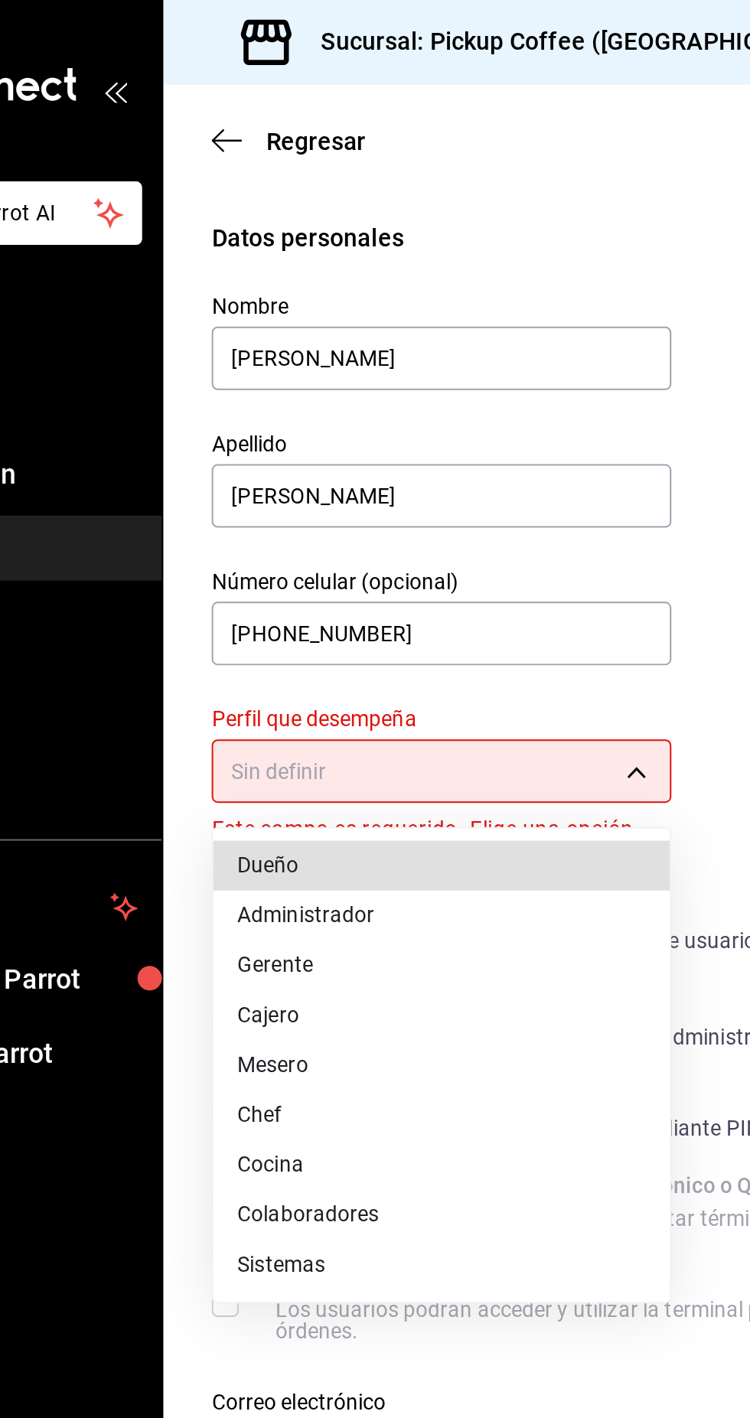
click at [404, 397] on div at bounding box center [375, 709] width 750 height 1418
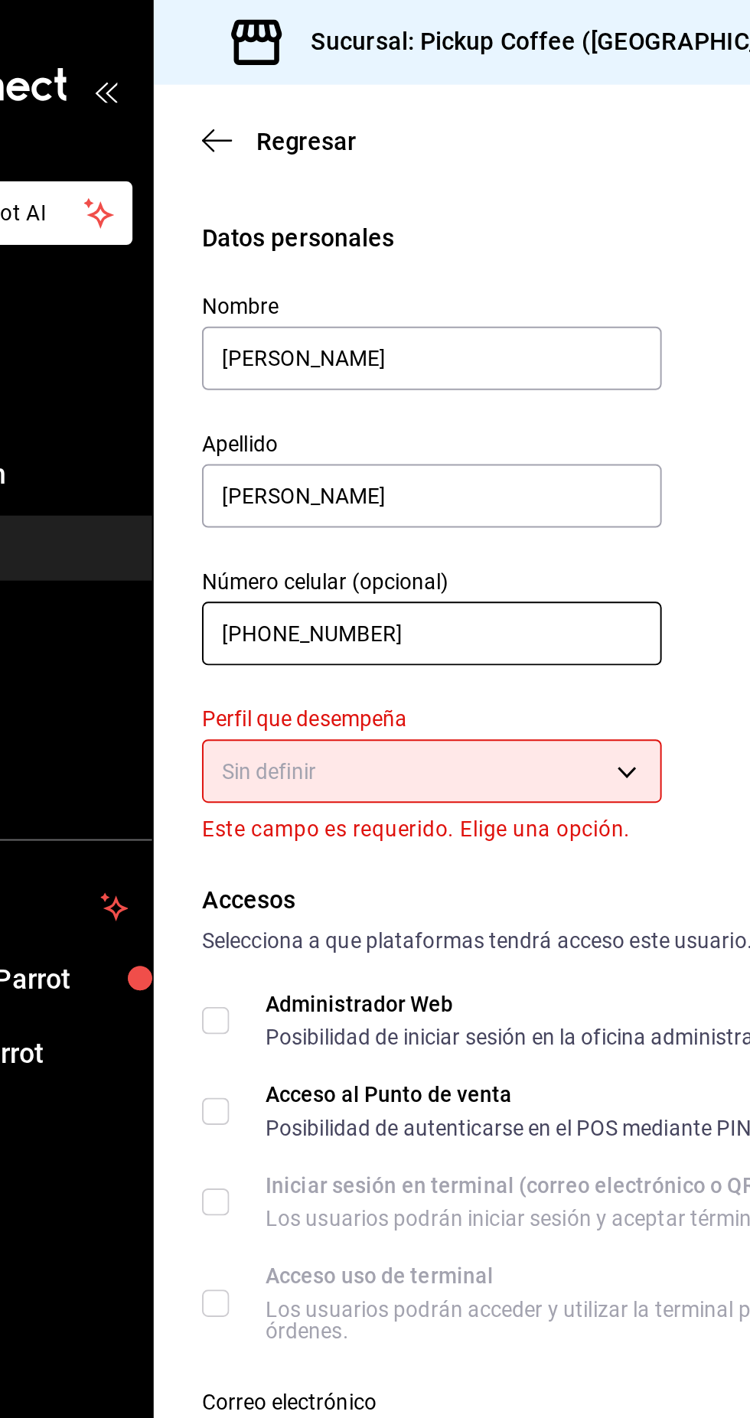
click at [297, 323] on input "[PHONE_NUMBER]" at bounding box center [339, 320] width 233 height 32
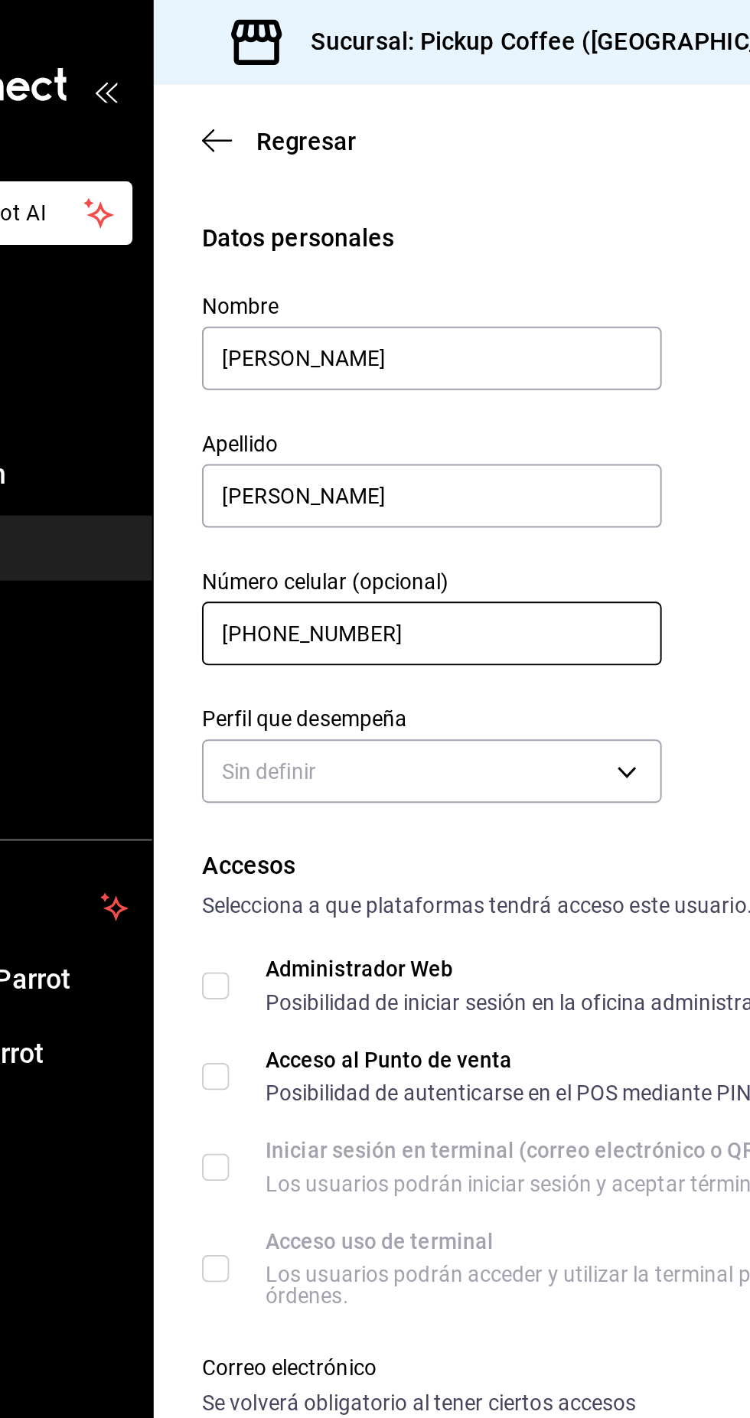
click at [269, 331] on input "[PHONE_NUMBER]" at bounding box center [339, 320] width 233 height 32
click at [372, 323] on input "+52 (55) 8802-75__" at bounding box center [339, 320] width 233 height 32
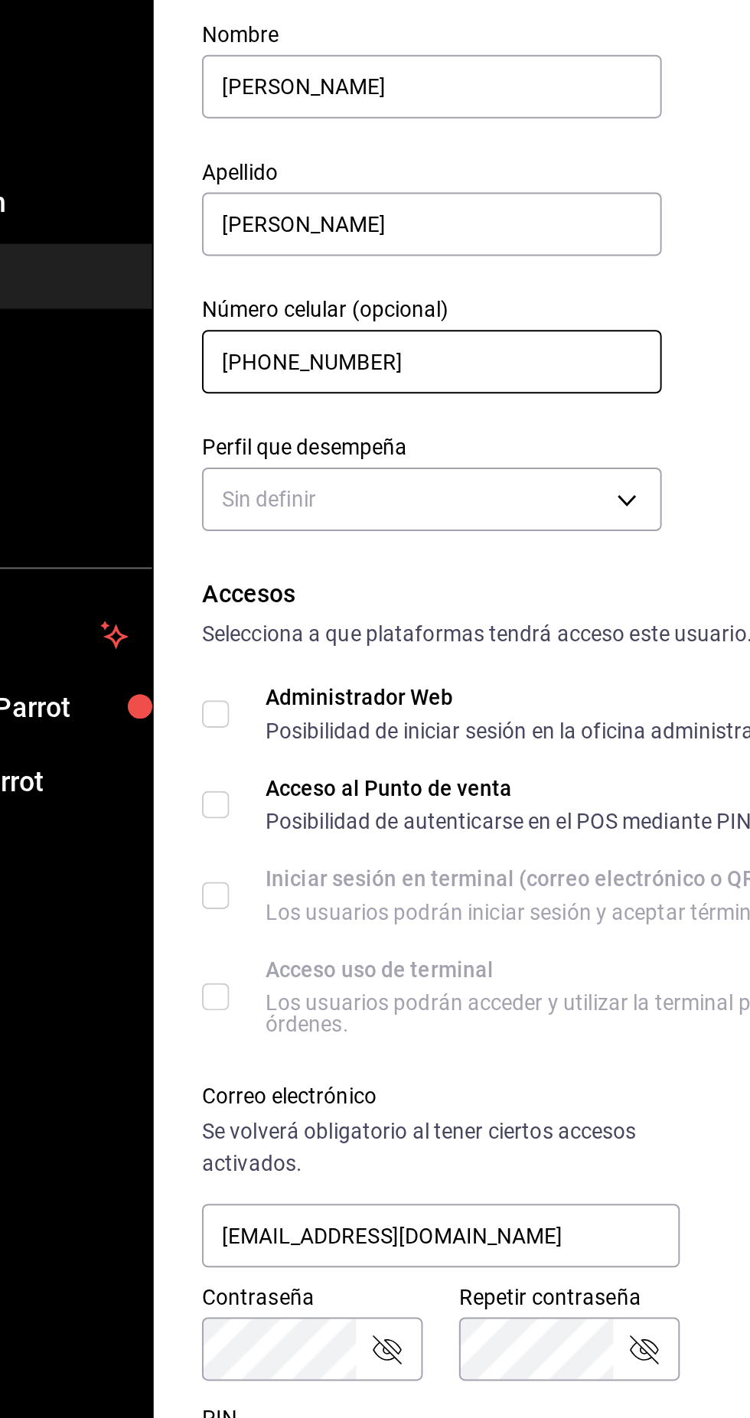
type input "[PHONE_NUMBER]"
click at [443, 392] on body "Pregunta a Parrot AI Reportes Menú Configuración Personal Inventarios Facturaci…" at bounding box center [375, 709] width 750 height 1418
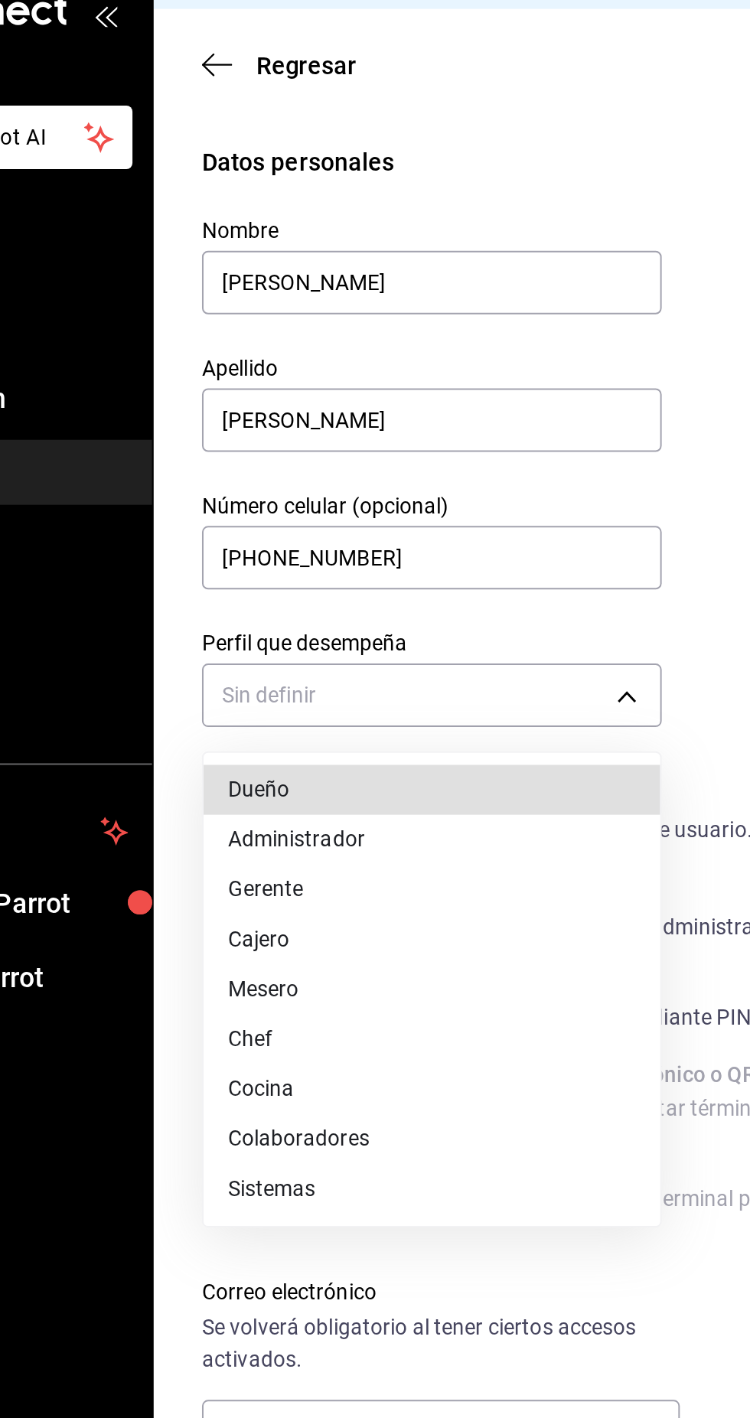
click at [280, 493] on li "Gerente" at bounding box center [339, 488] width 231 height 25
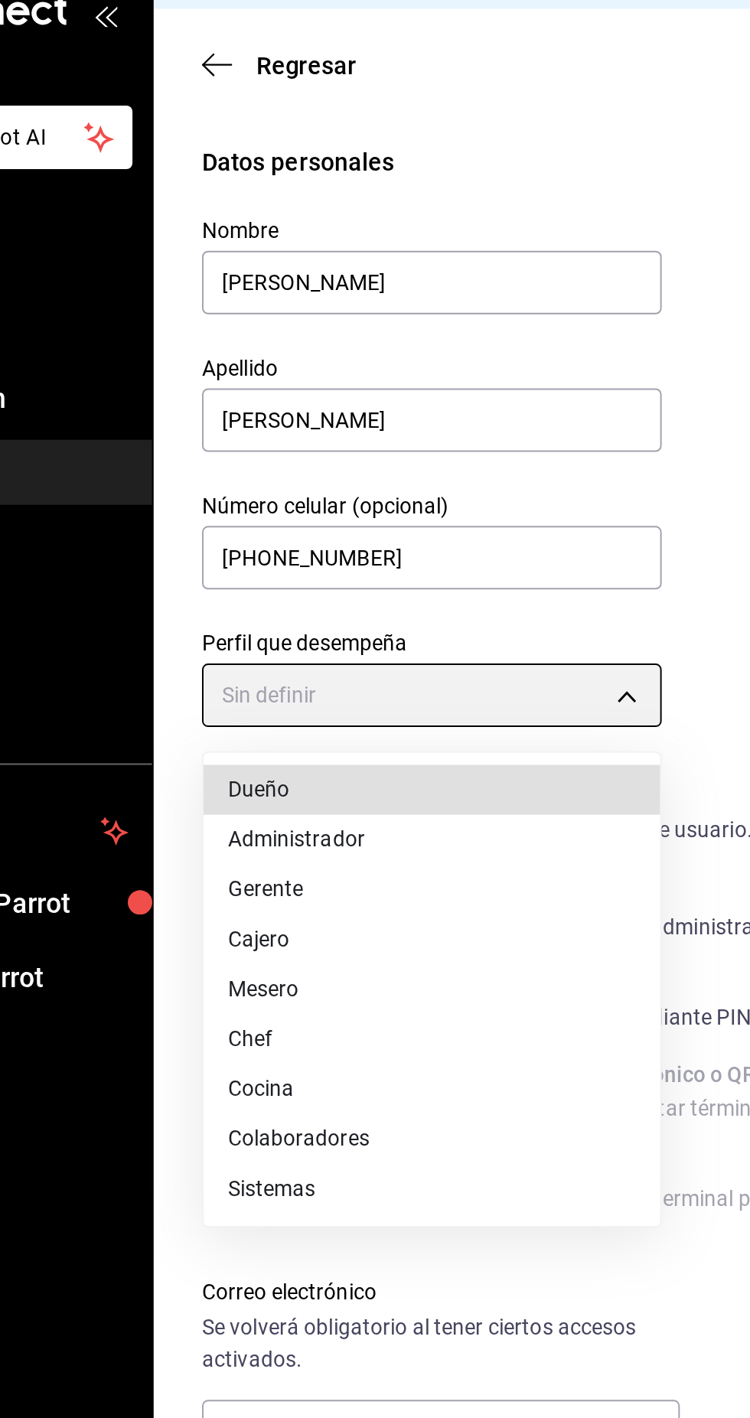
type input "MANAGER"
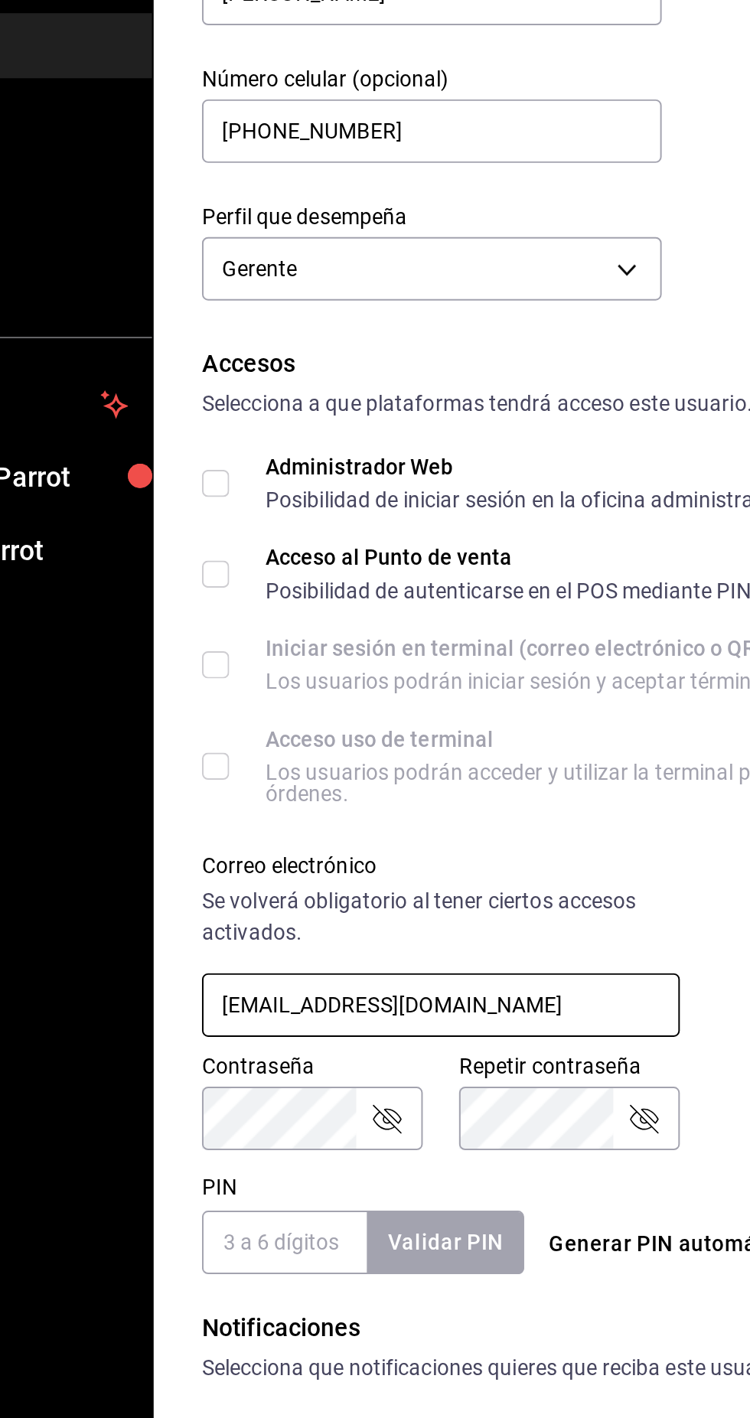
click at [425, 764] on input "[EMAIL_ADDRESS][DOMAIN_NAME]" at bounding box center [344, 763] width 242 height 32
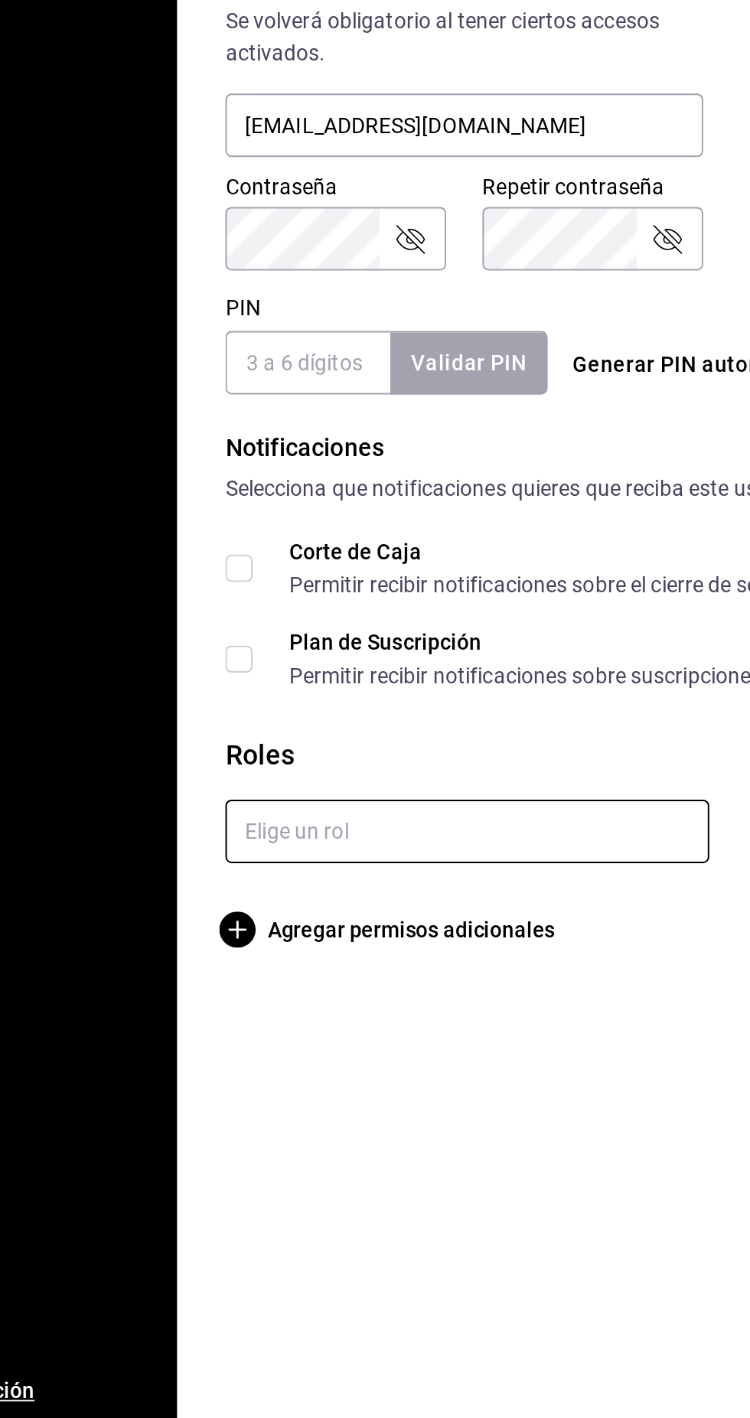
click at [373, 1122] on input "text" at bounding box center [345, 1120] width 245 height 32
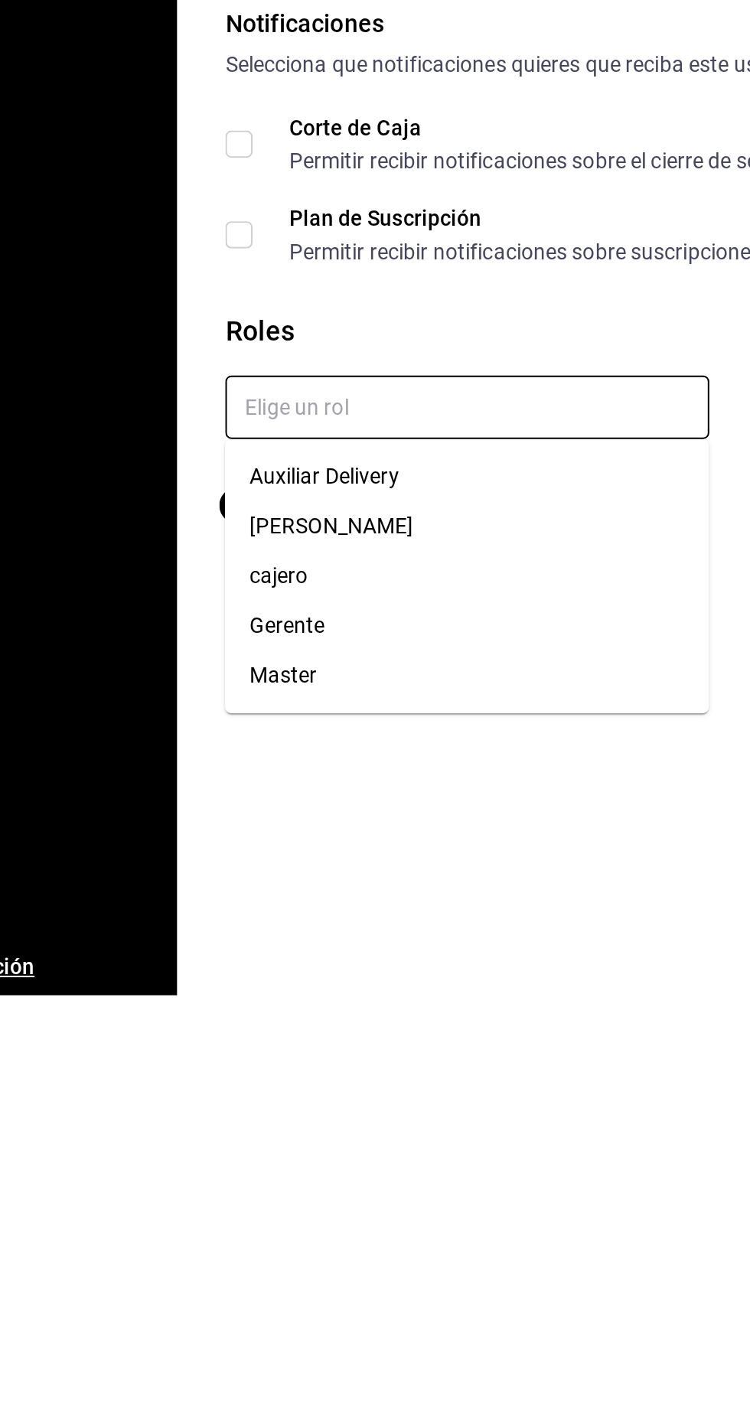
click at [293, 1215] on li "cajero" at bounding box center [345, 1205] width 245 height 25
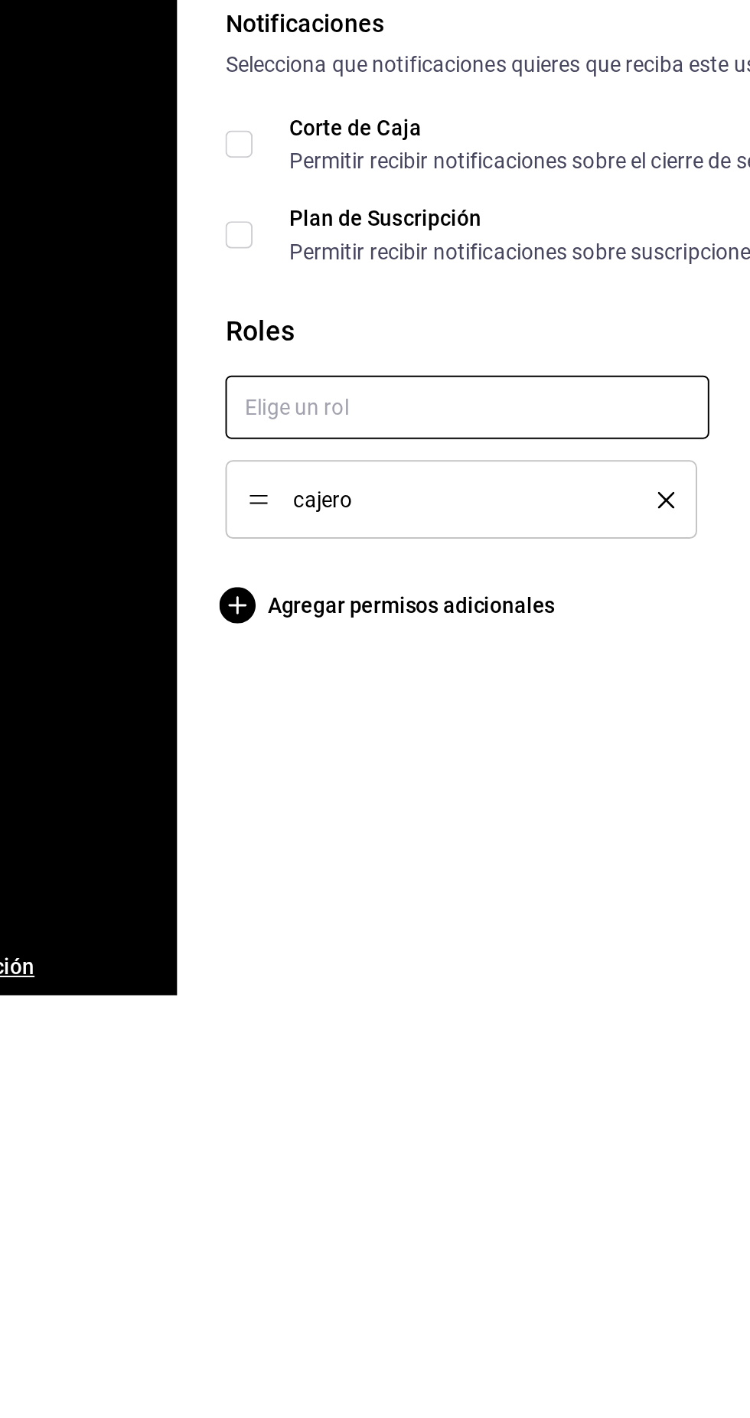
checkbox input "true"
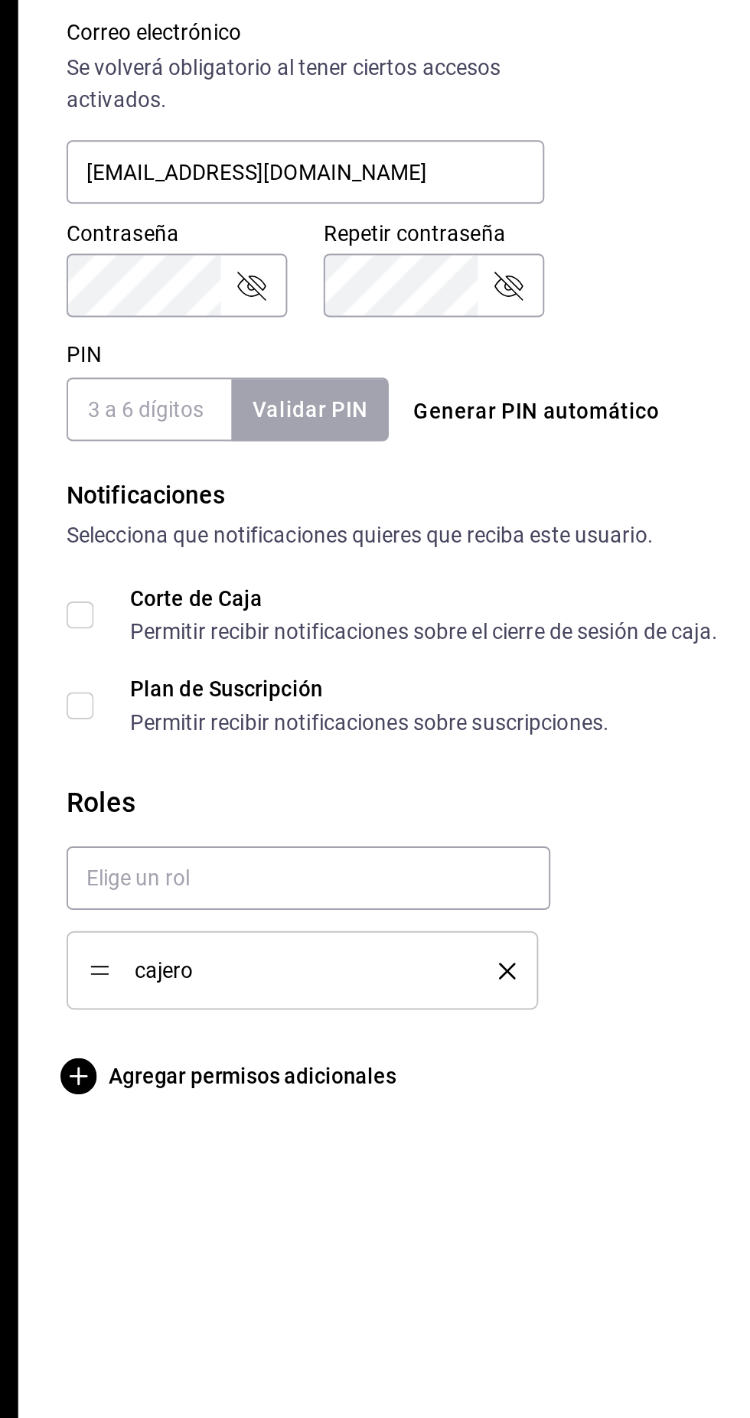
click at [276, 886] on input "PIN" at bounding box center [264, 883] width 83 height 32
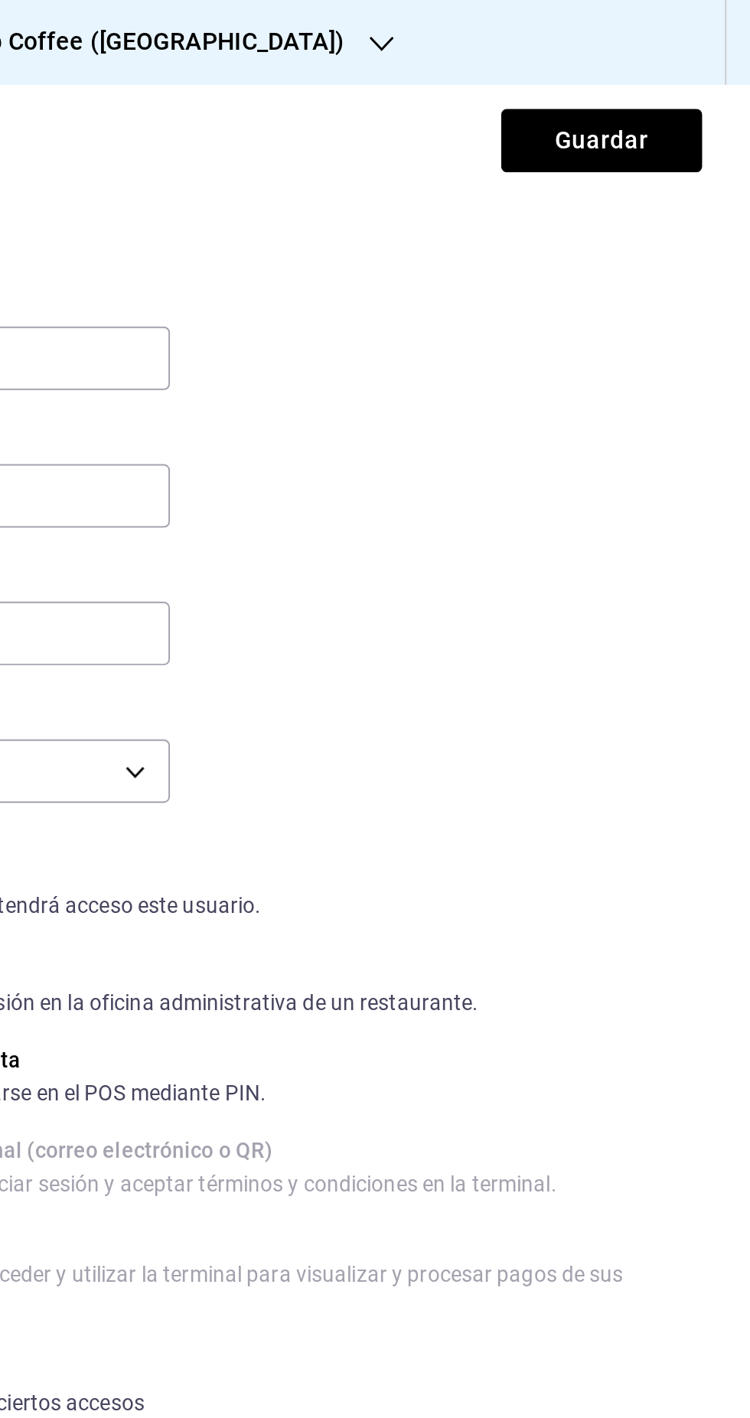
click at [688, 76] on button "Guardar" at bounding box center [675, 71] width 102 height 32
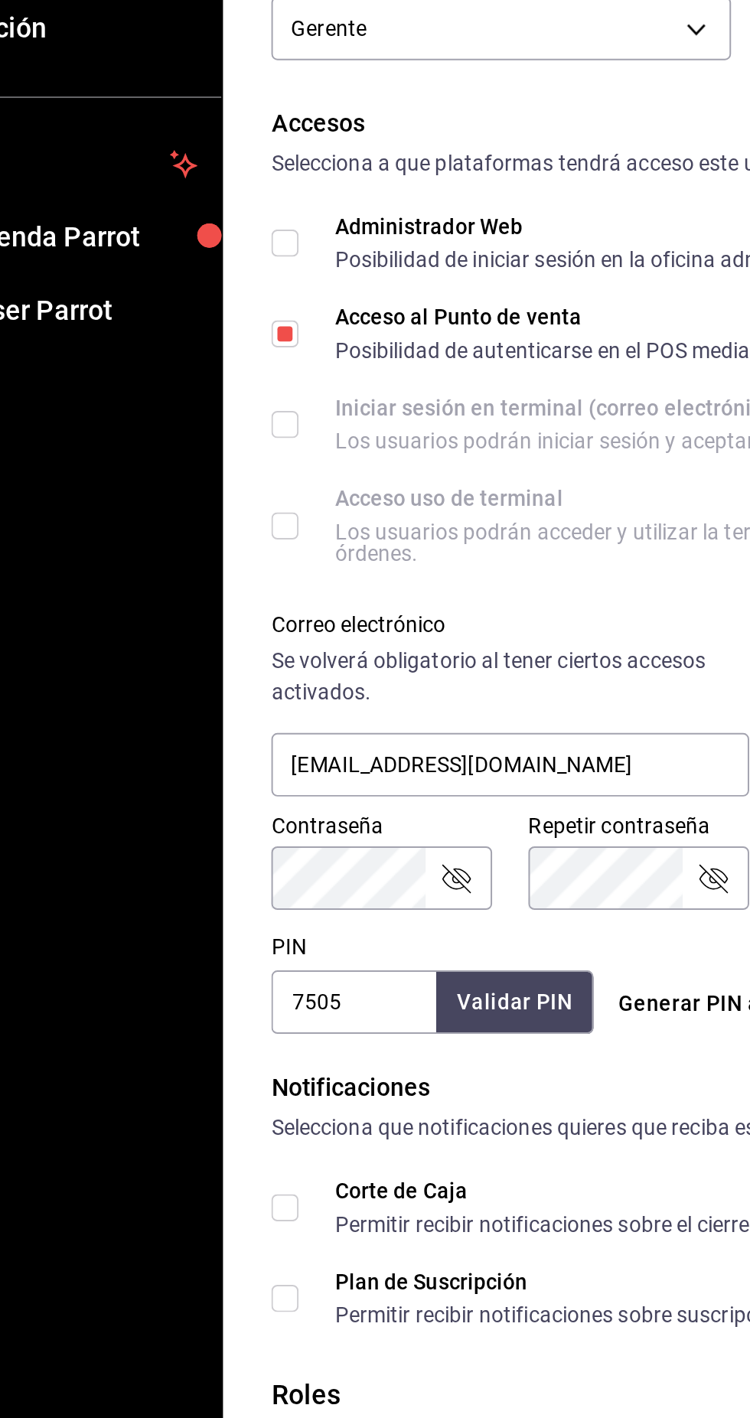
click at [282, 885] on input "7505" at bounding box center [264, 883] width 83 height 32
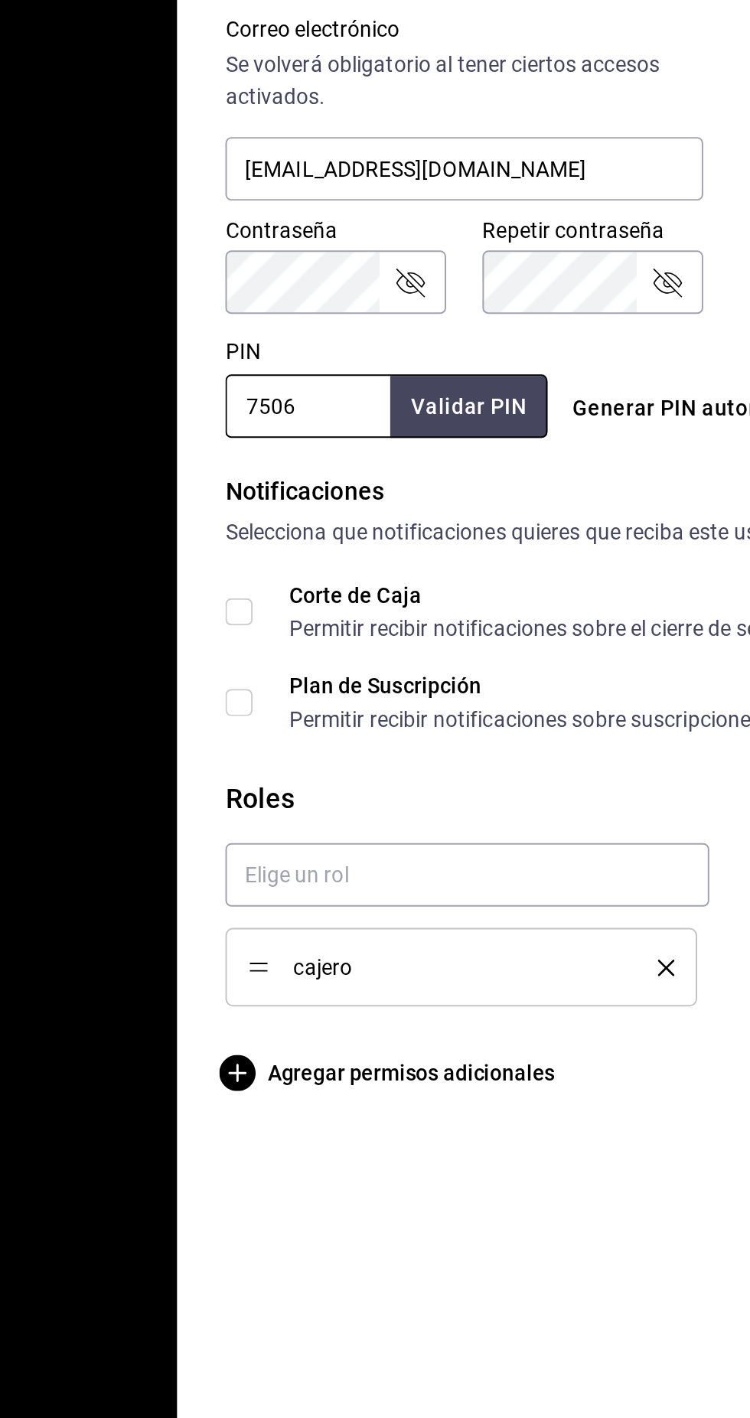
type input "7506"
click at [347, 886] on button "Validar PIN" at bounding box center [345, 883] width 81 height 33
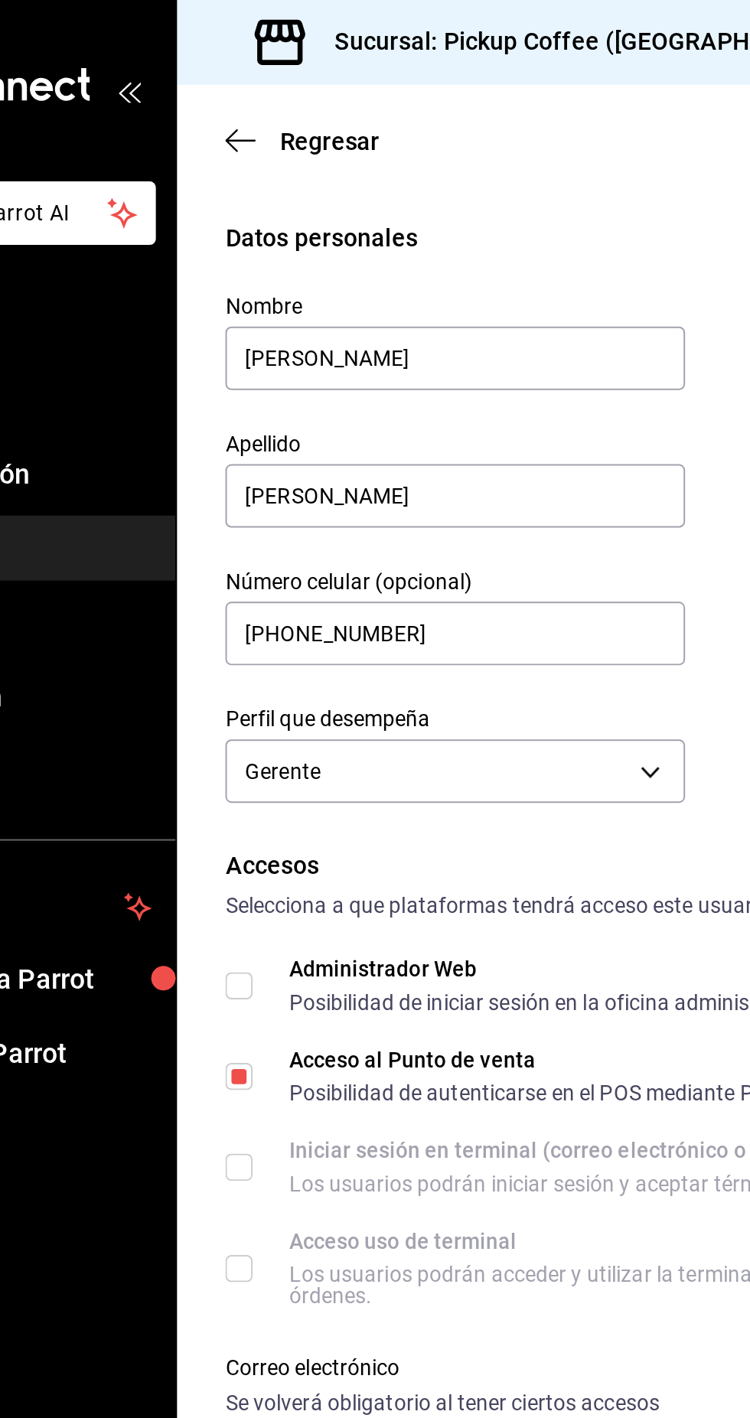
click at [439, 31] on div "Sucursal: Pickup Coffee ([GEOGRAPHIC_DATA])" at bounding box center [393, 21] width 364 height 43
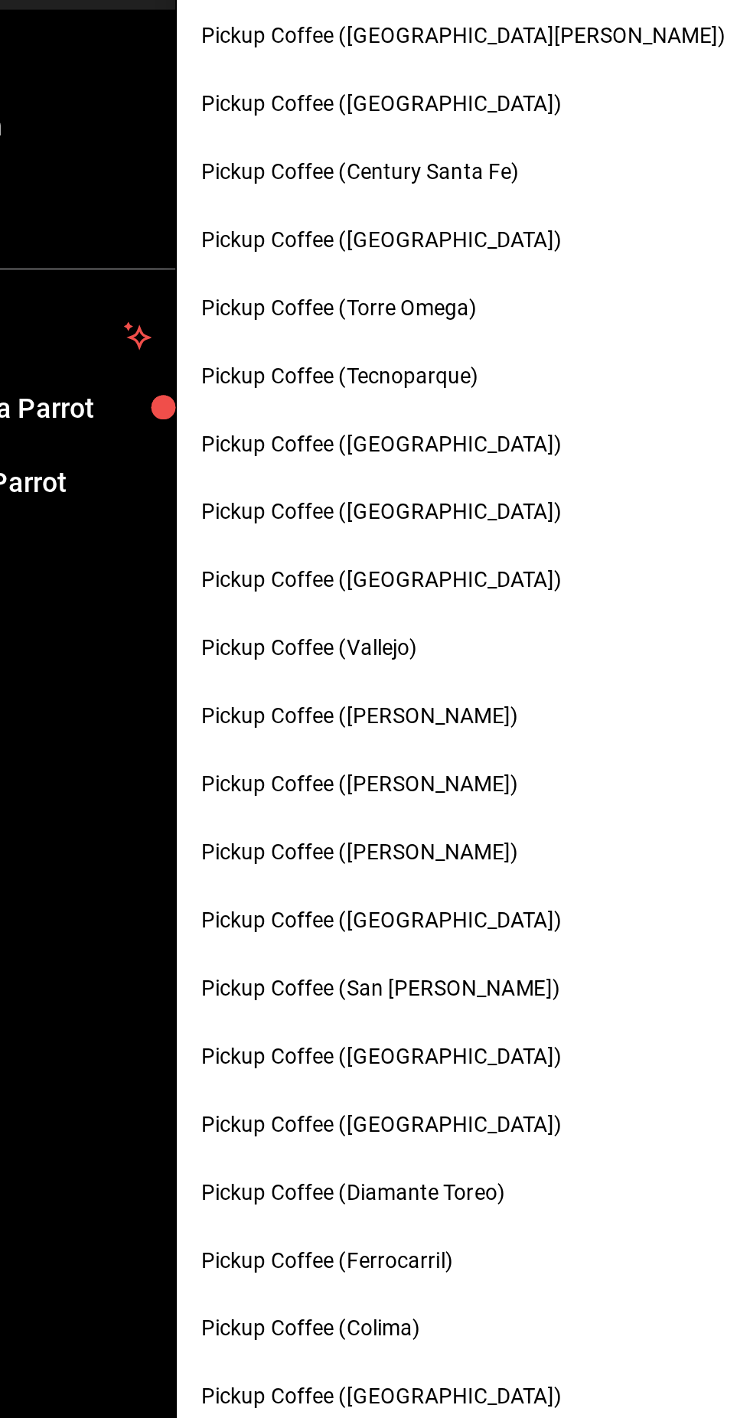
click at [355, 588] on span "Pickup Coffee ([GEOGRAPHIC_DATA])" at bounding box center [302, 583] width 182 height 16
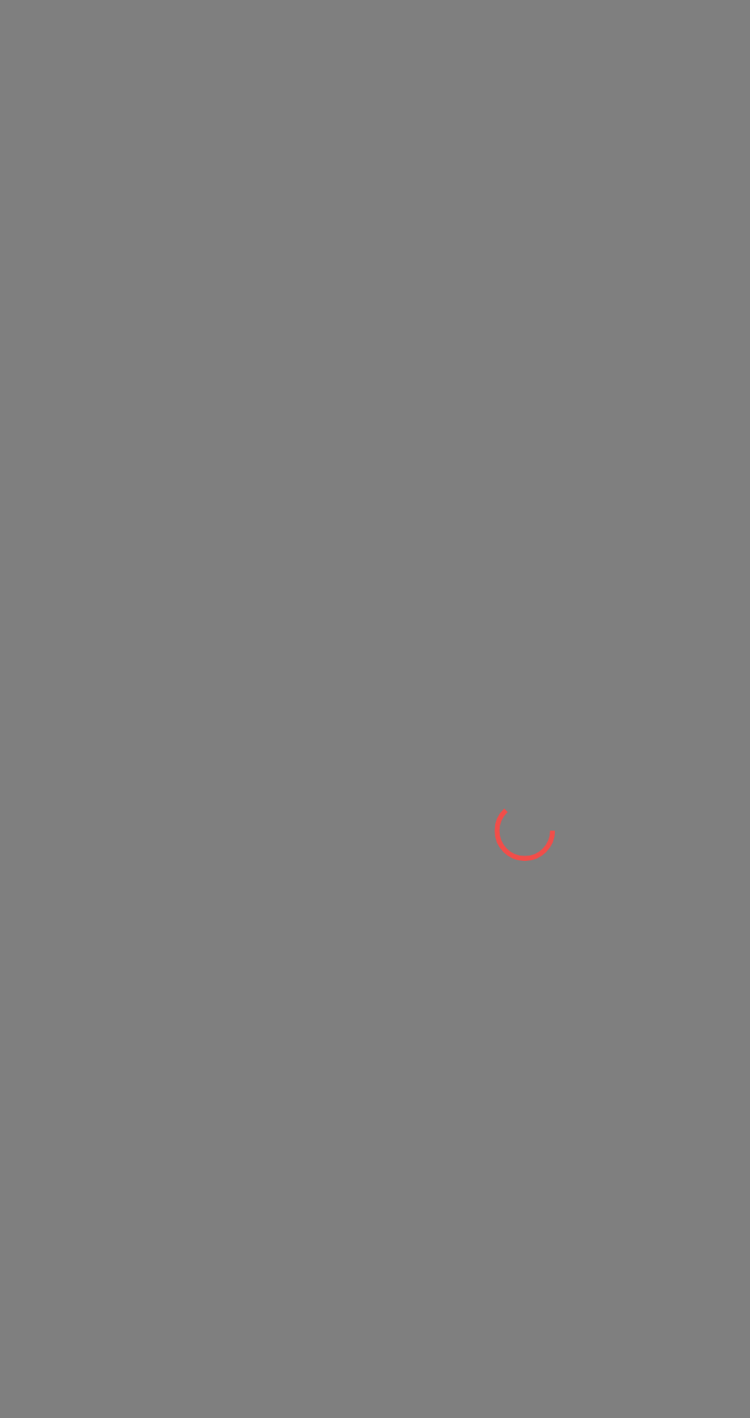
click at [334, 584] on div at bounding box center [375, 709] width 750 height 1418
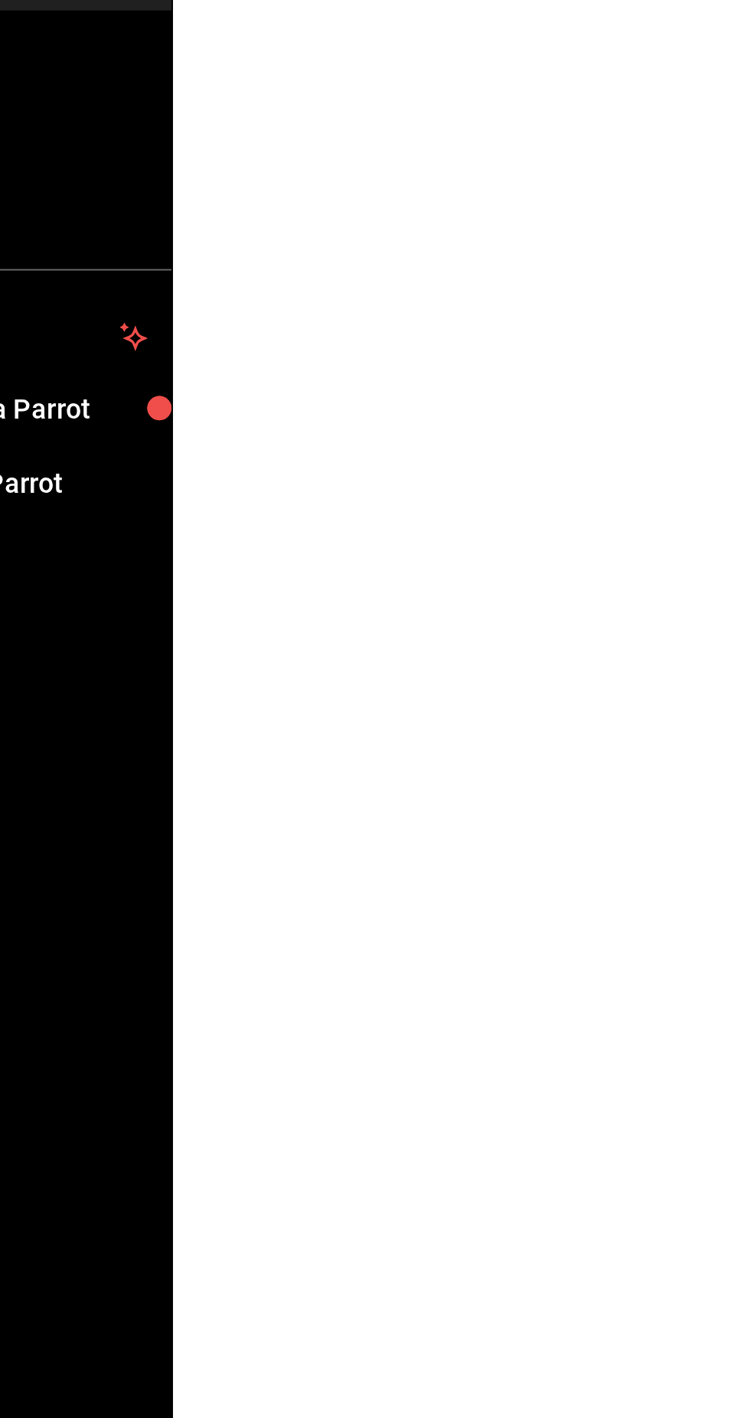
click at [489, 0] on html "Pregunta a Parrot AI Reportes Menú Configuración Personal Inventarios Facturaci…" at bounding box center [375, 0] width 750 height 0
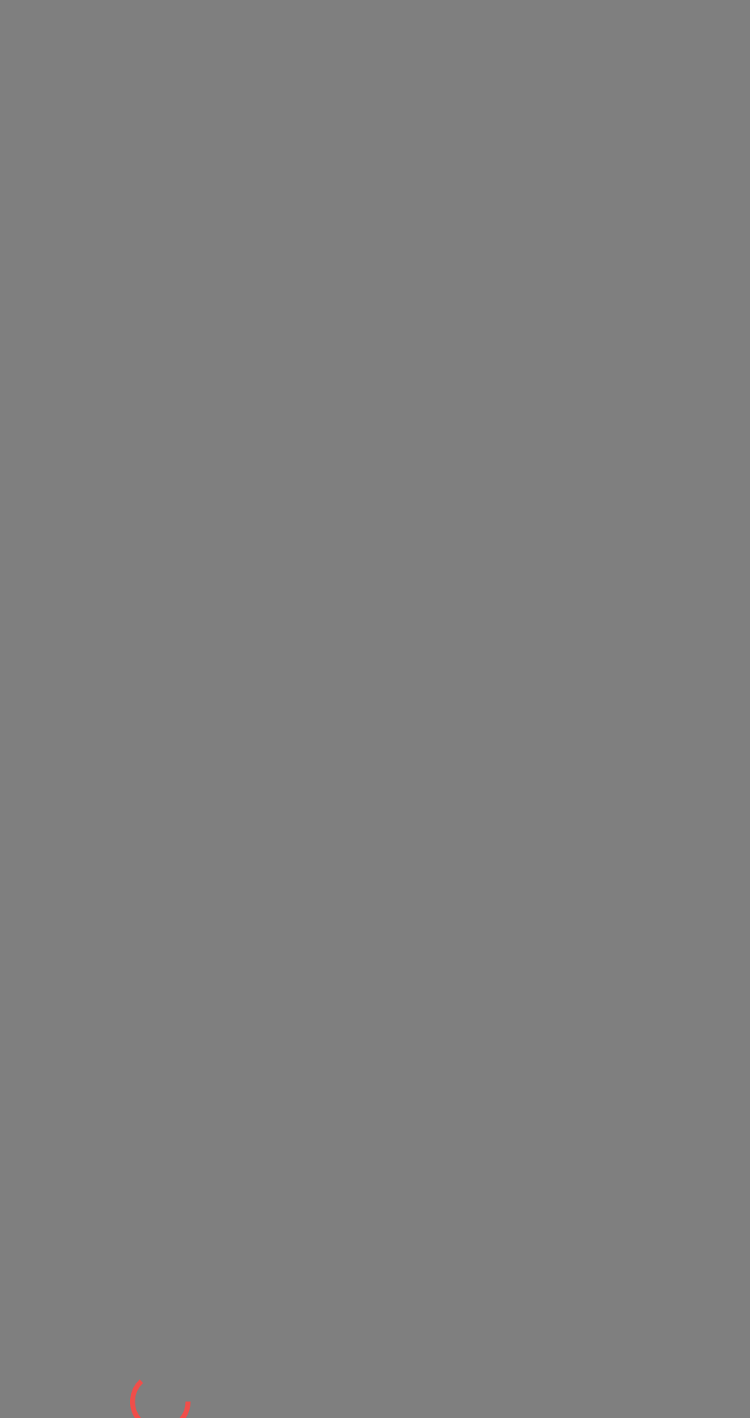
click at [666, 0] on html at bounding box center [375, 0] width 750 height 0
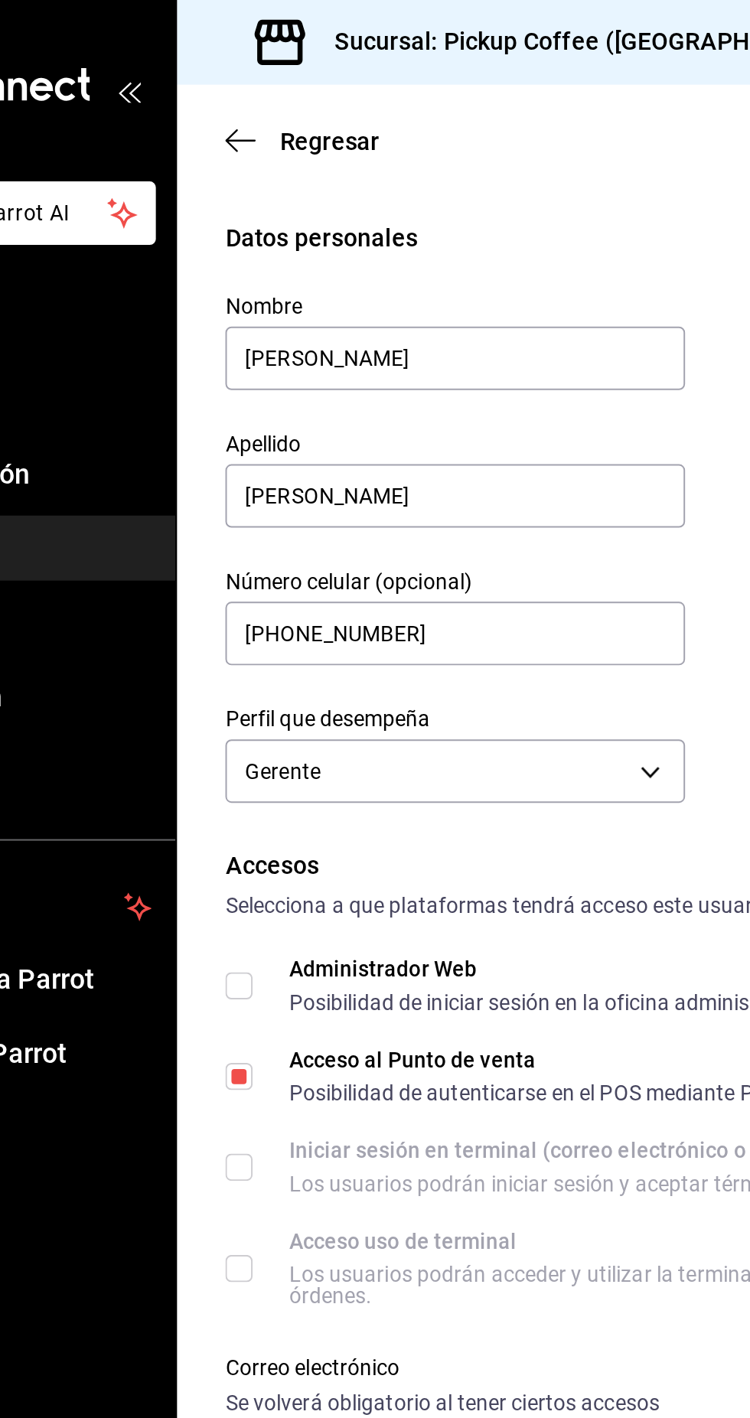
type input "[PERSON_NAME]"
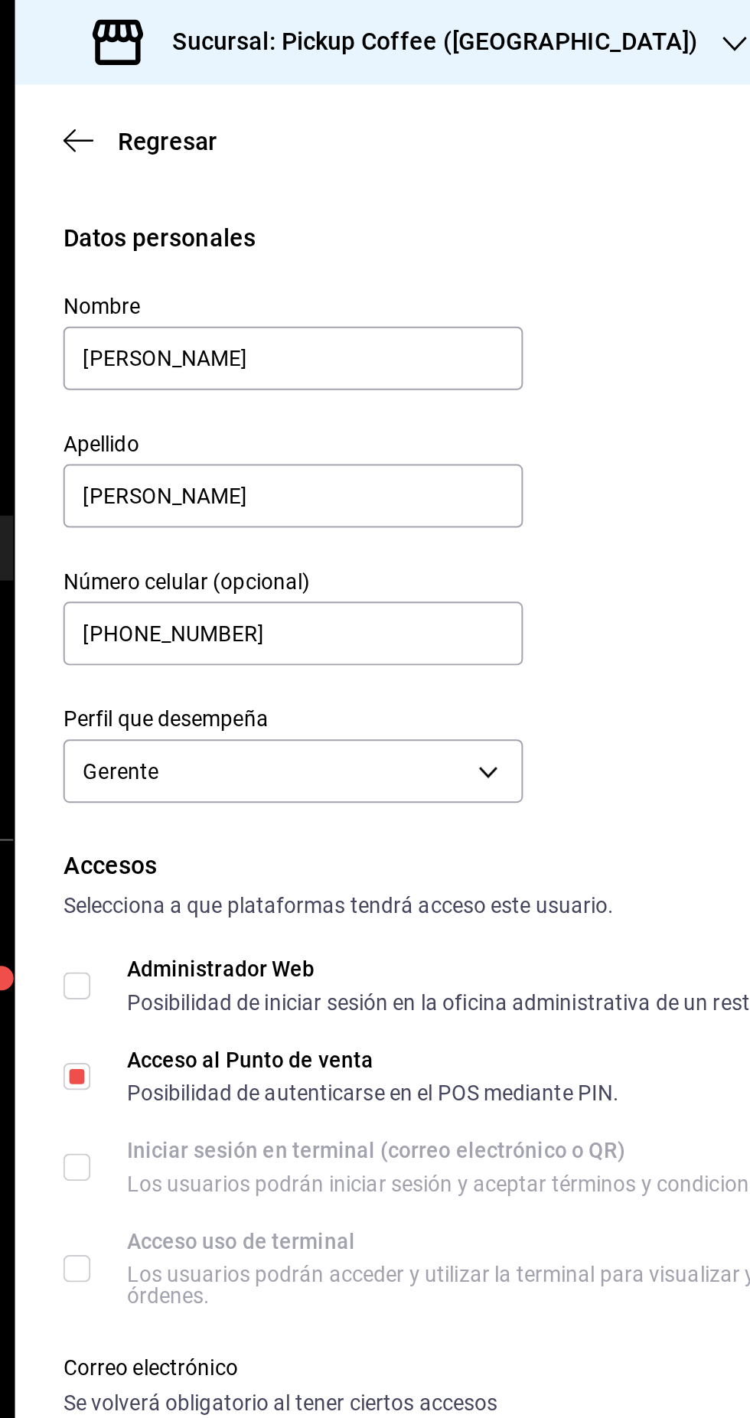
click at [239, 74] on span "Regresar" at bounding box center [262, 71] width 78 height 15
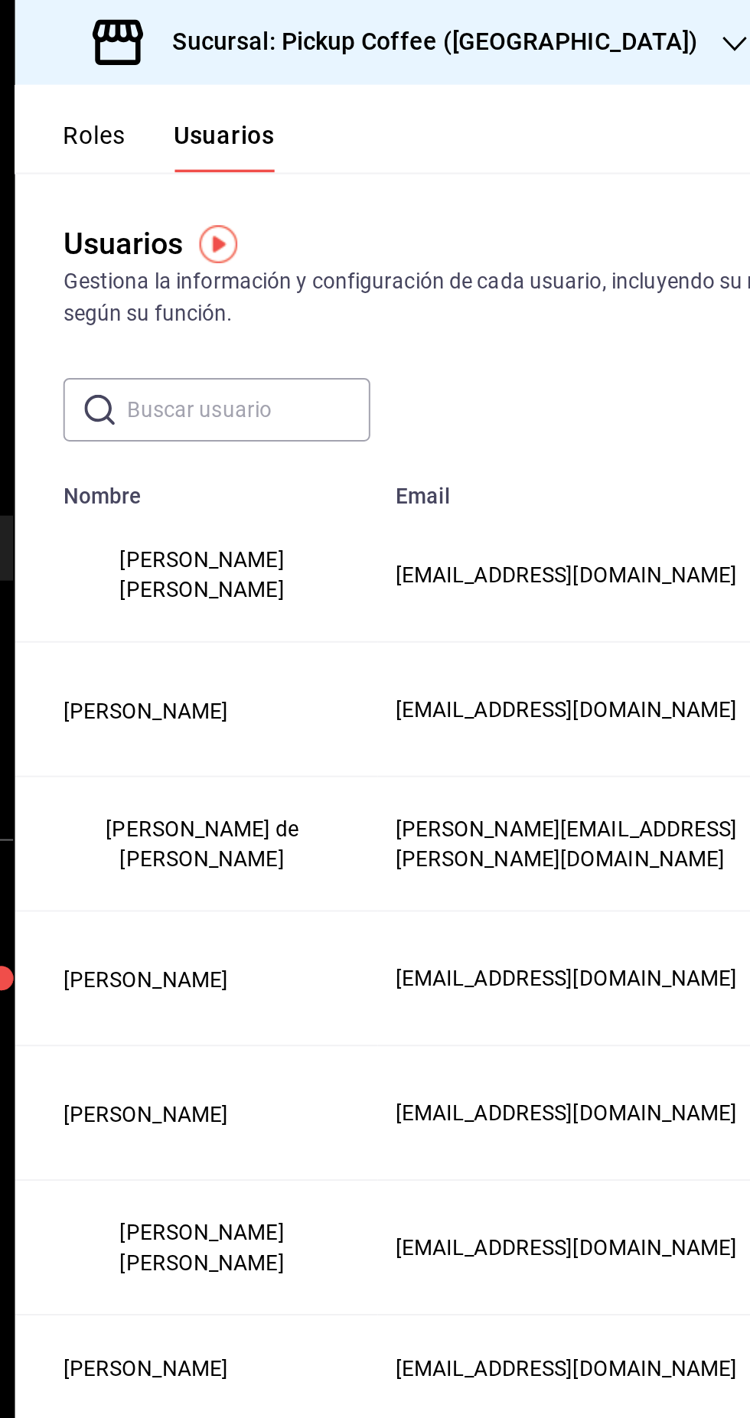
click at [275, 285] on button "José Ramón Chavez Rosillo" at bounding box center [293, 290] width 141 height 31
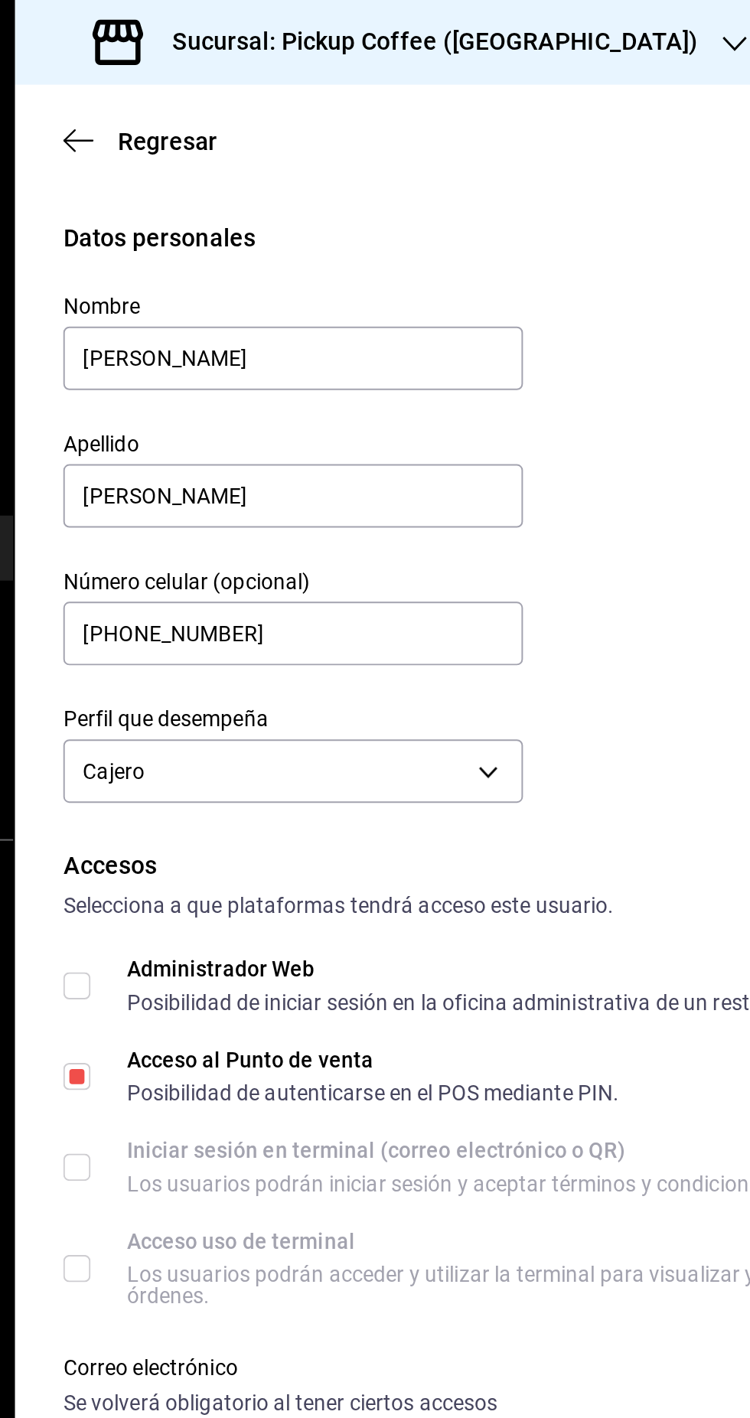
click at [494, 23] on h3 "Sucursal: Pickup Coffee ([GEOGRAPHIC_DATA])" at bounding box center [405, 21] width 278 height 18
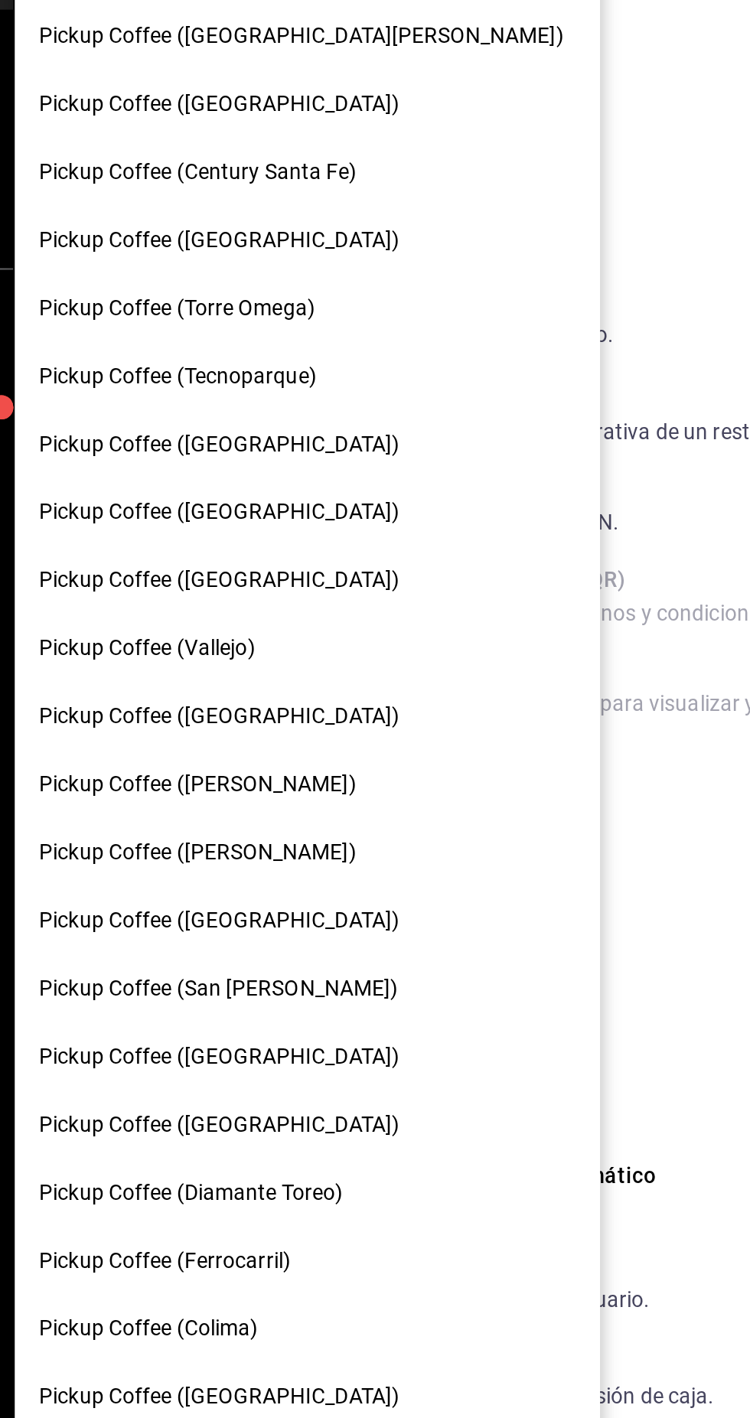
click at [352, 822] on span "Pickup Coffee ([GEOGRAPHIC_DATA])" at bounding box center [302, 824] width 182 height 16
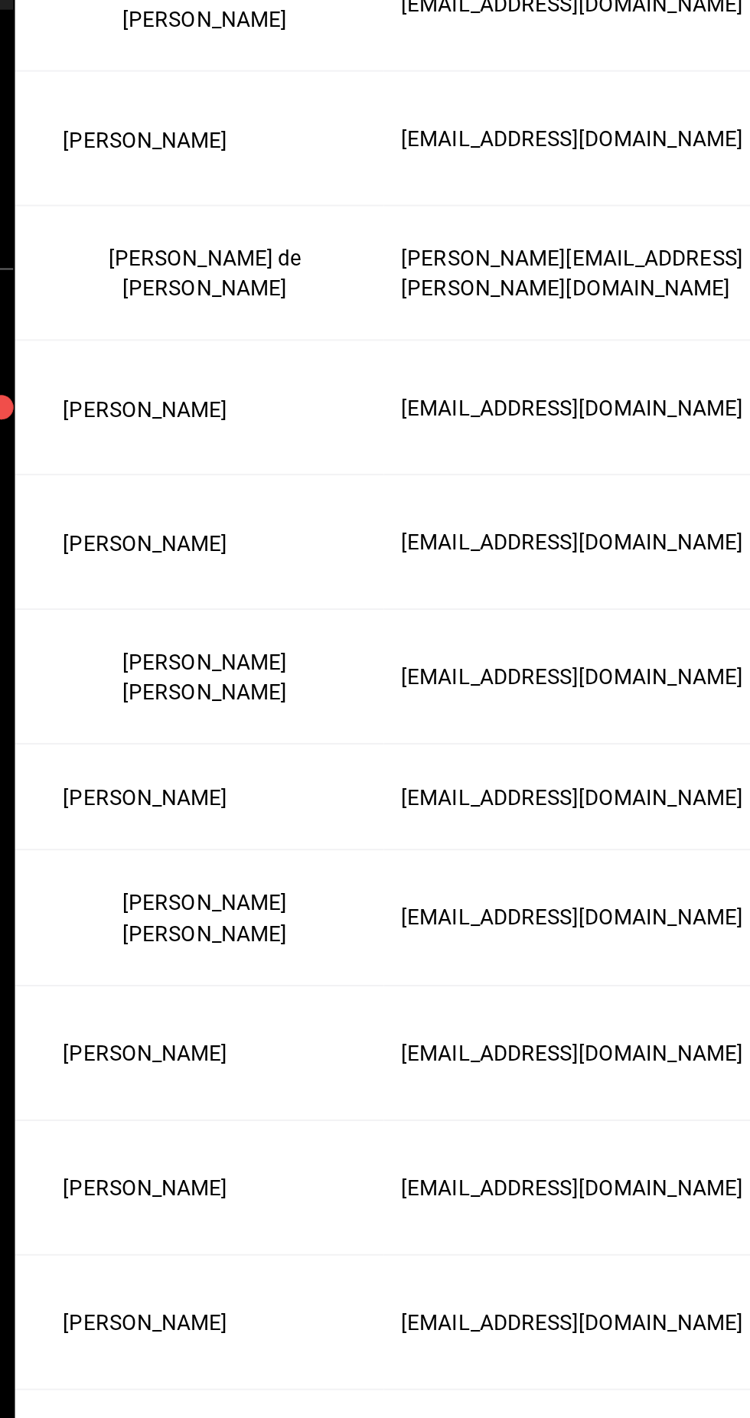
click at [271, 283] on button "[PERSON_NAME]" at bounding box center [295, 290] width 144 height 31
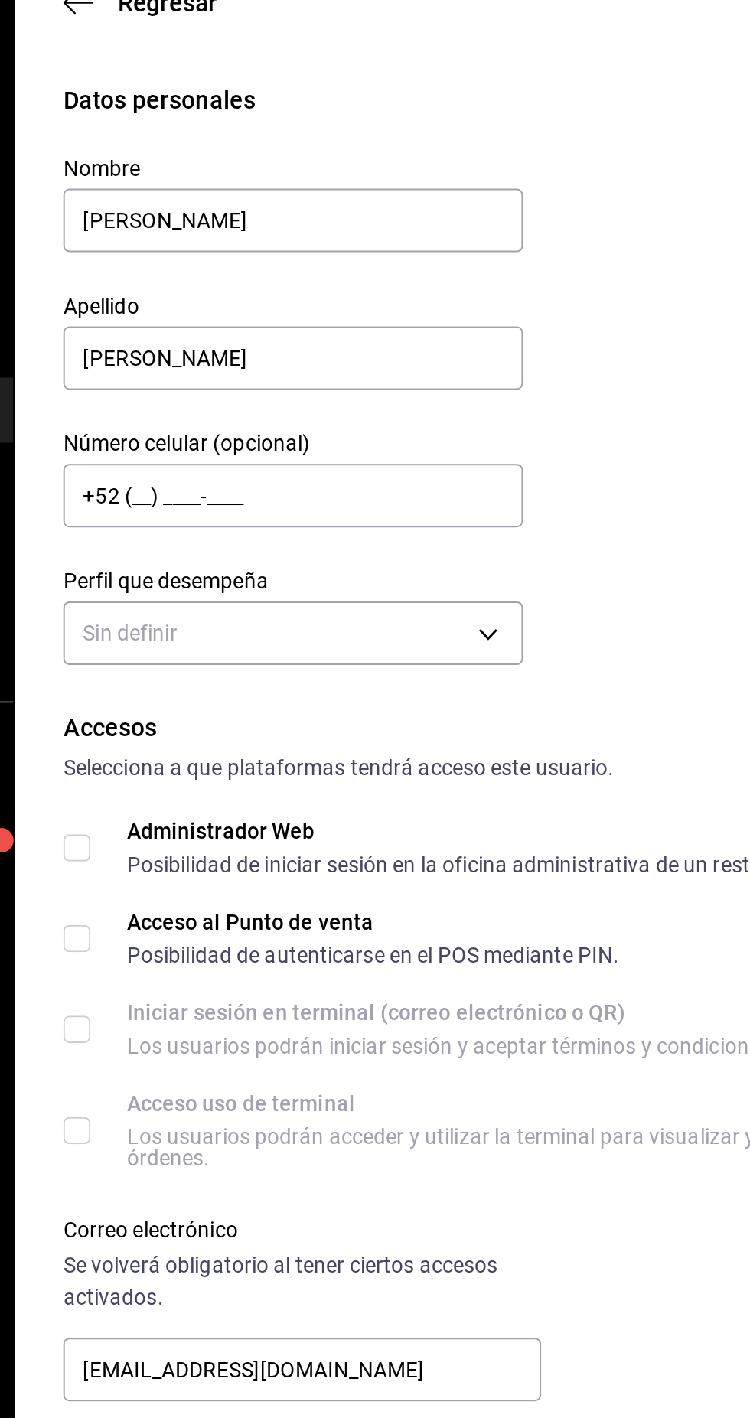
type input "[PHONE_NUMBER]"
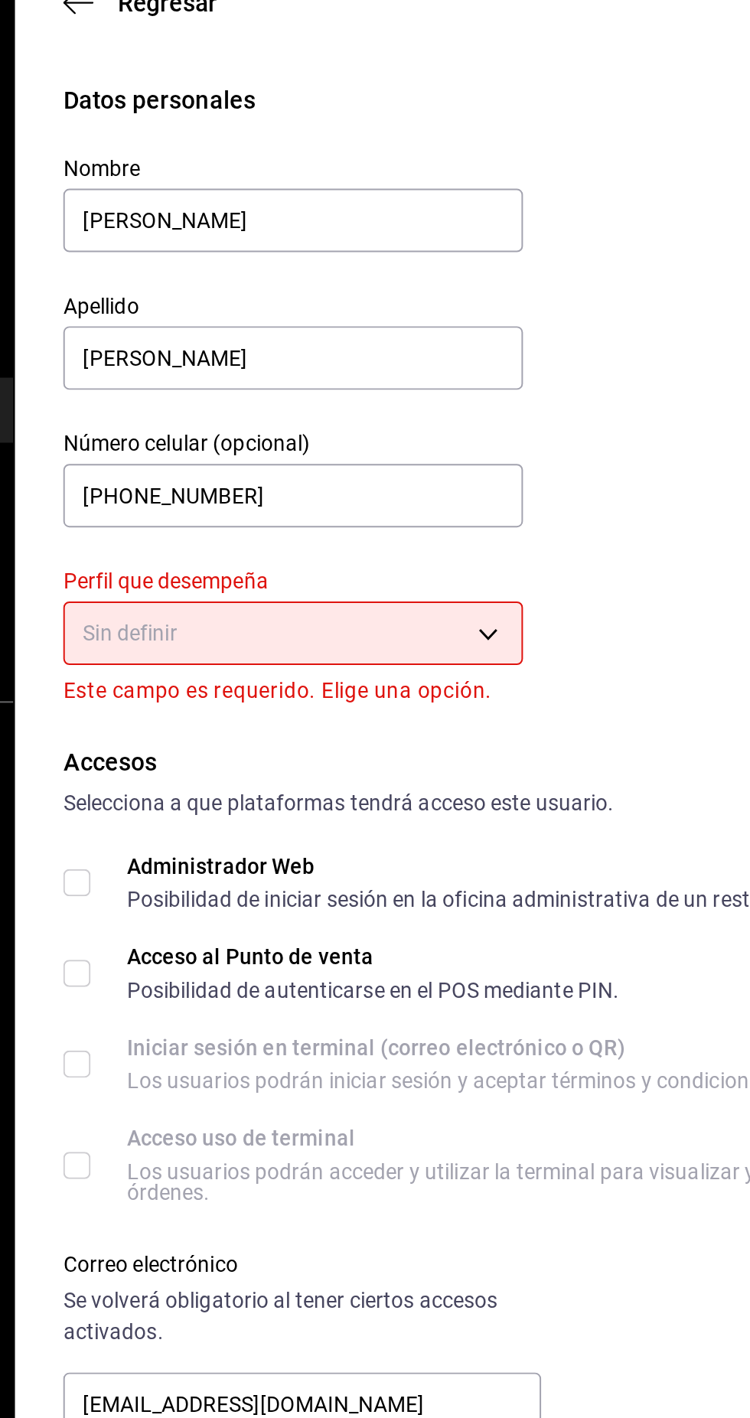
click at [321, 399] on body "Pregunta a Parrot AI Reportes Menú Configuración Personal Inventarios Facturaci…" at bounding box center [375, 709] width 750 height 1418
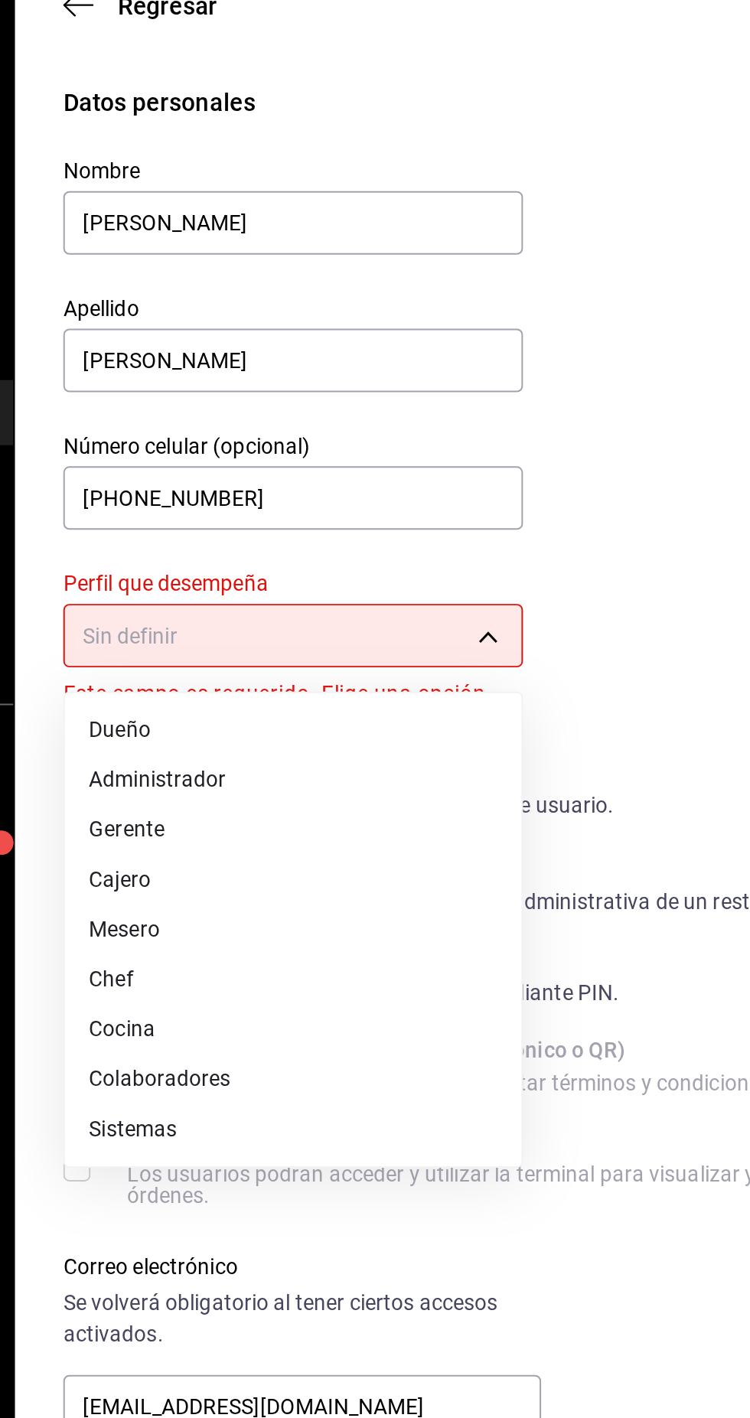
click at [249, 509] on li "Cajero" at bounding box center [339, 513] width 231 height 25
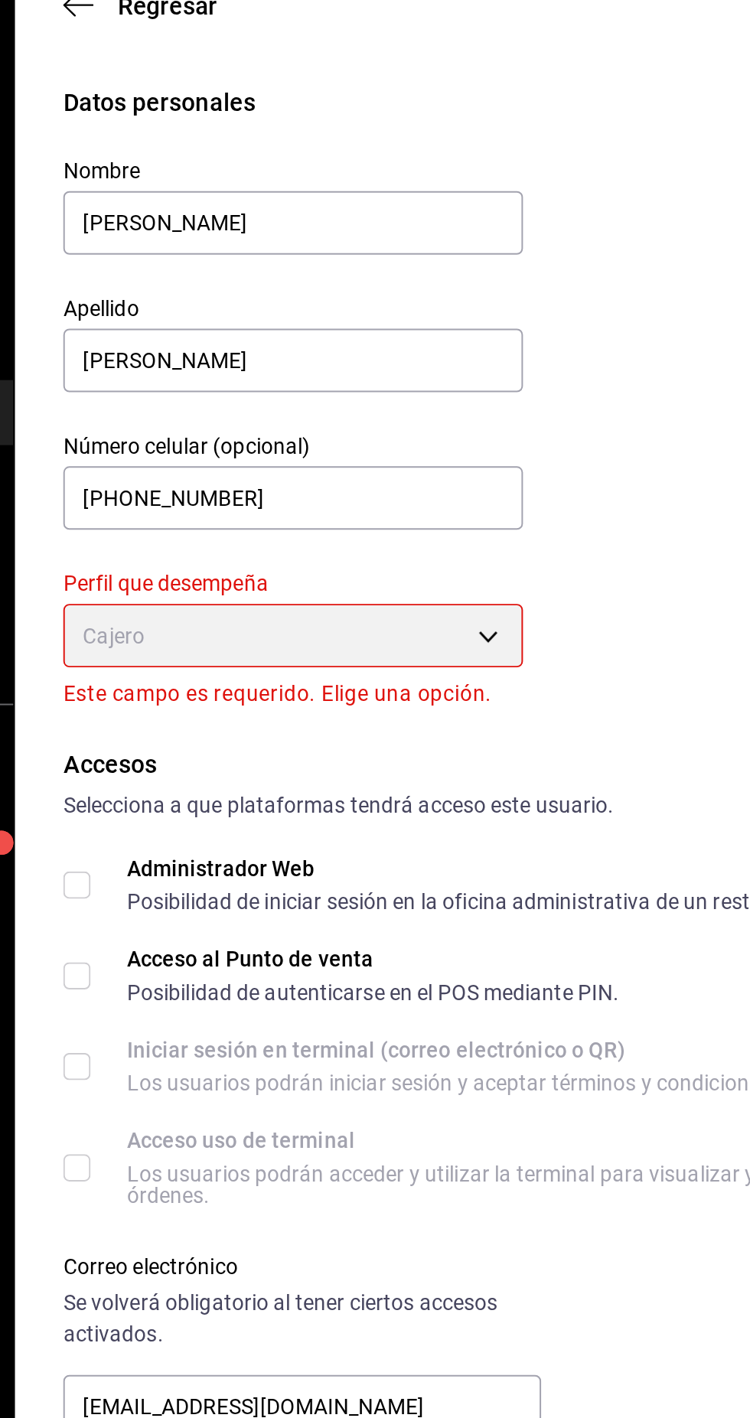
type input "CASHIER"
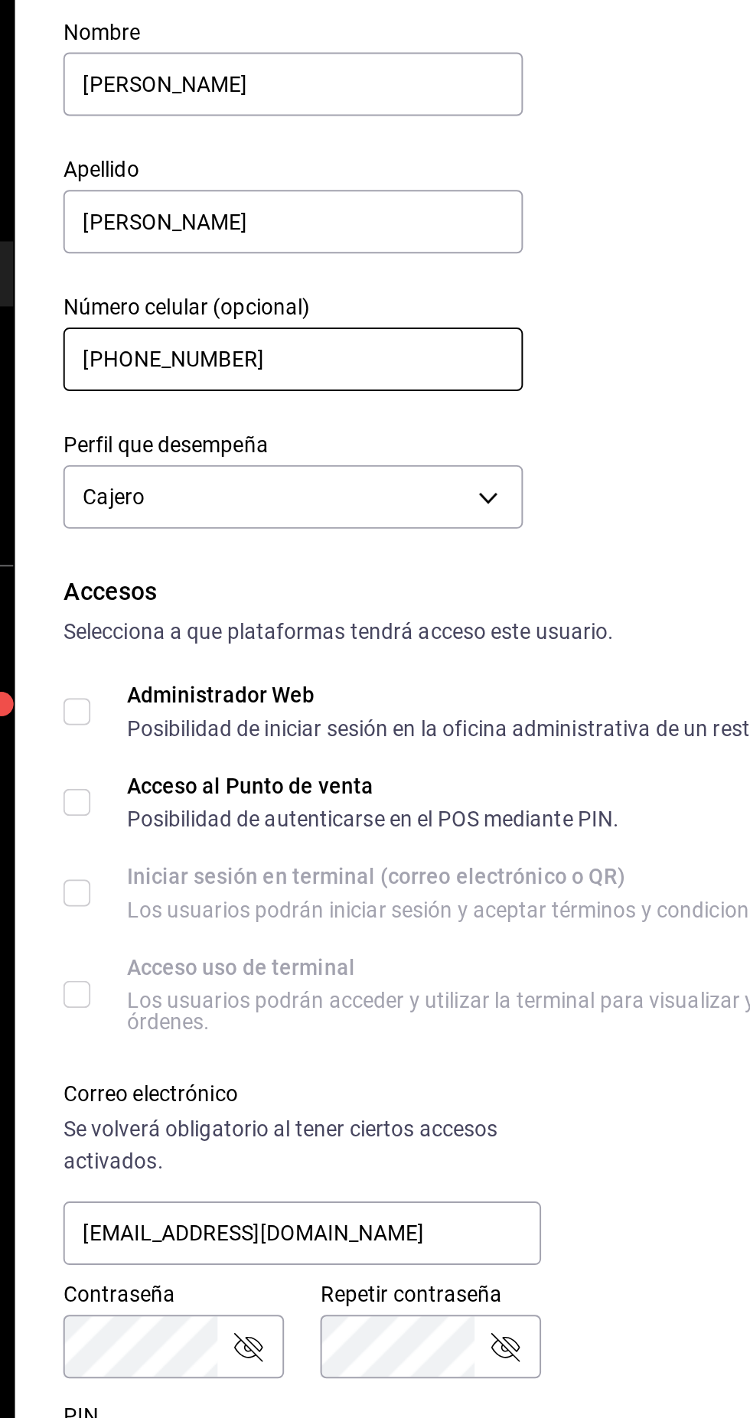
click at [267, 321] on input "[PHONE_NUMBER]" at bounding box center [339, 320] width 233 height 32
click at [366, 321] on input "+52 (55) 8802-75__" at bounding box center [339, 320] width 233 height 32
type input "[PHONE_NUMBER]"
